Goal: Task Accomplishment & Management: Manage account settings

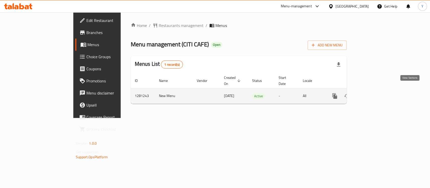
click at [374, 93] on icon "enhanced table" at bounding box center [371, 96] width 6 height 6
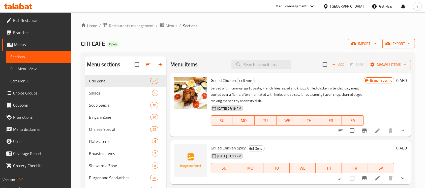
click at [402, 43] on span "export" at bounding box center [399, 44] width 24 height 6
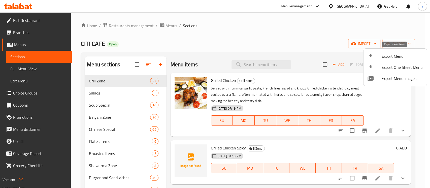
click at [397, 52] on li "Export Menu" at bounding box center [395, 56] width 63 height 11
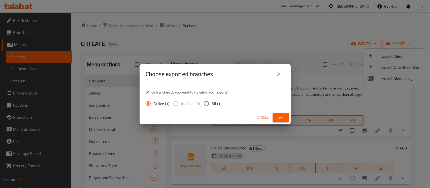
click at [208, 103] on input "All (1)" at bounding box center [206, 103] width 11 height 11
radio input "true"
click at [284, 118] on span "Ok" at bounding box center [281, 117] width 8 height 6
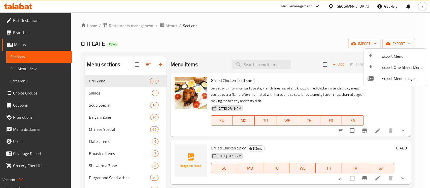
click at [267, 33] on div at bounding box center [215, 94] width 430 height 188
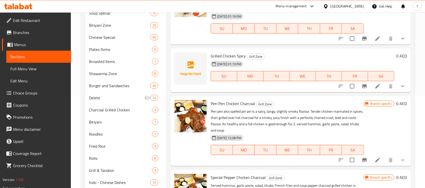
scroll to position [90, 0]
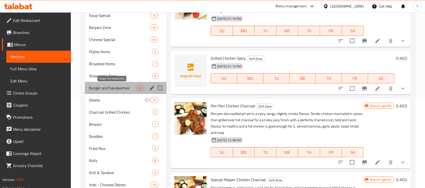
click at [127, 87] on span "Burger and Sandwiches" at bounding box center [112, 88] width 47 height 6
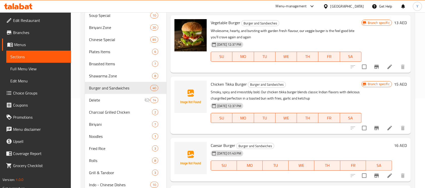
scroll to position [254, 0]
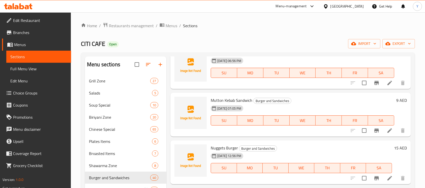
scroll to position [0, 0]
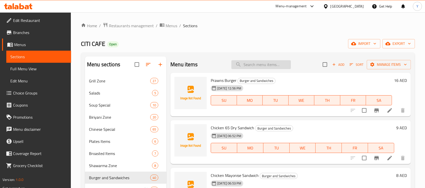
click at [271, 64] on input "search" at bounding box center [261, 64] width 60 height 9
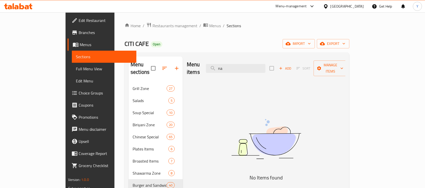
type input "n"
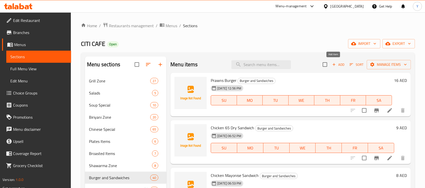
click at [335, 66] on span "Add" at bounding box center [339, 65] width 14 height 6
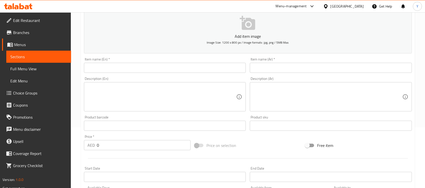
scroll to position [62, 0]
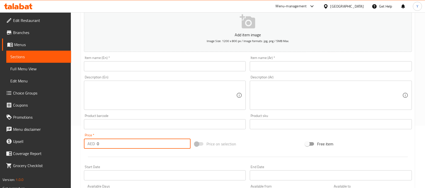
drag, startPoint x: 112, startPoint y: 147, endPoint x: 50, endPoint y: 142, distance: 62.0
click at [50, 142] on div "Edit Restaurant Branches Menus Sections Full Menu View Edit Menu Choice Groups …" at bounding box center [212, 122] width 425 height 344
type input "9"
click at [161, 63] on input "text" at bounding box center [165, 66] width 162 height 10
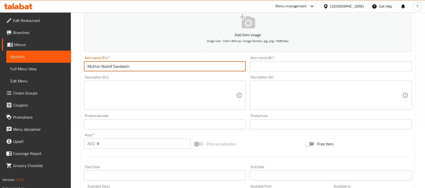
type input "Mutton Nashif Sandwich"
click at [289, 68] on input "text" at bounding box center [331, 66] width 162 height 10
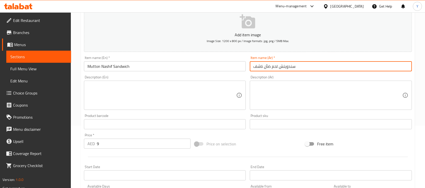
type input "سندويتش لحم ضأن ناشف"
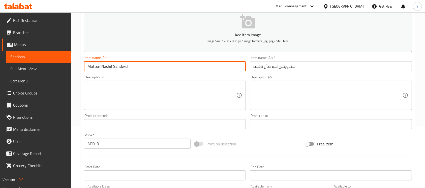
click at [164, 70] on input "Mutton Nashif Sandwich" at bounding box center [165, 66] width 162 height 10
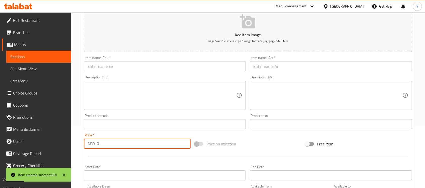
drag, startPoint x: 93, startPoint y: 149, endPoint x: 69, endPoint y: 150, distance: 24.8
click at [69, 150] on div "Edit Restaurant Branches Menus Sections Full Menu View Edit Menu Choice Groups …" at bounding box center [212, 122] width 425 height 344
type input "9"
drag, startPoint x: 131, startPoint y: 67, endPoint x: 139, endPoint y: 65, distance: 9.0
click at [131, 67] on input "text" at bounding box center [165, 66] width 162 height 10
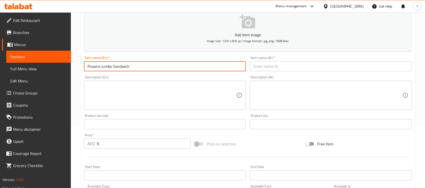
type input "Prawns Jumbo Sandwich"
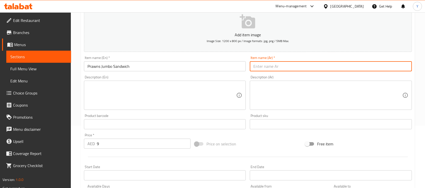
click at [335, 70] on input "text" at bounding box center [331, 66] width 162 height 10
type input "ساندوتش روبيان جامبو"
click at [207, 67] on input "Prawns Jumbo Sandwich" at bounding box center [165, 66] width 162 height 10
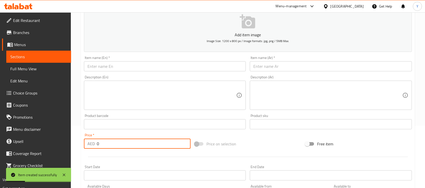
drag, startPoint x: 135, startPoint y: 144, endPoint x: 18, endPoint y: 128, distance: 117.8
click at [18, 128] on div "Edit Restaurant Branches Menus Sections Full Menu View Edit Menu Choice Groups …" at bounding box center [212, 122] width 425 height 344
type input "9"
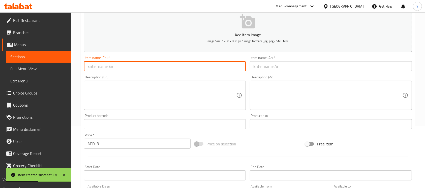
drag, startPoint x: 93, startPoint y: 66, endPoint x: 189, endPoint y: 84, distance: 97.4
click at [94, 66] on input "text" at bounding box center [165, 66] width 162 height 10
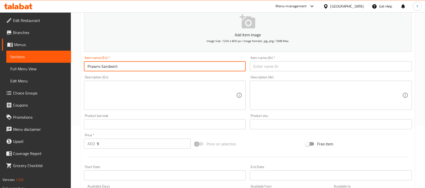
type input "Prawns Sandwich"
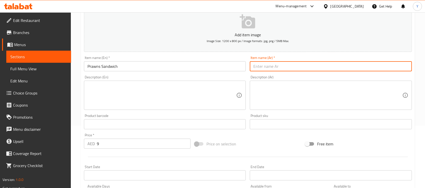
click at [294, 63] on input "text" at bounding box center [331, 66] width 162 height 10
type input "سندويتش روبيان"
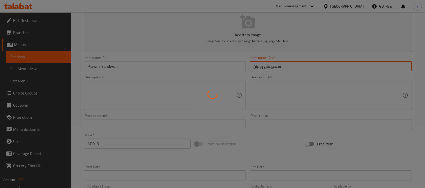
type input "0"
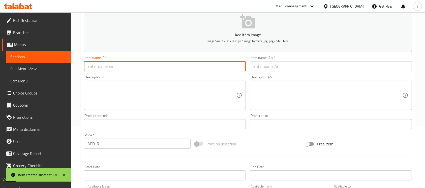
drag, startPoint x: 147, startPoint y: 66, endPoint x: 243, endPoint y: 84, distance: 97.4
click at [147, 66] on input "text" at bounding box center [165, 66] width 162 height 10
type input "Squid Sandwich"
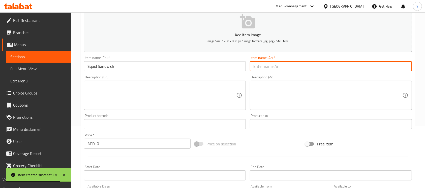
click at [305, 69] on input "text" at bounding box center [331, 66] width 162 height 10
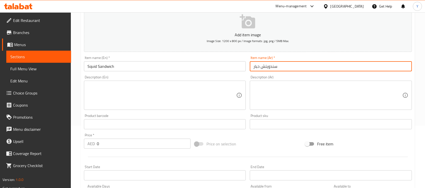
type input "سندويتش حبار"
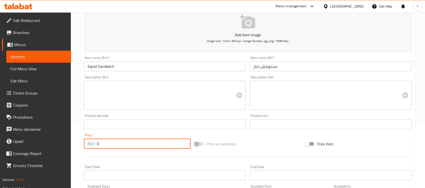
click at [118, 144] on input "0" at bounding box center [144, 144] width 94 height 10
type input "9"
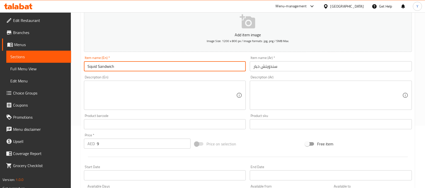
click at [180, 68] on input "Squid Sandwich" at bounding box center [165, 66] width 162 height 10
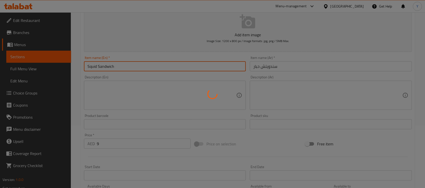
type input "0"
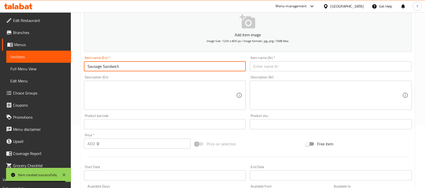
type input "Sausage Sandwich"
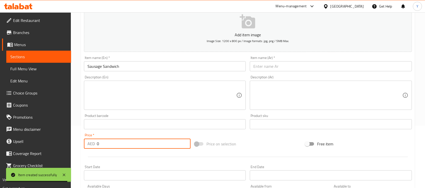
click at [121, 147] on input "0" at bounding box center [144, 144] width 94 height 10
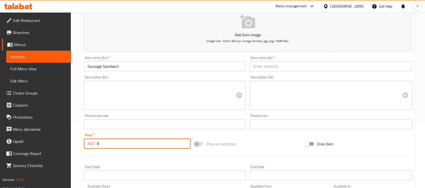
type input "8"
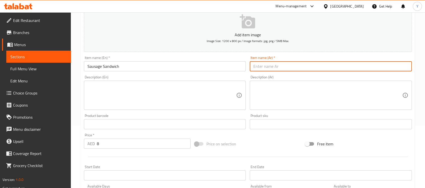
click at [306, 71] on input "text" at bounding box center [331, 66] width 162 height 10
type input "سندويتش سجق"
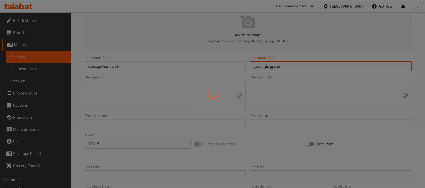
type input "0"
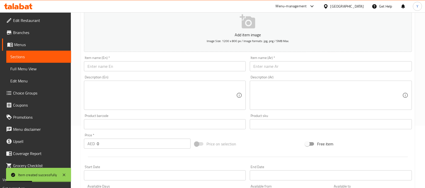
click at [184, 58] on div "Item name (En)   * Item name (En) *" at bounding box center [165, 63] width 162 height 15
click at [182, 63] on input "text" at bounding box center [165, 66] width 162 height 10
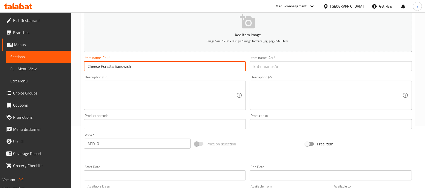
type input "Cheese Poratta Sandwich"
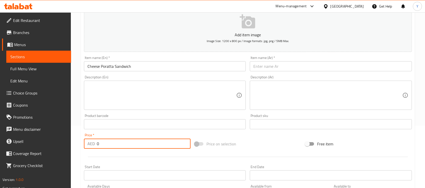
drag, startPoint x: 151, startPoint y: 143, endPoint x: 61, endPoint y: 138, distance: 90.4
click at [61, 138] on div "Edit Restaurant Branches Menus Sections Full Menu View Edit Menu Choice Groups …" at bounding box center [212, 122] width 425 height 344
type input "6"
drag, startPoint x: 333, startPoint y: 63, endPoint x: 430, endPoint y: 110, distance: 108.1
click at [333, 63] on input "text" at bounding box center [331, 66] width 162 height 10
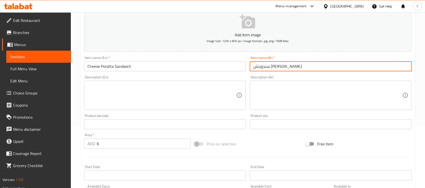
type input "سندويتش [PERSON_NAME]"
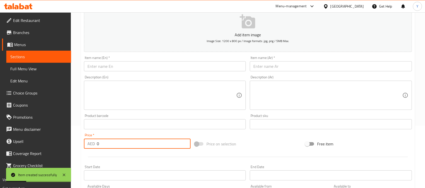
drag, startPoint x: 144, startPoint y: 144, endPoint x: 61, endPoint y: 148, distance: 83.1
click at [61, 148] on div "Edit Restaurant Branches Menus Sections Full Menu View Edit Menu Choice Groups …" at bounding box center [212, 122] width 425 height 344
type input "6"
drag, startPoint x: 138, startPoint y: 71, endPoint x: 206, endPoint y: 77, distance: 68.4
click at [138, 71] on input "text" at bounding box center [165, 66] width 162 height 10
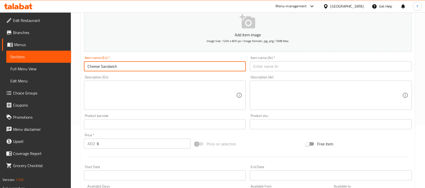
type input "Cheese Sandwich"
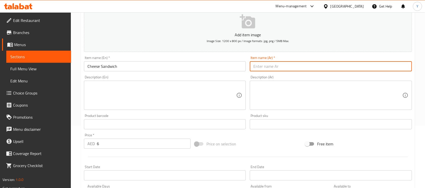
click at [283, 68] on input "text" at bounding box center [331, 66] width 162 height 10
type input "سندويتش جبنة"
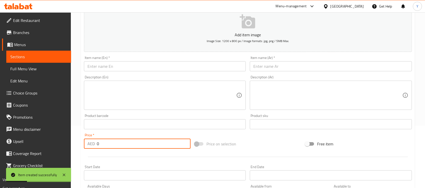
drag, startPoint x: 105, startPoint y: 146, endPoint x: 85, endPoint y: 146, distance: 19.7
click at [85, 146] on div "AED 0 Price *" at bounding box center [137, 144] width 107 height 10
type input "6"
drag, startPoint x: 115, startPoint y: 68, endPoint x: 119, endPoint y: 67, distance: 4.2
click at [115, 68] on input "text" at bounding box center [165, 66] width 162 height 10
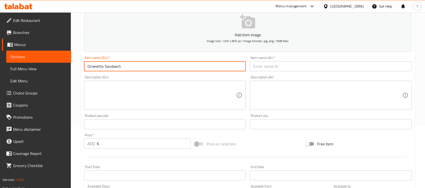
type input "Omelette Sandwich"
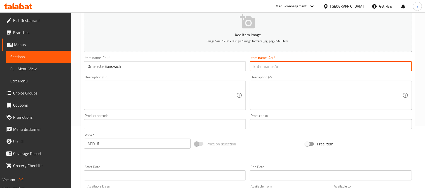
click at [290, 67] on input "text" at bounding box center [331, 66] width 162 height 10
type input "ستدويتش أومليت"
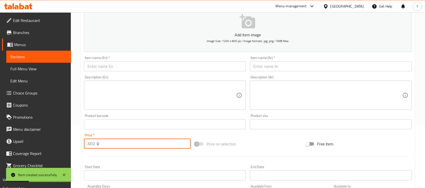
drag, startPoint x: 116, startPoint y: 143, endPoint x: 53, endPoint y: 146, distance: 62.6
click at [53, 146] on div "Edit Restaurant Branches Menus Sections Full Menu View Edit Menu Choice Groups …" at bounding box center [212, 122] width 425 height 344
type input "8"
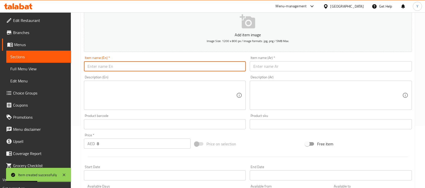
drag, startPoint x: 123, startPoint y: 66, endPoint x: 212, endPoint y: 65, distance: 89.0
click at [123, 66] on input "text" at bounding box center [165, 66] width 162 height 10
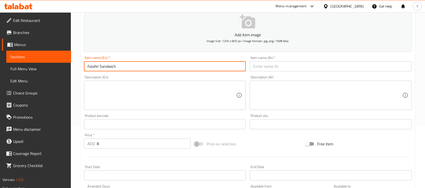
type input "Falafel Sandwich"
click at [300, 72] on div "Item name (Ar)   * Item name (Ar) *" at bounding box center [331, 63] width 166 height 19
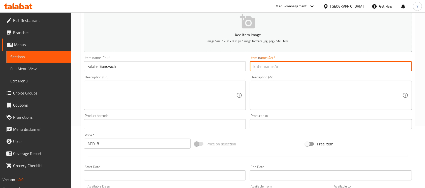
click at [299, 66] on input "text" at bounding box center [331, 66] width 162 height 10
type input "سندويتش فلافل"
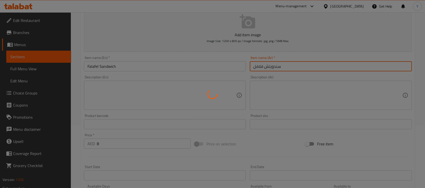
type input "0"
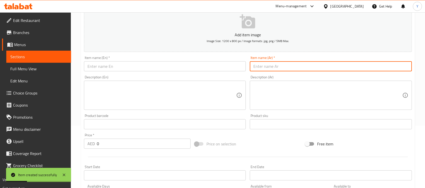
click at [102, 66] on input "text" at bounding box center [165, 66] width 162 height 10
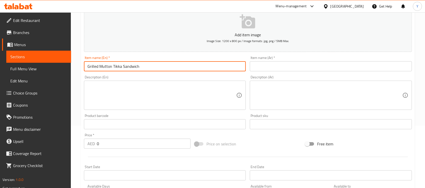
type input "Grilled Mutton Tikka Sandwich"
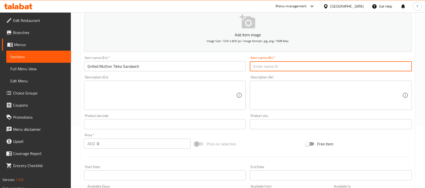
click at [285, 70] on input "text" at bounding box center [331, 66] width 162 height 10
type input "سندويتش لحم ضأن [PERSON_NAME]"
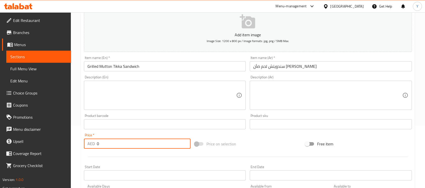
drag, startPoint x: 110, startPoint y: 147, endPoint x: 88, endPoint y: 147, distance: 22.2
click at [88, 147] on div "AED 0 Price *" at bounding box center [137, 144] width 107 height 10
type input "12"
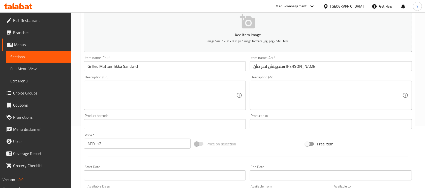
drag, startPoint x: 155, startPoint y: 75, endPoint x: 156, endPoint y: 67, distance: 7.9
click at [155, 74] on div "Description (En) Description (En)" at bounding box center [165, 92] width 166 height 39
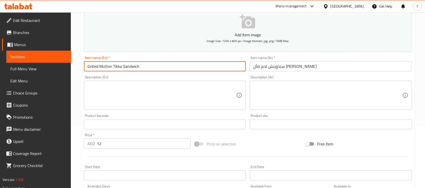
click at [156, 67] on input "Grilled Mutton Tikka Sandwich" at bounding box center [165, 66] width 162 height 10
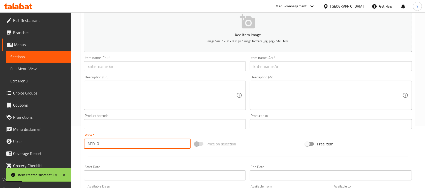
drag, startPoint x: 112, startPoint y: 147, endPoint x: 78, endPoint y: 149, distance: 34.6
click at [78, 149] on div "Home / Restaurants management / Menus / Sections / item / create Burger and San…" at bounding box center [248, 122] width 354 height 344
type input "12"
drag, startPoint x: 120, startPoint y: 69, endPoint x: 141, endPoint y: 68, distance: 22.0
click at [120, 69] on input "text" at bounding box center [165, 66] width 162 height 10
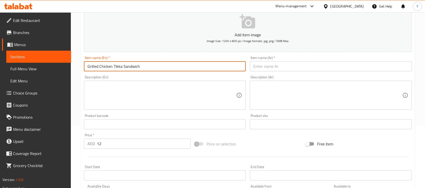
type input "Grilled Chicken Tikka Sandwich"
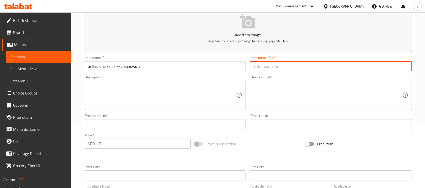
click at [287, 62] on input "text" at bounding box center [331, 66] width 162 height 10
type input "سندويتش تكا دجاج مشوي"
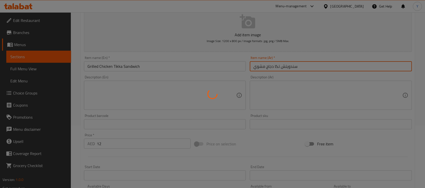
type input "0"
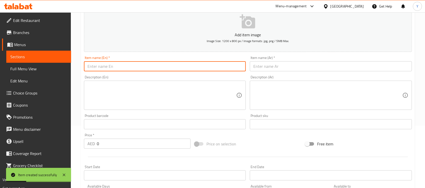
click at [178, 67] on input "text" at bounding box center [165, 66] width 162 height 10
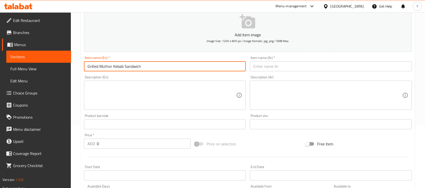
type input "Grilled Mutton Kebab Sandwich"
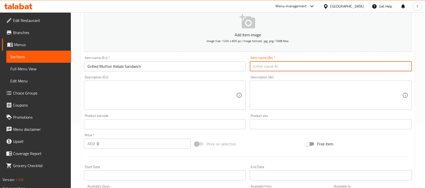
click at [295, 68] on input "text" at bounding box center [331, 66] width 162 height 10
type input "سندويتش كباب لحم ضأن مشوي"
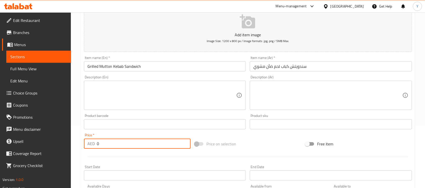
drag, startPoint x: 171, startPoint y: 142, endPoint x: 95, endPoint y: 142, distance: 75.9
click at [95, 142] on div "AED 0 Price *" at bounding box center [137, 144] width 107 height 10
type input "12"
click at [154, 68] on input "Grilled Mutton Kebab Sandwich" at bounding box center [165, 66] width 162 height 10
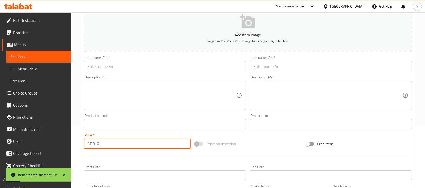
drag, startPoint x: 99, startPoint y: 146, endPoint x: 81, endPoint y: 148, distance: 18.5
click at [81, 148] on div "Create new item Add item image Image Size: 1200 x 800 px / Image formats: jpg, …" at bounding box center [248, 133] width 334 height 293
type input "12"
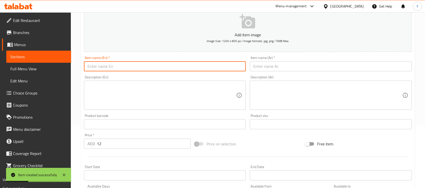
drag, startPoint x: 144, startPoint y: 71, endPoint x: 148, endPoint y: 70, distance: 3.6
click at [144, 71] on input "text" at bounding box center [165, 66] width 162 height 10
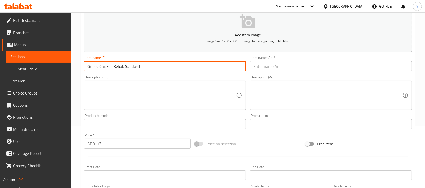
type input "Grilled Chicken Kebab Sandwich"
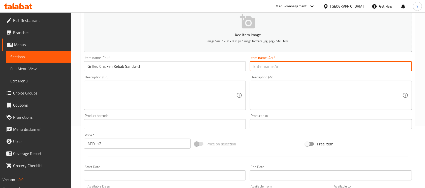
click at [316, 70] on input "text" at bounding box center [331, 66] width 162 height 10
type input "سندويتش كباب دجاج مشوي"
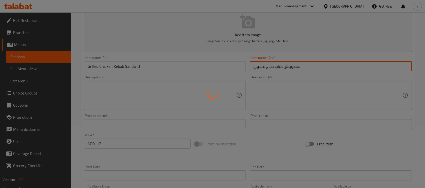
type input "0"
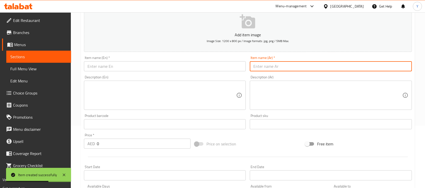
scroll to position [0, 0]
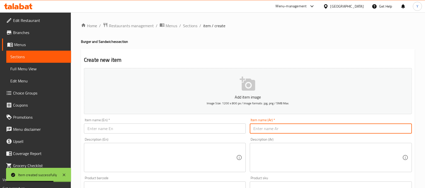
click at [191, 30] on div "Home / Restaurants management / Menus / Sections / item / create Burger and San…" at bounding box center [248, 184] width 334 height 324
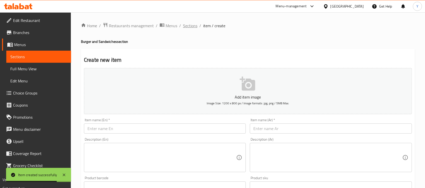
click at [190, 29] on span "Sections" at bounding box center [190, 26] width 14 height 6
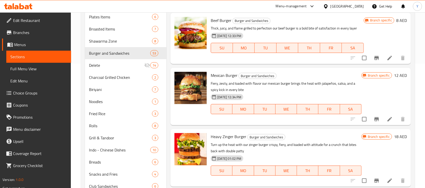
scroll to position [125, 0]
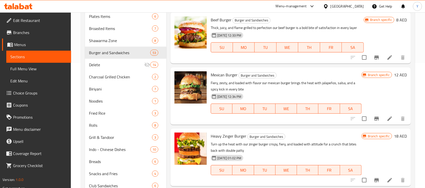
click at [280, 86] on p "Fiery, zesty, and loaded with flavor our mexican burger brings the heat with ja…" at bounding box center [286, 86] width 151 height 13
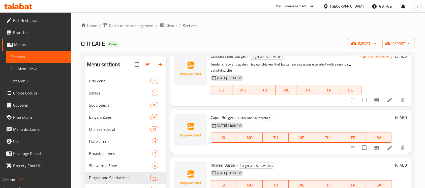
scroll to position [0, 0]
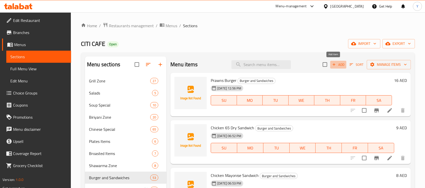
click at [340, 67] on button "Add" at bounding box center [338, 65] width 16 height 8
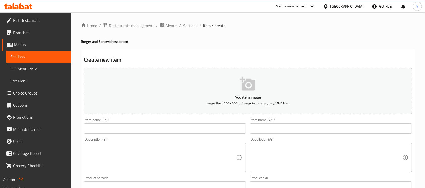
click at [179, 128] on input "text" at bounding box center [165, 129] width 162 height 10
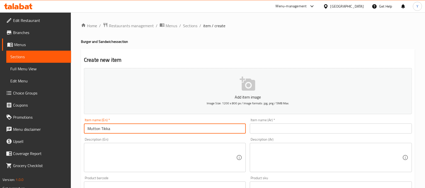
type input "Mutton Tikka"
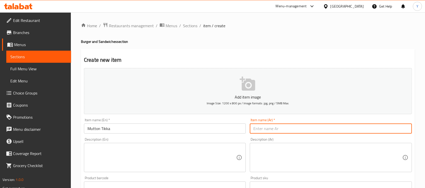
click at [303, 129] on input "text" at bounding box center [331, 129] width 162 height 10
type input "تكا لحم ضان"
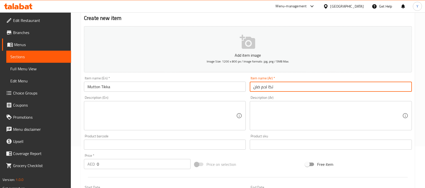
scroll to position [45, 0]
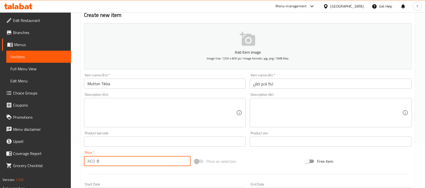
drag, startPoint x: 125, startPoint y: 158, endPoint x: 71, endPoint y: 156, distance: 54.5
click at [71, 156] on div "Edit Restaurant Branches Menus Sections Full Menu View Edit Menu Choice Groups …" at bounding box center [212, 139] width 425 height 344
type input "40"
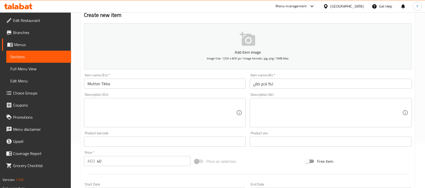
drag, startPoint x: 175, startPoint y: 74, endPoint x: 170, endPoint y: 79, distance: 6.8
click at [173, 75] on div "Item name (En)   * Mutton Tikka Item name (En) *" at bounding box center [165, 80] width 162 height 15
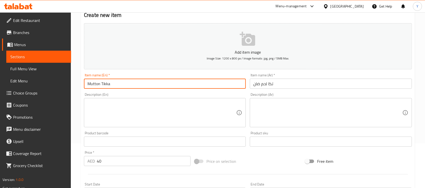
click at [170, 79] on input "Mutton Tikka" at bounding box center [165, 84] width 162 height 10
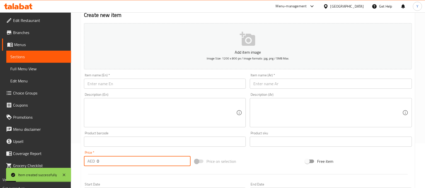
drag, startPoint x: 117, startPoint y: 164, endPoint x: 58, endPoint y: 163, distance: 59.8
click at [58, 163] on div "Edit Restaurant Branches Menus Sections Full Menu View Edit Menu Choice Groups …" at bounding box center [212, 139] width 425 height 344
type input "40"
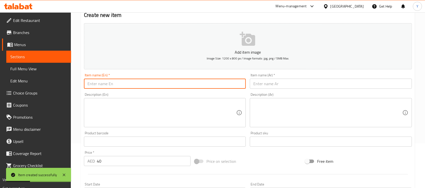
click at [110, 80] on input "text" at bounding box center [165, 84] width 162 height 10
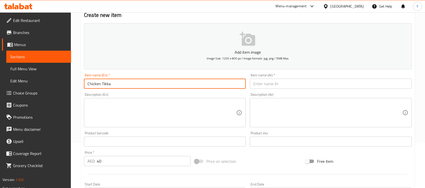
type input "Chicken Tikka"
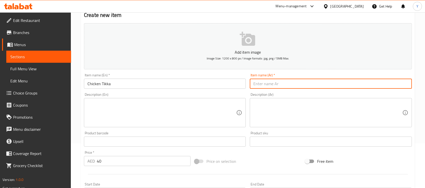
click at [367, 85] on input "text" at bounding box center [331, 84] width 162 height 10
type input "تكا دجاج"
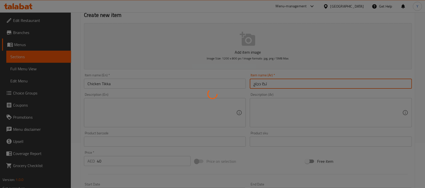
type input "0"
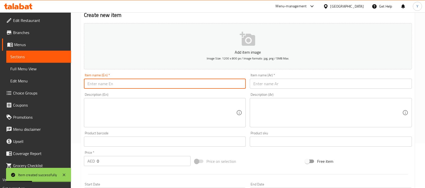
click at [191, 89] on input "text" at bounding box center [165, 84] width 162 height 10
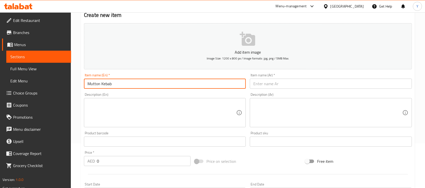
type input "Mutton Kebab"
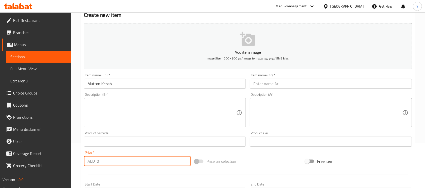
click at [147, 159] on input "0" at bounding box center [144, 161] width 94 height 10
type input "40"
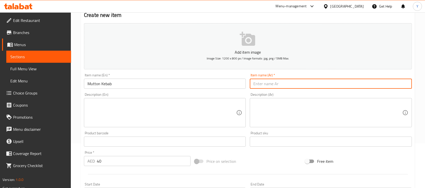
click at [307, 85] on input "text" at bounding box center [331, 84] width 162 height 10
type input "كباب لحم ضأن"
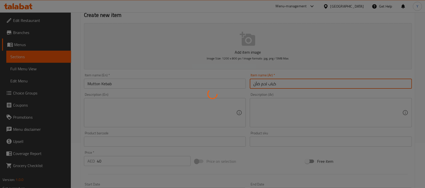
type input "0"
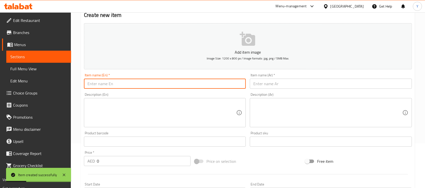
drag, startPoint x: 126, startPoint y: 85, endPoint x: 141, endPoint y: 88, distance: 15.9
click at [126, 85] on input "text" at bounding box center [165, 84] width 162 height 10
type input "Chicken Kebab"
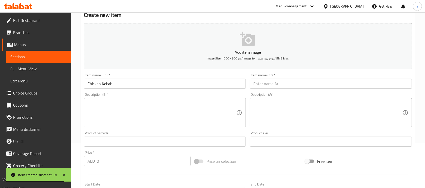
click at [112, 155] on div "Price   * AED 0 Price *" at bounding box center [137, 158] width 107 height 15
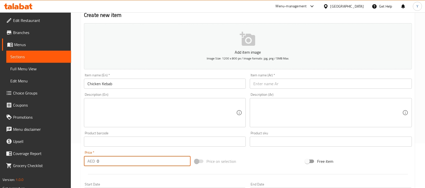
click at [112, 157] on input "0" at bounding box center [144, 161] width 94 height 10
type input "40"
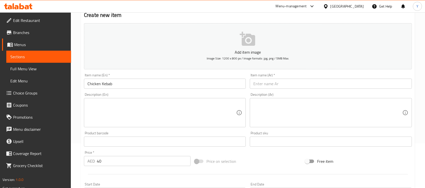
click at [290, 75] on div "Item name (Ar)   * Item name (Ar) *" at bounding box center [331, 80] width 162 height 15
click at [288, 85] on input "text" at bounding box center [331, 84] width 162 height 10
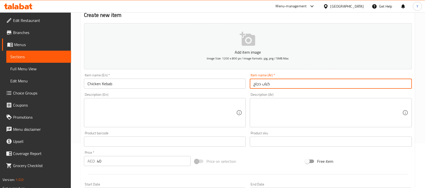
type input "كباب دجاج"
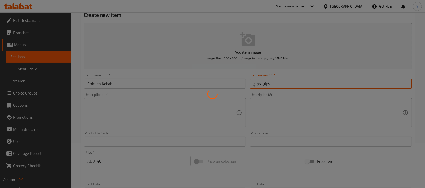
type input "0"
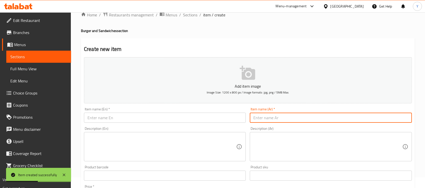
scroll to position [0, 0]
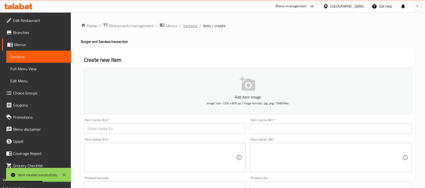
click at [189, 24] on span "Sections" at bounding box center [190, 26] width 14 height 6
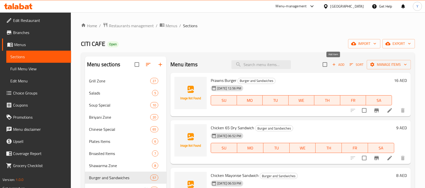
click at [337, 62] on span "Add" at bounding box center [339, 65] width 14 height 6
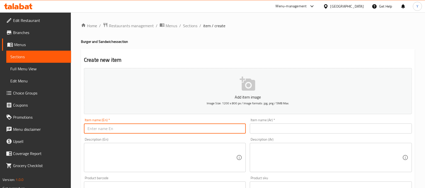
paste input "[PERSON_NAME] SPICY COMBO"
drag, startPoint x: 146, startPoint y: 128, endPoint x: 0, endPoint y: 111, distance: 147.4
click at [0, 111] on div "Edit Restaurant Branches Menus Sections Full Menu View Edit Menu Choice Groups …" at bounding box center [212, 184] width 425 height 344
type input "Zinger Spicy Combo"
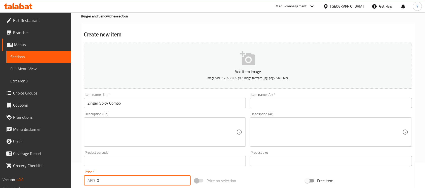
drag, startPoint x: 145, startPoint y: 177, endPoint x: 19, endPoint y: 185, distance: 126.5
click at [19, 185] on div "Edit Restaurant Branches Menus Sections Full Menu View Edit Menu Choice Groups …" at bounding box center [212, 159] width 425 height 344
type input "19"
click at [283, 99] on input "text" at bounding box center [331, 103] width 162 height 10
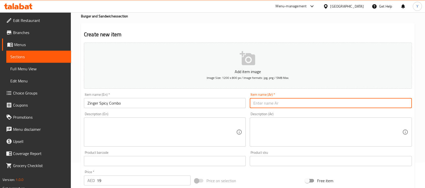
click at [134, 105] on input "Zinger Spicy Combo" at bounding box center [165, 103] width 162 height 10
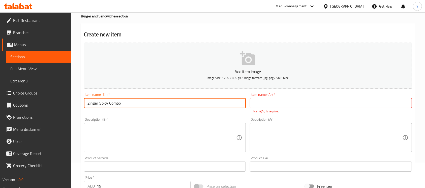
click at [134, 105] on input "Zinger Spicy Combo" at bounding box center [165, 103] width 162 height 10
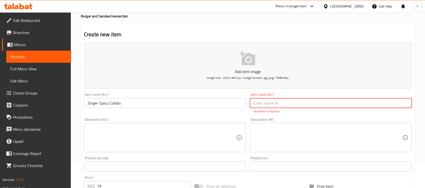
paste input "مجموعة زينجر الحارة"
drag, startPoint x: 274, startPoint y: 105, endPoint x: 294, endPoint y: 104, distance: 20.2
click at [294, 104] on input "مجموعة زينجر الحارة" at bounding box center [331, 103] width 162 height 10
drag, startPoint x: 273, startPoint y: 104, endPoint x: 276, endPoint y: 104, distance: 3.0
click at [276, 104] on input "ة زينجر الحارة" at bounding box center [331, 103] width 162 height 10
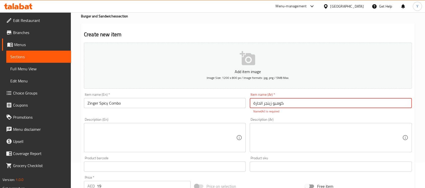
click at [268, 105] on input "كومبو زينجر الحارة" at bounding box center [331, 103] width 162 height 10
click at [289, 101] on input "كومبو زنجر الحارة" at bounding box center [331, 103] width 162 height 10
click at [258, 104] on input "كومبو زنجر الحار" at bounding box center [331, 103] width 162 height 10
type input "كومبو زنجر حار"
drag, startPoint x: 256, startPoint y: 122, endPoint x: 238, endPoint y: 116, distance: 19.2
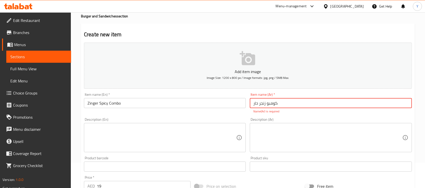
click at [247, 115] on div "Add item image Image Size: 1200 x 800 px / Image formats: jpg, png / 5MB Max. I…" at bounding box center [248, 152] width 332 height 223
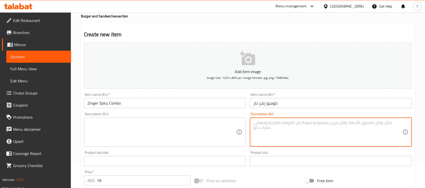
click at [237, 115] on div "Description (En) Description (En)" at bounding box center [165, 129] width 162 height 35
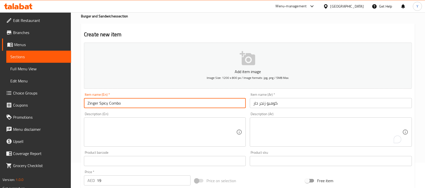
click at [211, 106] on input "Zinger Spicy Combo" at bounding box center [165, 103] width 162 height 10
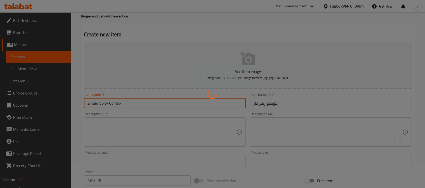
type input "0"
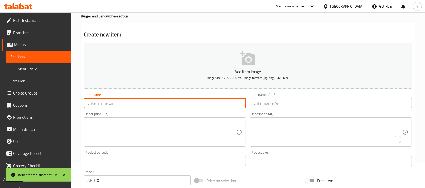
scroll to position [0, 0]
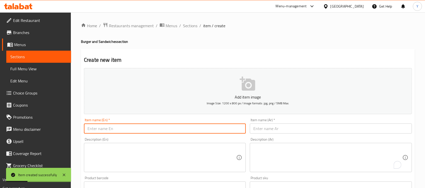
click at [187, 23] on span "Sections" at bounding box center [190, 26] width 14 height 6
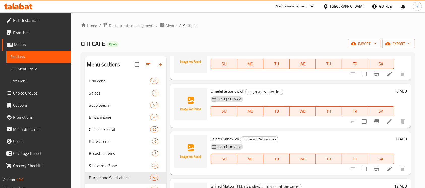
scroll to position [6, 0]
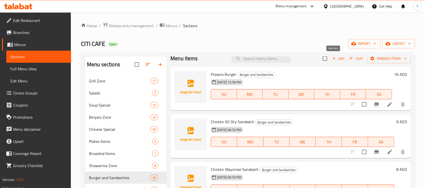
click at [332, 57] on span "Add" at bounding box center [339, 59] width 14 height 6
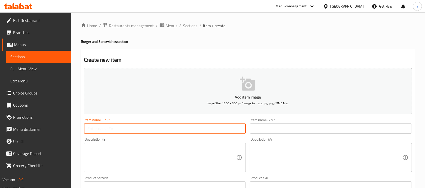
drag, startPoint x: 151, startPoint y: 130, endPoint x: 430, endPoint y: 163, distance: 281.3
click at [151, 130] on input "text" at bounding box center [165, 129] width 162 height 10
type input "Mathafi Combo"
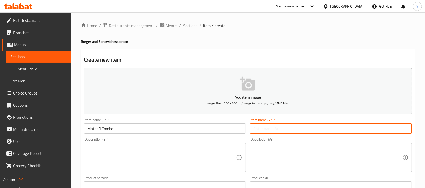
click at [365, 127] on input "text" at bounding box center [331, 129] width 162 height 10
type input "كومبو مطافي"
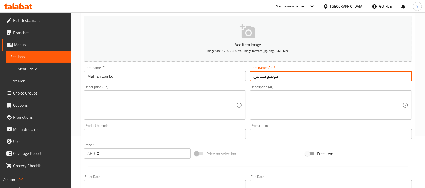
scroll to position [55, 0]
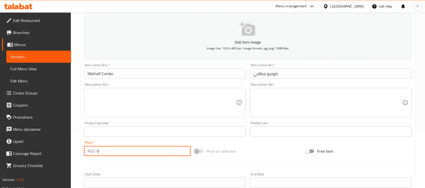
drag, startPoint x: 121, startPoint y: 149, endPoint x: 88, endPoint y: 147, distance: 33.3
click at [88, 147] on div "AED 0 Price *" at bounding box center [137, 151] width 107 height 10
type input "19"
click at [190, 74] on input "Mathafi Combo" at bounding box center [165, 74] width 162 height 10
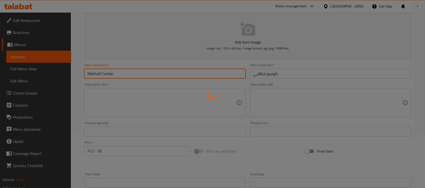
type input "0"
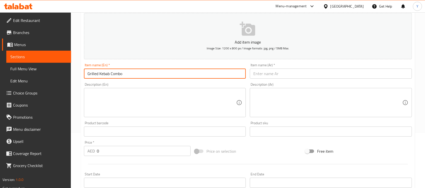
type input "Grilled Kebab Combo"
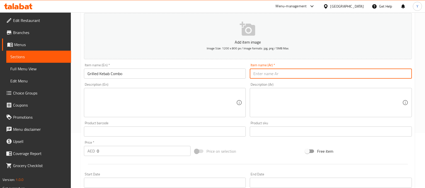
click at [295, 70] on input "text" at bounding box center [331, 74] width 162 height 10
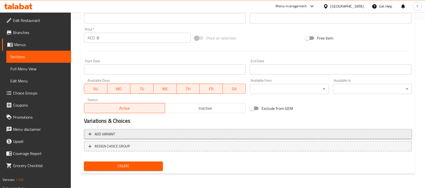
type input "كومبو كباب مشوي"
click at [101, 137] on span "Add variant" at bounding box center [105, 134] width 20 height 6
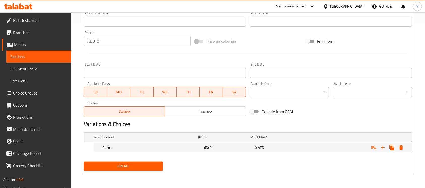
scroll to position [165, 0]
click at [382, 148] on icon "Expand" at bounding box center [383, 148] width 4 height 4
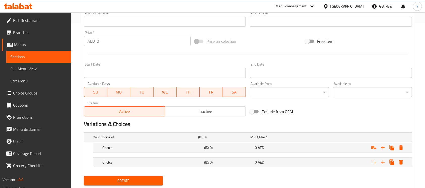
scroll to position [180, 0]
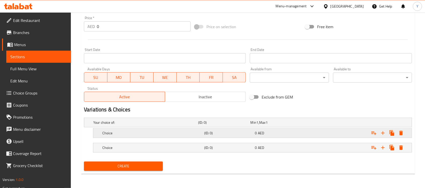
click at [175, 128] on div "Choice (ID: 0) 0 AED" at bounding box center [249, 122] width 314 height 11
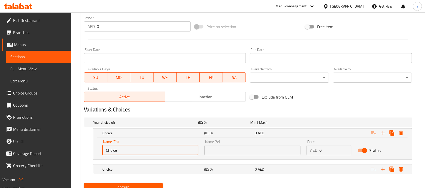
click at [152, 146] on input "Choice" at bounding box center [150, 150] width 96 height 10
type input "Mutton"
click at [193, 126] on div "Choice" at bounding box center [144, 122] width 105 height 7
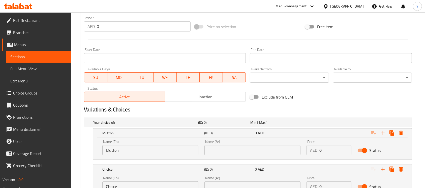
scroll to position [223, 0]
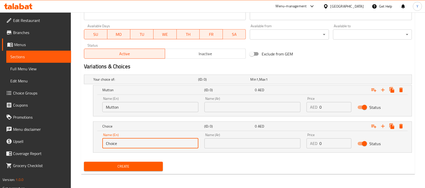
click at [129, 148] on input "Choice" at bounding box center [150, 143] width 96 height 10
type input "Chicken"
click at [242, 144] on input "text" at bounding box center [252, 143] width 96 height 10
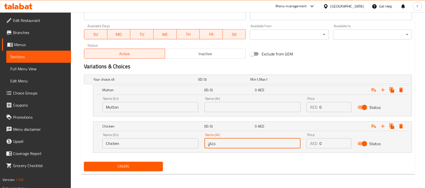
type input "دجاج"
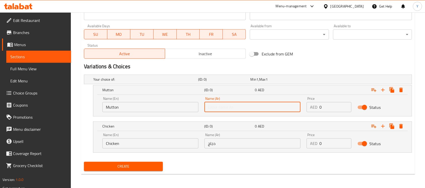
click at [224, 107] on input "text" at bounding box center [252, 107] width 96 height 10
type input "لحم ضأن"
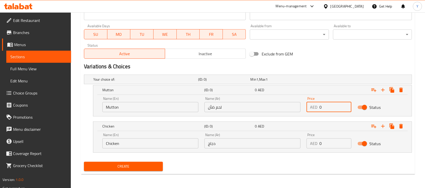
drag, startPoint x: 325, startPoint y: 103, endPoint x: 301, endPoint y: 106, distance: 23.7
click at [301, 106] on div "Name (En) Mutton Name (En) Name (Ar) لحم ضأن Name (Ar) Price AED 0 Price Status" at bounding box center [252, 104] width 306 height 21
type input "19"
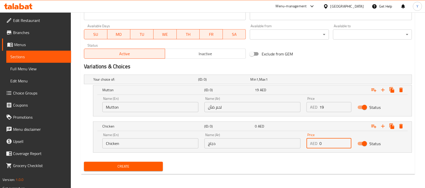
drag, startPoint x: 319, startPoint y: 150, endPoint x: 252, endPoint y: 151, distance: 66.3
click at [252, 151] on div "Name (En) Chicken Name (En) Name (Ar) دجاج Name (Ar) Price AED 0 Price Status" at bounding box center [252, 140] width 306 height 21
type input "19"
click at [261, 166] on div "Create" at bounding box center [248, 166] width 332 height 13
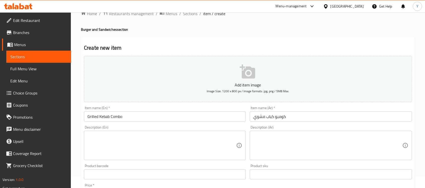
scroll to position [12, 0]
click at [184, 117] on input "Grilled Kebab Combo" at bounding box center [165, 117] width 162 height 10
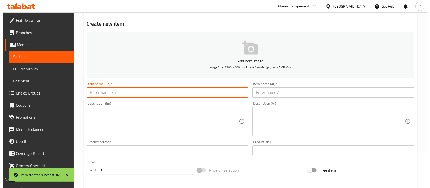
scroll to position [223, 0]
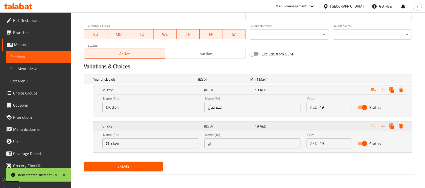
click at [398, 93] on icon "Expand" at bounding box center [401, 90] width 6 height 6
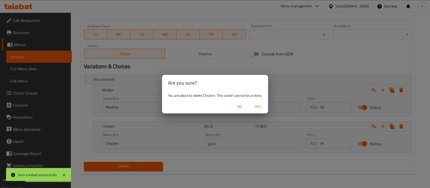
click at [263, 106] on span "Yes" at bounding box center [258, 107] width 12 height 6
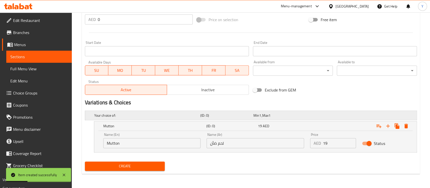
scroll to position [187, 0]
click at [401, 125] on icon "Expand" at bounding box center [401, 126] width 4 height 5
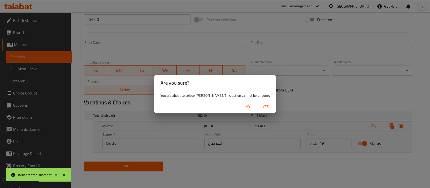
click at [260, 107] on span "Yes" at bounding box center [266, 107] width 12 height 6
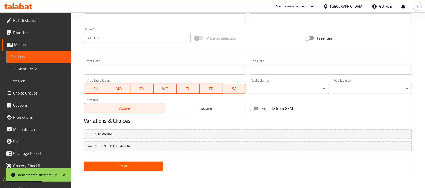
scroll to position [4, 0]
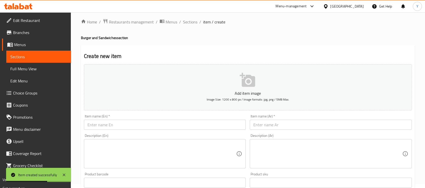
click at [135, 132] on div "Description (En) Description (En)" at bounding box center [165, 151] width 166 height 39
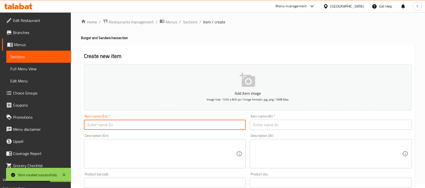
drag, startPoint x: 135, startPoint y: 128, endPoint x: 155, endPoint y: 138, distance: 22.7
click at [135, 128] on input "text" at bounding box center [165, 125] width 162 height 10
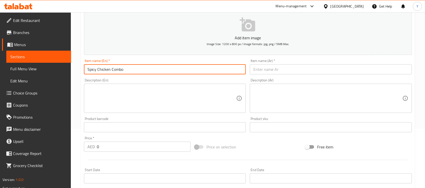
scroll to position [62, 0]
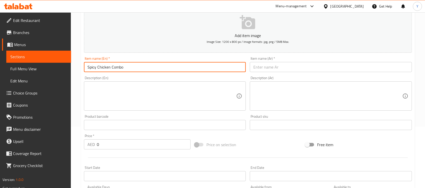
type input "Spicy Chicken Combo"
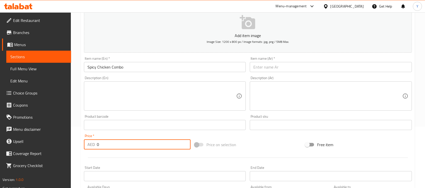
drag, startPoint x: 115, startPoint y: 144, endPoint x: 86, endPoint y: 148, distance: 29.5
click at [91, 147] on div "AED 0 Price *" at bounding box center [137, 144] width 107 height 10
type input "16"
click at [288, 67] on input "text" at bounding box center [331, 67] width 162 height 10
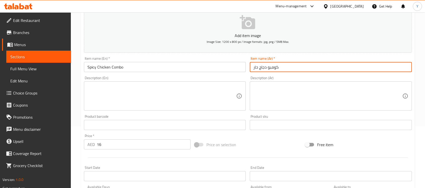
type input "كومبو دجاج حار"
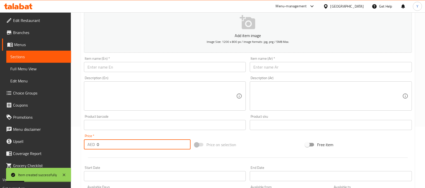
drag, startPoint x: 117, startPoint y: 146, endPoint x: 93, endPoint y: 145, distance: 24.7
click at [93, 145] on div "AED 0 Price *" at bounding box center [137, 144] width 107 height 10
type input "16"
drag, startPoint x: 131, startPoint y: 68, endPoint x: 178, endPoint y: 73, distance: 47.6
click at [131, 68] on input "text" at bounding box center [165, 67] width 162 height 10
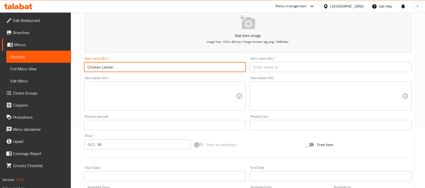
type input "Chicken Lemon"
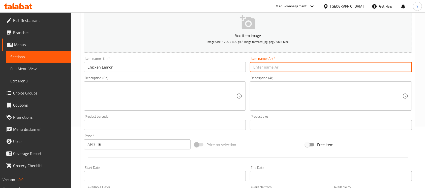
click at [301, 68] on input "text" at bounding box center [331, 67] width 162 height 10
type input "دجاج ليمون"
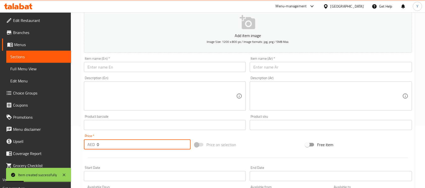
drag, startPoint x: 116, startPoint y: 143, endPoint x: 71, endPoint y: 147, distance: 44.6
click at [71, 147] on div "Home / Restaurants management / Menus / Sections / item / create Burger and San…" at bounding box center [248, 123] width 354 height 344
type input "16"
drag, startPoint x: 163, startPoint y: 64, endPoint x: 212, endPoint y: 68, distance: 48.8
click at [163, 64] on input "text" at bounding box center [165, 67] width 162 height 10
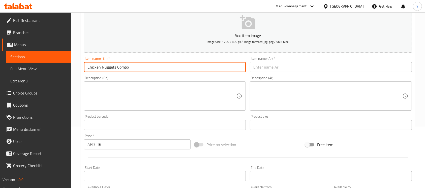
type input "Chicken Nuggets Combo"
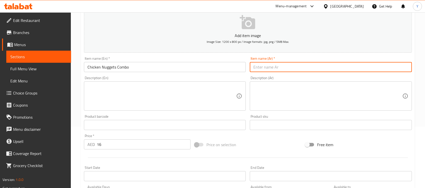
click at [342, 66] on input "text" at bounding box center [331, 67] width 162 height 10
type input "كومبو دجاج ناجتس"
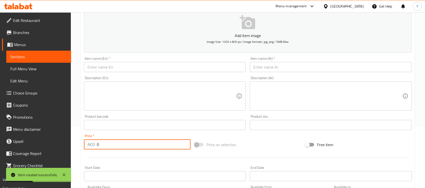
drag, startPoint x: 97, startPoint y: 145, endPoint x: 105, endPoint y: 145, distance: 7.3
click at [105, 145] on input "0" at bounding box center [144, 144] width 94 height 10
type input "19"
click at [140, 72] on input "text" at bounding box center [165, 67] width 162 height 10
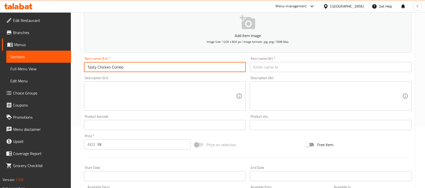
type input "Tasty Chicken Combo"
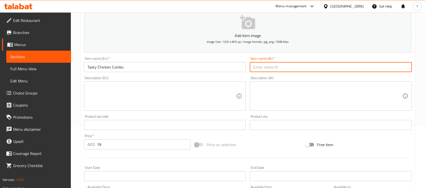
click at [270, 69] on input "text" at bounding box center [331, 67] width 162 height 10
type input "كومبو دجاج تيستي"
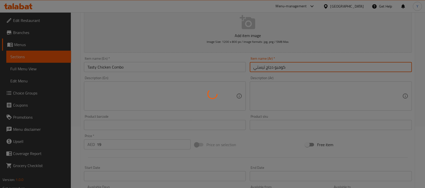
type input "0"
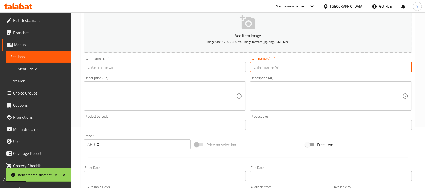
click at [173, 72] on input "text" at bounding box center [165, 67] width 162 height 10
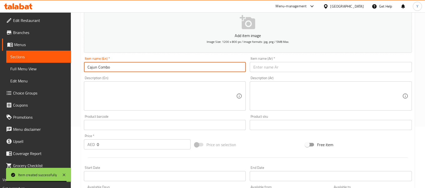
type input "Cajun Combo"
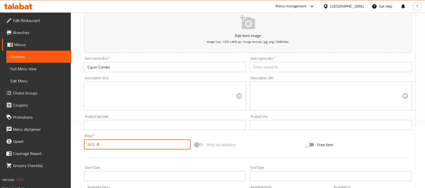
drag, startPoint x: 83, startPoint y: 146, endPoint x: 64, endPoint y: 143, distance: 19.7
click at [64, 143] on div "Edit Restaurant Branches Menus Sections Full Menu View Edit Menu Choice Groups …" at bounding box center [212, 123] width 425 height 344
type input "16"
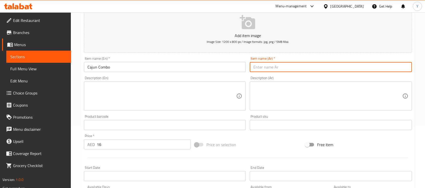
drag, startPoint x: 288, startPoint y: 64, endPoint x: 384, endPoint y: 85, distance: 98.3
click at [288, 64] on input "text" at bounding box center [331, 67] width 162 height 10
type input "كومبو كاجون"
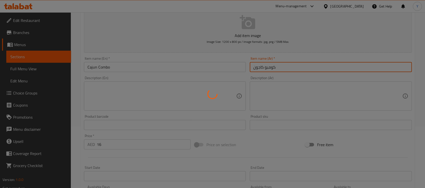
type input "0"
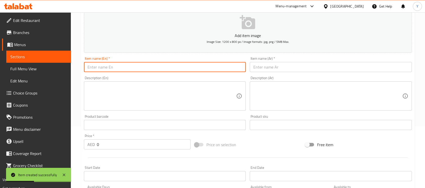
drag, startPoint x: 159, startPoint y: 69, endPoint x: 157, endPoint y: 67, distance: 2.7
click at [159, 69] on input "text" at bounding box center [165, 67] width 162 height 10
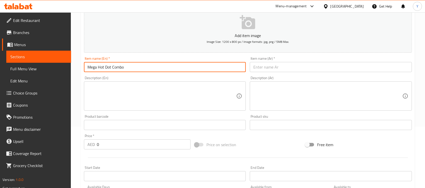
type input "Mega Hot Dot Combo"
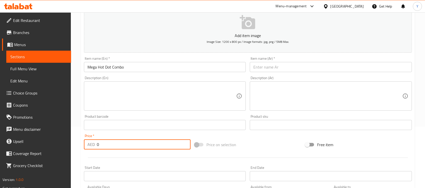
drag, startPoint x: 109, startPoint y: 148, endPoint x: 44, endPoint y: 152, distance: 65.9
click at [44, 152] on div "Edit Restaurant Branches Menus Sections Full Menu View Edit Menu Choice Groups …" at bounding box center [212, 123] width 425 height 344
type input "16"
click at [111, 70] on input "Mega Hot Dot Combo" at bounding box center [165, 67] width 162 height 10
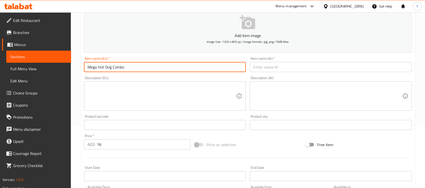
type input "Mega Hot Dog Combo"
click at [270, 63] on input "text" at bounding box center [331, 67] width 162 height 10
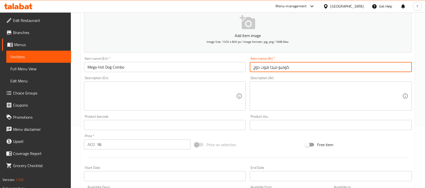
type input "كومبو ميجا هوت دوج"
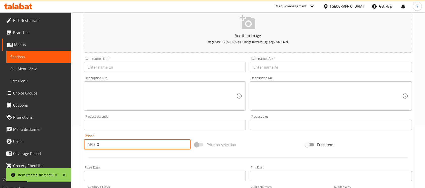
drag, startPoint x: 163, startPoint y: 143, endPoint x: 58, endPoint y: 141, distance: 104.7
click at [58, 141] on div "Edit Restaurant Branches Menus Sections Full Menu View Edit Menu Choice Groups …" at bounding box center [212, 123] width 425 height 344
type input "19"
click at [141, 68] on input "text" at bounding box center [165, 67] width 162 height 10
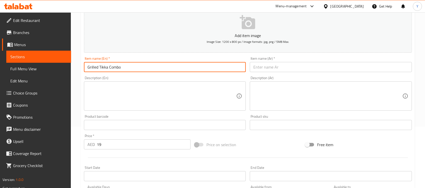
type input "Grilled Tikka Combo"
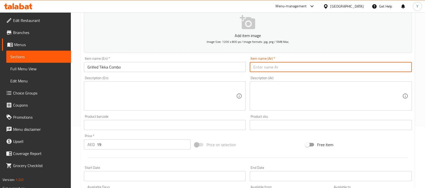
click at [285, 68] on input "text" at bounding box center [331, 67] width 162 height 10
type input "كومبو تكا دجاج مشوي"
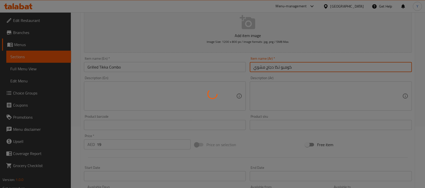
type input "0"
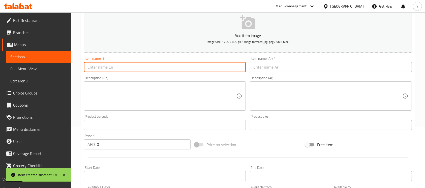
drag, startPoint x: 156, startPoint y: 66, endPoint x: 194, endPoint y: 84, distance: 41.7
click at [156, 66] on input "text" at bounding box center [165, 67] width 162 height 10
type input "Bahriya Combo"
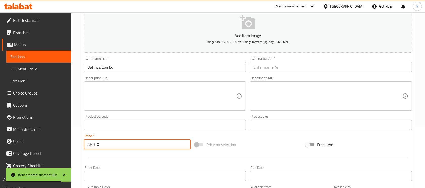
click at [155, 145] on input "0" at bounding box center [144, 144] width 94 height 10
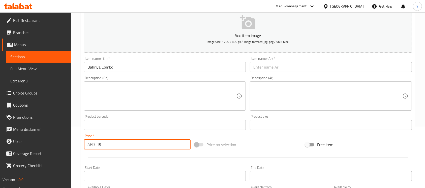
type input "19"
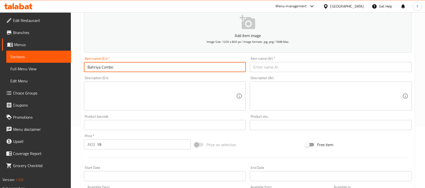
click at [94, 68] on input "Bahriya Combo" at bounding box center [165, 67] width 162 height 10
type input "Bahariya Combo"
drag, startPoint x: 310, startPoint y: 66, endPoint x: 341, endPoint y: 64, distance: 30.8
click at [310, 66] on input "text" at bounding box center [331, 67] width 162 height 10
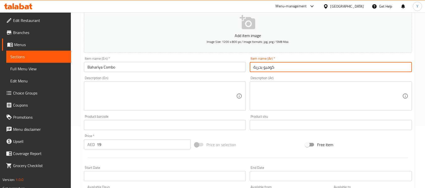
type input "كومبو بحرية"
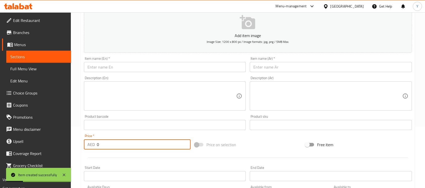
drag, startPoint x: 118, startPoint y: 148, endPoint x: 78, endPoint y: 147, distance: 39.6
click at [78, 147] on div "Home / Restaurants management / Menus / Sections / item / create Burger and San…" at bounding box center [248, 123] width 354 height 344
type input "16"
click at [139, 61] on div "Item name (En)   * Item name (En) *" at bounding box center [165, 64] width 162 height 15
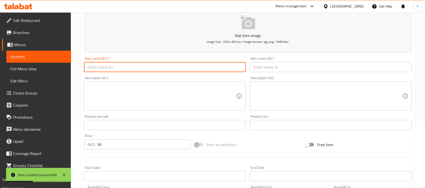
drag, startPoint x: 137, startPoint y: 64, endPoint x: 224, endPoint y: 75, distance: 87.4
click at [137, 64] on input "text" at bounding box center [165, 67] width 162 height 10
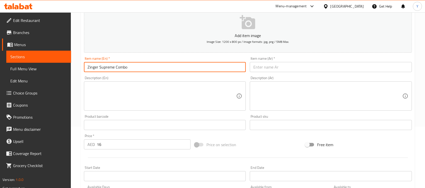
click at [210, 66] on input "Zinger Supreme Combo" at bounding box center [165, 67] width 162 height 10
type input "Zinger Supreme Combo"
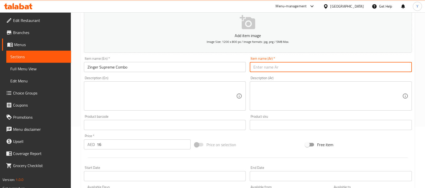
paste input "مجموعة [PERSON_NAME]"
drag, startPoint x: 275, startPoint y: 69, endPoint x: 301, endPoint y: 67, distance: 25.8
click at [301, 67] on input "مجموعة [PERSON_NAME]" at bounding box center [331, 67] width 162 height 10
click at [272, 69] on input "كومبو [PERSON_NAME]" at bounding box center [331, 67] width 162 height 10
type input "كومبو زنجر سوبريم"
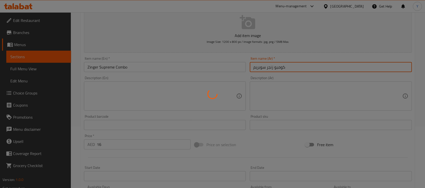
type input "0"
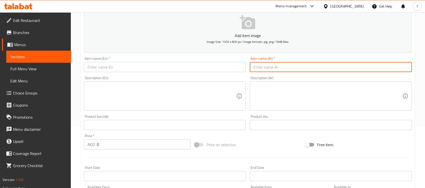
scroll to position [0, 0]
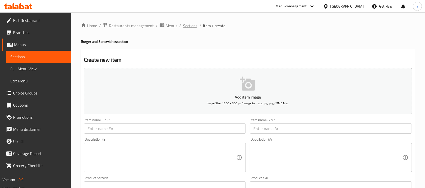
click at [188, 29] on span "Sections" at bounding box center [190, 26] width 14 height 6
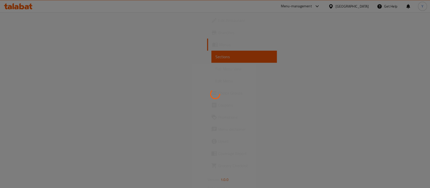
click at [188, 26] on div at bounding box center [215, 94] width 430 height 188
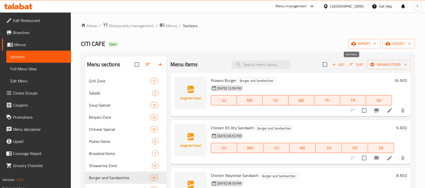
click at [346, 65] on span "Sort" at bounding box center [356, 65] width 20 height 8
click at [339, 65] on span "Add" at bounding box center [339, 65] width 14 height 6
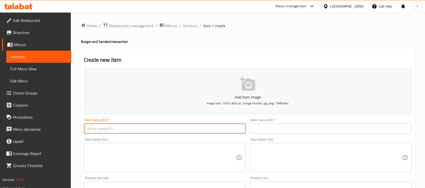
click at [228, 124] on input "text" at bounding box center [165, 129] width 162 height 10
type input "Chicken Mushroom"
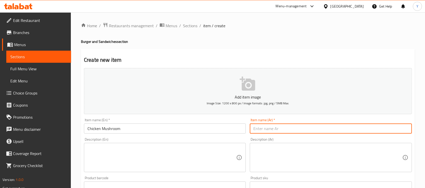
click at [271, 127] on input "text" at bounding box center [331, 129] width 162 height 10
type input "دجاج مشروم"
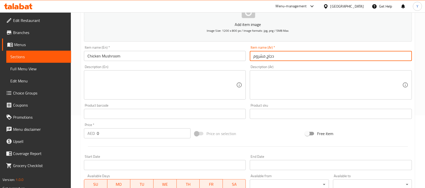
scroll to position [91, 0]
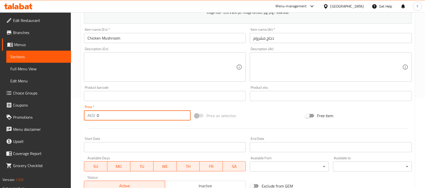
drag, startPoint x: 121, startPoint y: 115, endPoint x: 45, endPoint y: 123, distance: 75.8
click at [45, 123] on div "Edit Restaurant Branches Menus Sections Full Menu View Edit Menu Choice Groups …" at bounding box center [212, 94] width 425 height 344
type input "16"
click at [136, 38] on input "Chicken Mushroom" at bounding box center [165, 38] width 162 height 10
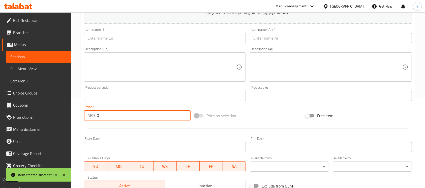
drag, startPoint x: 60, startPoint y: 123, endPoint x: 11, endPoint y: 122, distance: 48.9
click at [11, 122] on div "Edit Restaurant Branches Menus Sections Full Menu View Edit Menu Choice Groups …" at bounding box center [212, 94] width 425 height 344
type input "16"
drag, startPoint x: 98, startPoint y: 42, endPoint x: 121, endPoint y: 42, distance: 23.7
click at [98, 42] on input "text" at bounding box center [165, 38] width 162 height 10
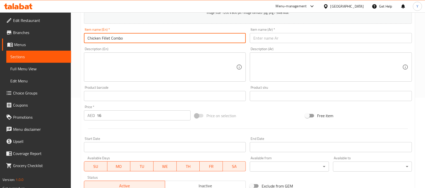
type input "Chicken Fillet Combo"
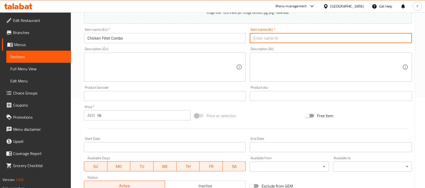
click at [264, 39] on input "text" at bounding box center [331, 38] width 162 height 10
type input "كومبو دجاج فيليه"
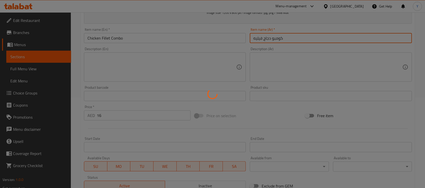
type input "0"
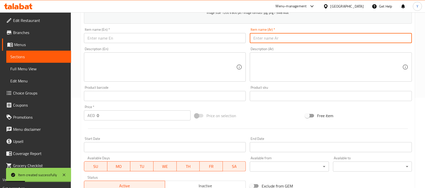
drag, startPoint x: 130, startPoint y: 40, endPoint x: 133, endPoint y: 38, distance: 3.6
click at [130, 40] on input "text" at bounding box center [165, 38] width 162 height 10
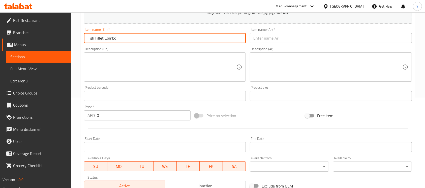
type input "Fish Fillet Combo"
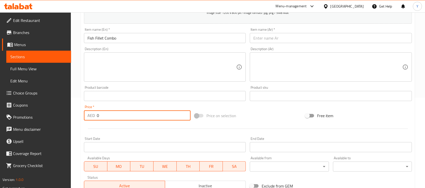
click at [152, 117] on input "0" at bounding box center [144, 115] width 94 height 10
type input "16"
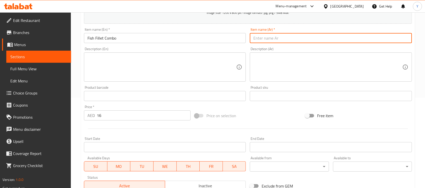
click at [268, 40] on input "text" at bounding box center [331, 38] width 162 height 10
type input "كومبو سمك فيليه"
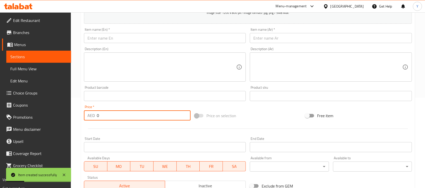
drag, startPoint x: 121, startPoint y: 116, endPoint x: 89, endPoint y: 120, distance: 32.5
click at [89, 120] on div "AED 0 Price *" at bounding box center [137, 115] width 107 height 10
type input "18"
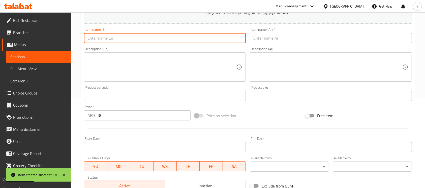
drag, startPoint x: 139, startPoint y: 39, endPoint x: 250, endPoint y: 51, distance: 111.3
click at [139, 39] on input "text" at bounding box center [165, 38] width 162 height 10
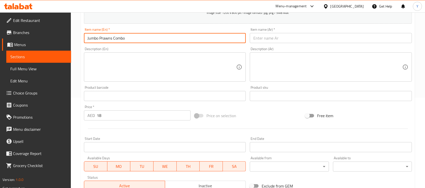
type input "Jumbo Prawns Combo"
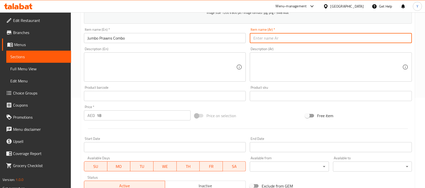
click at [332, 42] on input "text" at bounding box center [331, 38] width 162 height 10
type input "كومبو روبيان جامبو"
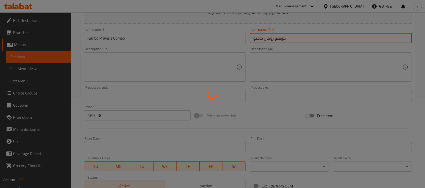
type input "0"
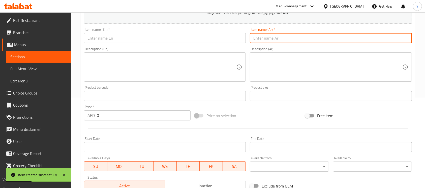
scroll to position [0, 0]
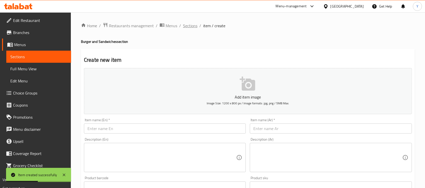
click at [191, 25] on span "Sections" at bounding box center [190, 26] width 14 height 6
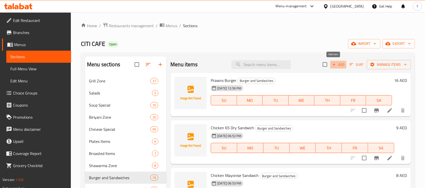
click at [340, 63] on span "Add" at bounding box center [339, 65] width 14 height 6
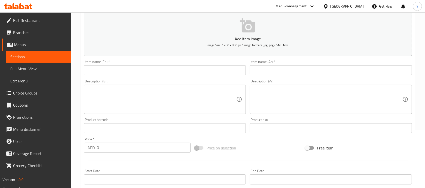
scroll to position [66, 0]
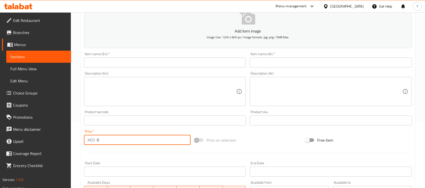
drag, startPoint x: 148, startPoint y: 138, endPoint x: 49, endPoint y: 149, distance: 99.9
click at [49, 149] on div "Edit Restaurant Branches Menus Sections Full Menu View Edit Menu Choice Groups …" at bounding box center [212, 118] width 425 height 344
type input "18"
click at [128, 57] on div "Item name (En)   * Item name (En) *" at bounding box center [165, 59] width 162 height 15
click at [162, 64] on input "text" at bounding box center [165, 62] width 162 height 10
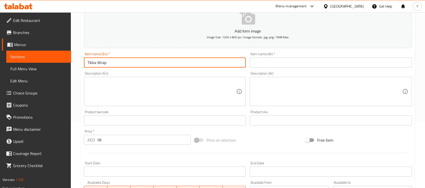
type input "Tikka Wrap"
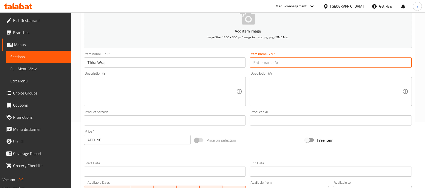
click at [271, 60] on input "text" at bounding box center [331, 62] width 162 height 10
type input "راب تكا"
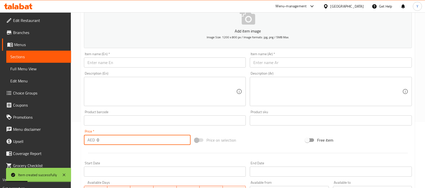
drag, startPoint x: 126, startPoint y: 139, endPoint x: 83, endPoint y: 137, distance: 42.7
click at [83, 137] on div "Price   * AED 0 Price *" at bounding box center [137, 137] width 111 height 19
type input "16"
click at [128, 62] on input "text" at bounding box center [165, 62] width 162 height 10
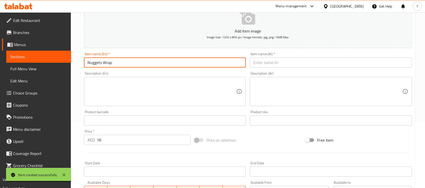
type input "Nuggets Wrap"
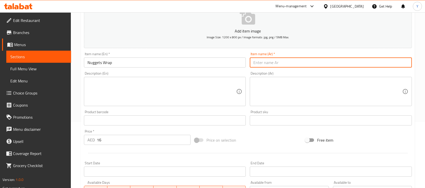
click at [315, 60] on input "text" at bounding box center [331, 62] width 162 height 10
type input "راب ناجتس"
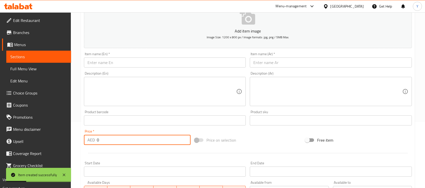
drag, startPoint x: 133, startPoint y: 140, endPoint x: 9, endPoint y: 132, distance: 124.3
click at [9, 132] on div "Edit Restaurant Branches Menus Sections Full Menu View Edit Menu Choice Groups …" at bounding box center [212, 118] width 425 height 344
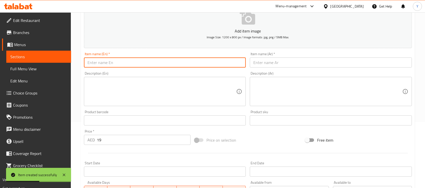
drag, startPoint x: 212, startPoint y: 65, endPoint x: 307, endPoint y: 82, distance: 96.1
click at [212, 65] on input "text" at bounding box center [165, 62] width 162 height 10
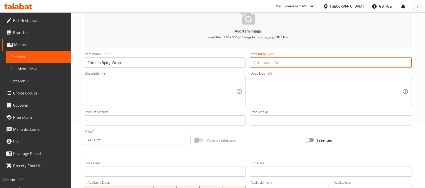
click at [297, 66] on input "text" at bounding box center [331, 62] width 162 height 10
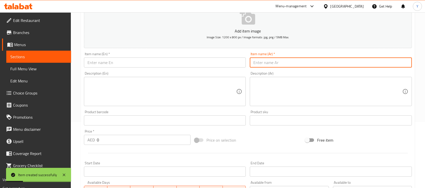
drag, startPoint x: 118, startPoint y: 138, endPoint x: 67, endPoint y: 138, distance: 50.9
click at [67, 138] on div "Edit Restaurant Branches Menus Sections Full Menu View Edit Menu Choice Groups …" at bounding box center [212, 118] width 425 height 344
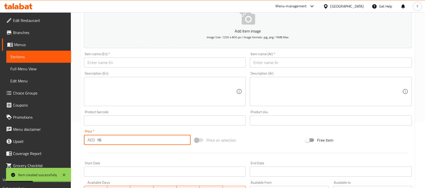
drag, startPoint x: 152, startPoint y: 65, endPoint x: 365, endPoint y: 109, distance: 217.2
click at [152, 65] on input "text" at bounding box center [165, 62] width 162 height 10
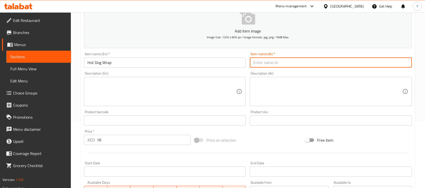
click at [380, 60] on input "text" at bounding box center [331, 62] width 162 height 10
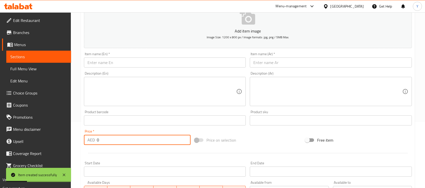
click at [28, 123] on div "Edit Restaurant Branches Menus Sections Full Menu View Edit Menu Choice Groups …" at bounding box center [212, 118] width 425 height 344
drag, startPoint x: 153, startPoint y: 66, endPoint x: 276, endPoint y: 84, distance: 123.8
click at [153, 66] on input "text" at bounding box center [165, 62] width 162 height 10
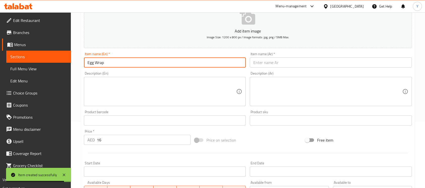
click at [284, 62] on input "text" at bounding box center [331, 62] width 162 height 10
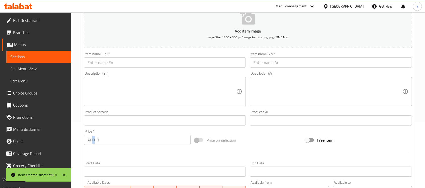
drag, startPoint x: 118, startPoint y: 143, endPoint x: 92, endPoint y: 141, distance: 26.1
click at [92, 141] on div "Price   * AED 0 Price *" at bounding box center [137, 137] width 111 height 19
click at [107, 139] on input "0" at bounding box center [144, 140] width 94 height 10
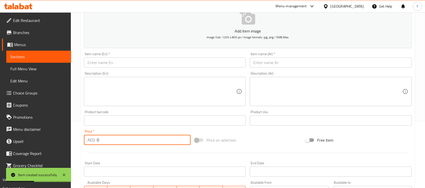
click at [107, 139] on input "0" at bounding box center [144, 140] width 94 height 10
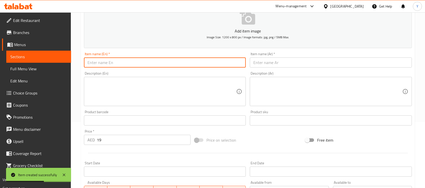
drag, startPoint x: 120, startPoint y: 64, endPoint x: 308, endPoint y: 106, distance: 192.7
click at [120, 64] on input "text" at bounding box center [165, 62] width 162 height 10
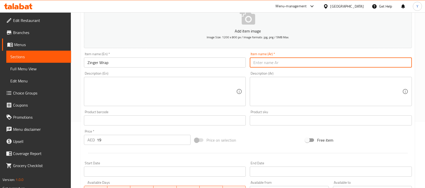
click at [261, 67] on input "text" at bounding box center [331, 62] width 162 height 10
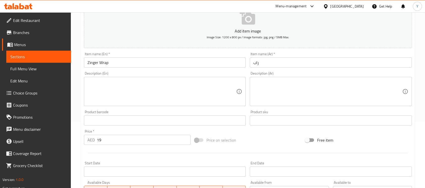
click at [147, 68] on div "Item name (En)   * Zinger Wrap Item name (En) *" at bounding box center [165, 59] width 166 height 19
click at [147, 65] on input "Zinger Wrap" at bounding box center [165, 62] width 162 height 10
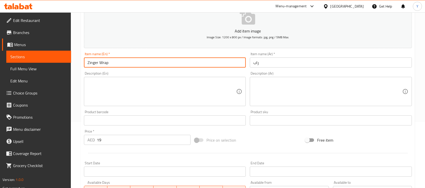
click at [147, 65] on input "Zinger Wrap" at bounding box center [165, 62] width 162 height 10
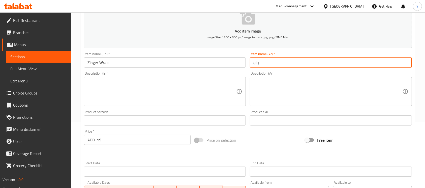
click at [294, 62] on input "راب" at bounding box center [331, 62] width 162 height 10
paste input "لفائف زينجر"
click at [264, 63] on input "راب لفائف زينجر" at bounding box center [331, 62] width 162 height 10
click at [263, 63] on input "راب لفائف زينجر" at bounding box center [331, 62] width 162 height 10
click at [259, 64] on input "[PERSON_NAME]" at bounding box center [331, 62] width 162 height 10
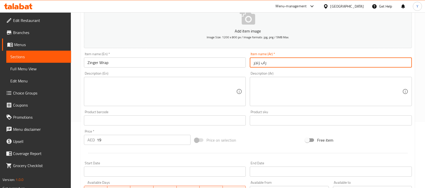
click at [168, 64] on input "Zinger Wrap" at bounding box center [165, 62] width 162 height 10
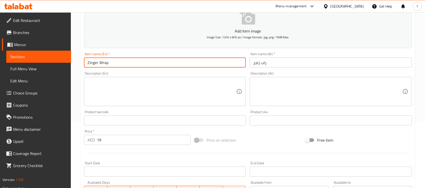
drag, startPoint x: 151, startPoint y: 65, endPoint x: 162, endPoint y: 66, distance: 11.2
click at [151, 65] on input "text" at bounding box center [165, 62] width 162 height 10
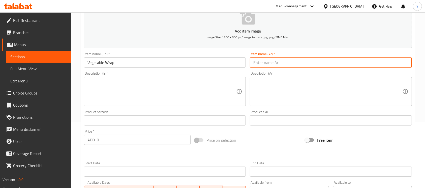
click at [279, 64] on input "text" at bounding box center [331, 62] width 162 height 10
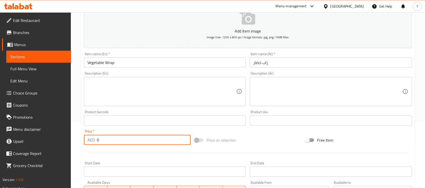
click at [174, 140] on input "0" at bounding box center [144, 140] width 94 height 10
click at [188, 68] on div "Item name (En)   * Vegetable Wrap Item name (En) *" at bounding box center [165, 59] width 166 height 19
drag, startPoint x: 188, startPoint y: 68, endPoint x: 187, endPoint y: 64, distance: 3.6
click at [187, 67] on div "Item name (En)   * Vegetable Wrap Item name (En) *" at bounding box center [165, 59] width 166 height 19
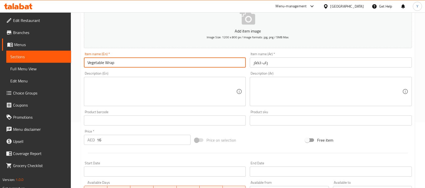
click at [187, 62] on input "Vegetable Wrap" at bounding box center [165, 62] width 162 height 10
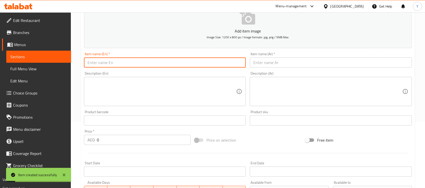
drag, startPoint x: 148, startPoint y: 139, endPoint x: 48, endPoint y: 136, distance: 100.1
click at [48, 136] on div "Edit Restaurant Branches Menus Sections Full Menu View Edit Menu Choice Groups …" at bounding box center [212, 118] width 425 height 344
drag, startPoint x: 136, startPoint y: 65, endPoint x: 140, endPoint y: 65, distance: 4.3
click at [136, 65] on input "text" at bounding box center [165, 62] width 162 height 10
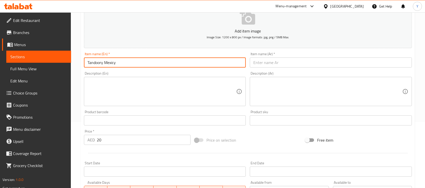
click at [103, 66] on input "Tandoory Mexicy" at bounding box center [165, 62] width 162 height 10
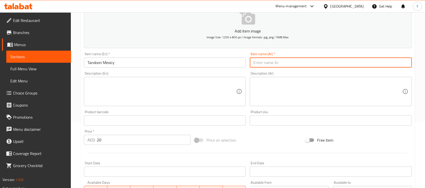
drag, startPoint x: 275, startPoint y: 67, endPoint x: 296, endPoint y: 67, distance: 21.2
click at [275, 67] on input "text" at bounding box center [331, 62] width 162 height 10
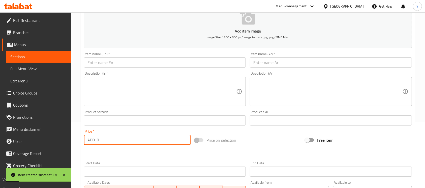
drag, startPoint x: 116, startPoint y: 143, endPoint x: 81, endPoint y: 141, distance: 35.9
click at [81, 141] on div "Home / Restaurants management / Menus / Sections / item / create Burger and San…" at bounding box center [248, 118] width 354 height 344
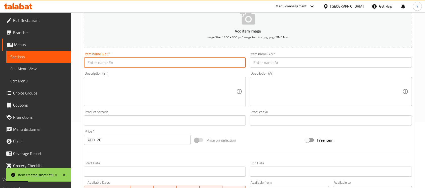
drag, startPoint x: 128, startPoint y: 64, endPoint x: 229, endPoint y: 79, distance: 102.5
click at [128, 64] on input "text" at bounding box center [165, 62] width 162 height 10
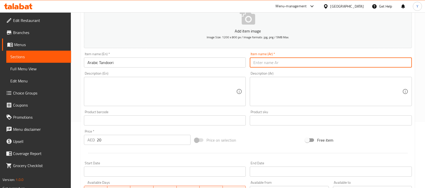
click at [263, 68] on input "text" at bounding box center [331, 62] width 162 height 10
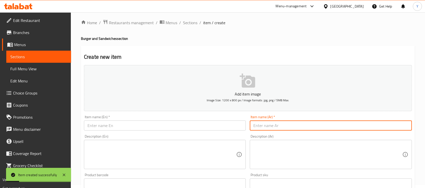
scroll to position [0, 0]
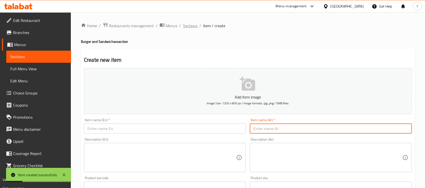
click at [182, 25] on ol "Home / Restaurants management / Menus / Sections / item / create" at bounding box center [248, 25] width 334 height 7
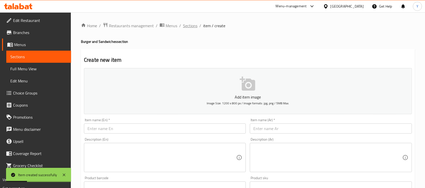
click at [192, 26] on span "Sections" at bounding box center [190, 26] width 14 height 6
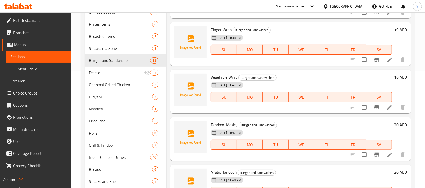
scroll to position [35, 0]
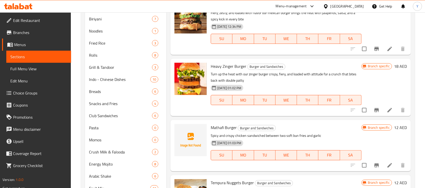
scroll to position [215, 0]
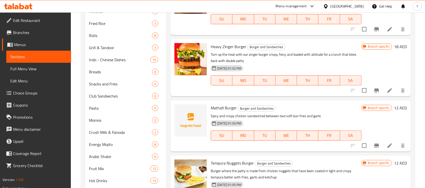
click at [353, 142] on div at bounding box center [378, 146] width 62 height 12
click at [359, 143] on input "checkbox" at bounding box center [364, 145] width 11 height 11
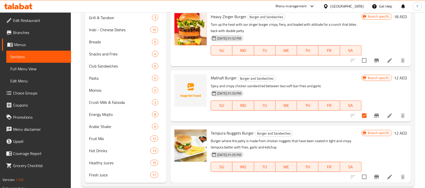
scroll to position [254, 0]
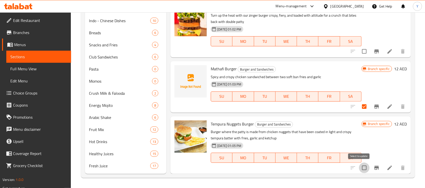
click at [359, 168] on input "checkbox" at bounding box center [364, 168] width 11 height 11
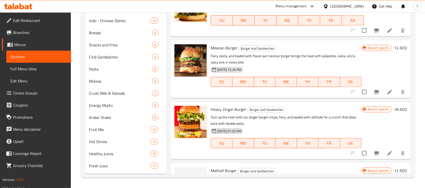
scroll to position [3570, 0]
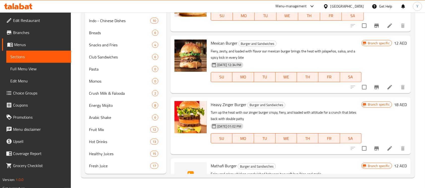
click at [359, 145] on input "checkbox" at bounding box center [364, 148] width 11 height 11
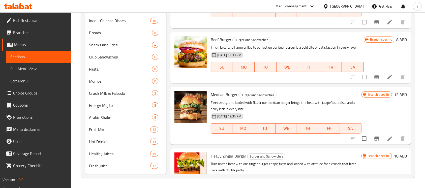
scroll to position [3506, 0]
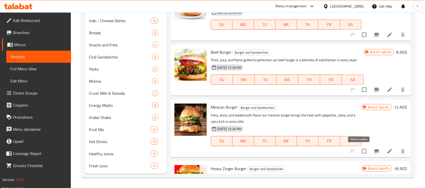
drag, startPoint x: 360, startPoint y: 152, endPoint x: 346, endPoint y: 179, distance: 30.4
click at [359, 152] on input "checkbox" at bounding box center [364, 151] width 11 height 11
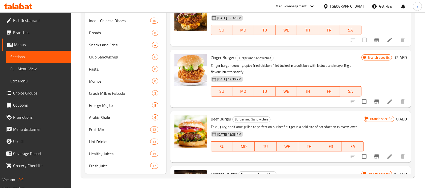
scroll to position [3437, 0]
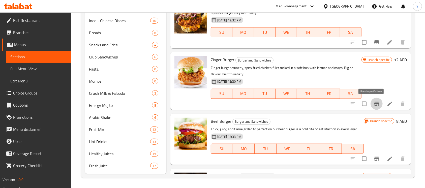
click at [371, 104] on button "Branch-specific-item" at bounding box center [377, 104] width 12 height 12
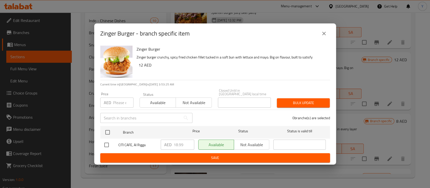
click at [321, 34] on button "close" at bounding box center [324, 33] width 12 height 12
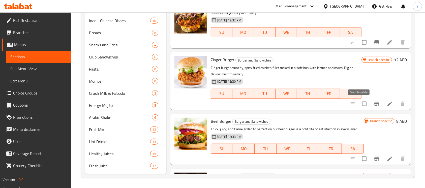
click at [363, 103] on input "checkbox" at bounding box center [364, 104] width 11 height 11
drag, startPoint x: 405, startPoint y: 128, endPoint x: 410, endPoint y: 119, distance: 10.3
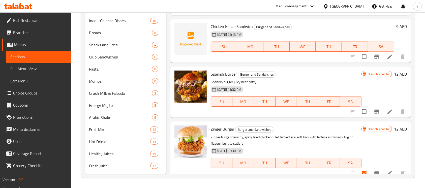
scroll to position [3360, 0]
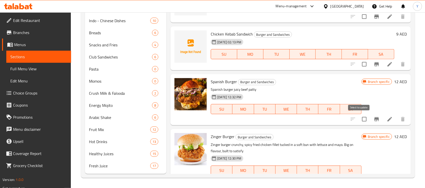
click at [359, 122] on input "checkbox" at bounding box center [364, 119] width 11 height 11
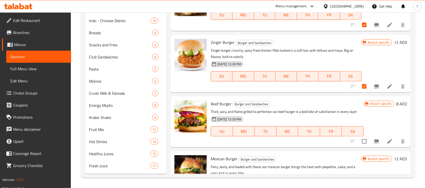
scroll to position [3457, 0]
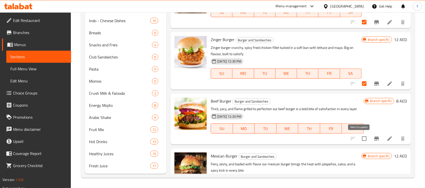
click at [360, 138] on input "checkbox" at bounding box center [364, 138] width 11 height 11
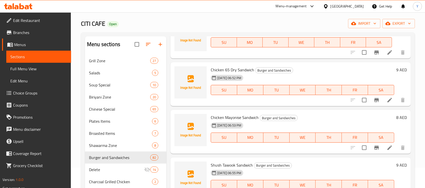
scroll to position [0, 0]
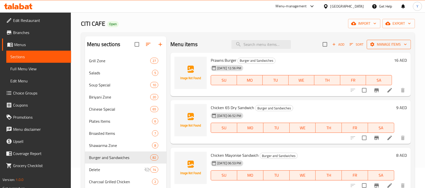
click at [403, 45] on icon "button" at bounding box center [405, 44] width 5 height 5
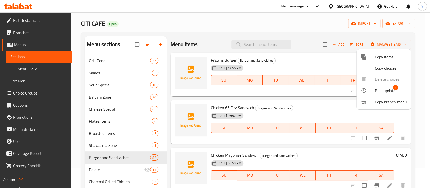
click at [383, 95] on li "Bulk update 7" at bounding box center [384, 91] width 54 height 12
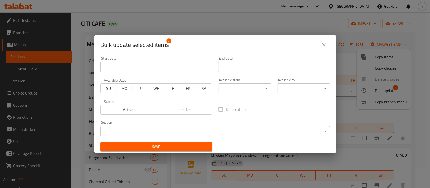
click at [273, 130] on body "​ Menu-management [GEOGRAPHIC_DATA] Get Help Y Edit Restaurant Branches Menus S…" at bounding box center [215, 80] width 430 height 176
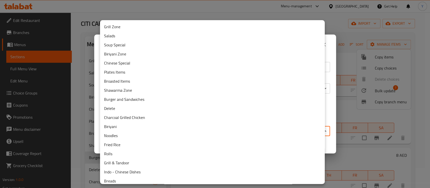
click at [226, 110] on li "Delete" at bounding box center [212, 108] width 225 height 9
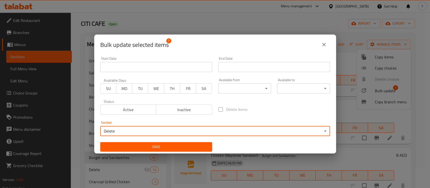
click at [159, 142] on button "Save" at bounding box center [156, 146] width 112 height 9
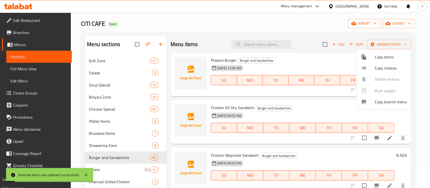
click at [271, 69] on div at bounding box center [215, 94] width 430 height 188
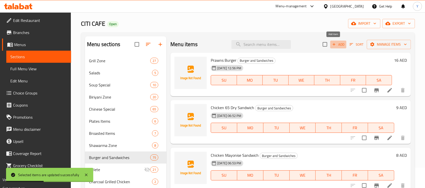
click at [333, 43] on span "Add" at bounding box center [339, 45] width 14 height 6
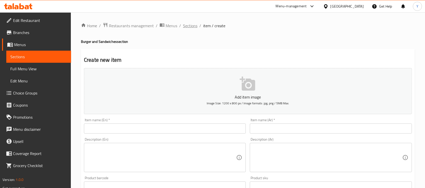
click at [196, 23] on span "Sections" at bounding box center [190, 26] width 14 height 6
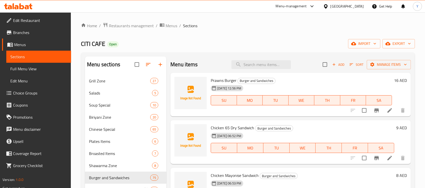
click at [335, 64] on span "Add" at bounding box center [339, 65] width 14 height 6
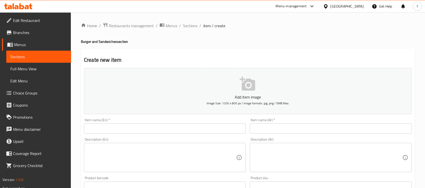
click at [169, 123] on div "Item name (En)   * Item name (En) *" at bounding box center [165, 125] width 162 height 15
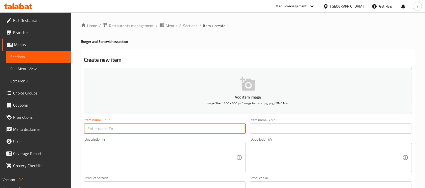
click at [222, 126] on input "text" at bounding box center [165, 129] width 162 height 10
type input "Arabic Shish Tawook"
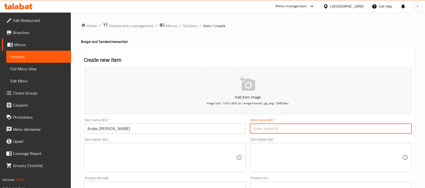
click at [363, 131] on input "text" at bounding box center [331, 129] width 162 height 10
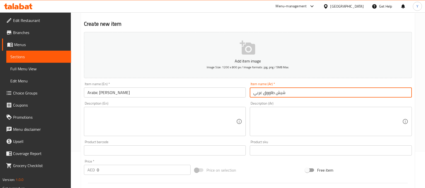
scroll to position [38, 0]
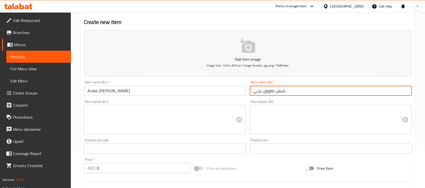
type input "شيش طاووق عربي"
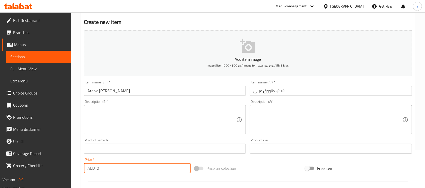
drag, startPoint x: 108, startPoint y: 166, endPoint x: 63, endPoint y: 166, distance: 45.1
click at [63, 166] on div "Edit Restaurant Branches Menus Sections Full Menu View Edit Menu Choice Groups …" at bounding box center [212, 147] width 425 height 344
type input "20"
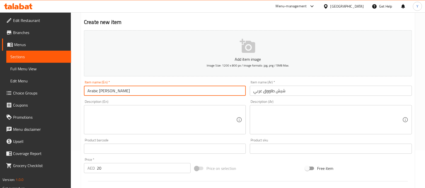
click at [171, 95] on input "Arabic Shish Tawook" at bounding box center [165, 91] width 162 height 10
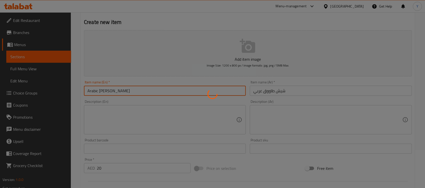
type input "0"
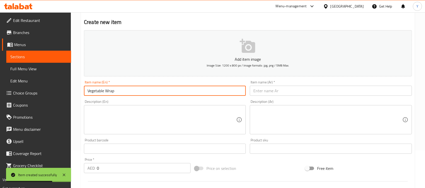
type input "Vegetable Wrap"
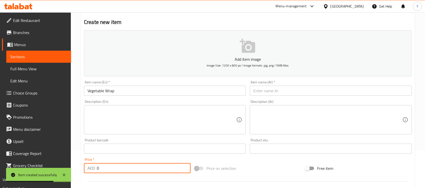
click at [114, 172] on input "0" at bounding box center [144, 168] width 94 height 10
type input "16"
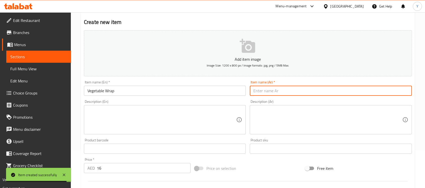
click at [301, 94] on input "text" at bounding box center [331, 91] width 162 height 10
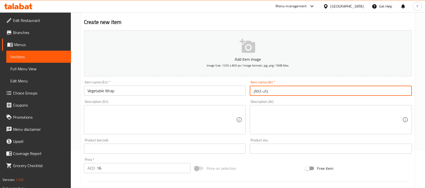
type input "راب خضار"
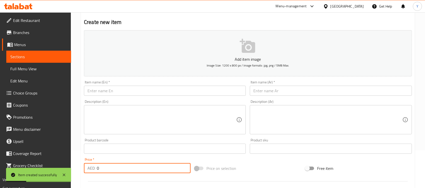
drag, startPoint x: 115, startPoint y: 165, endPoint x: 85, endPoint y: 166, distance: 30.3
click at [85, 166] on div "AED 0 Price *" at bounding box center [137, 168] width 107 height 10
type input "23"
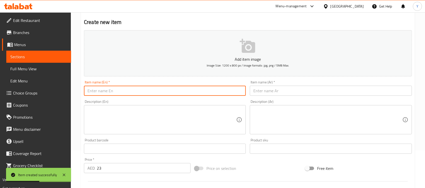
click at [139, 87] on input "text" at bounding box center [165, 91] width 162 height 10
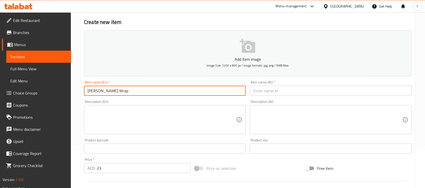
type input "Shish Tawook Wrap"
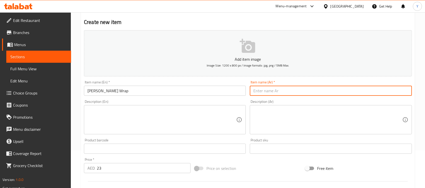
click at [273, 94] on input "text" at bounding box center [331, 91] width 162 height 10
type input "راب شيش طاووق"
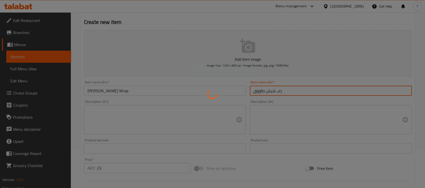
type input "0"
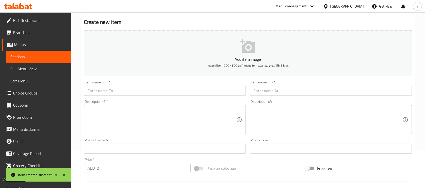
click at [176, 85] on div "Item name (En)   * Item name (En) *" at bounding box center [165, 87] width 162 height 15
click at [174, 91] on input "text" at bounding box center [165, 91] width 162 height 10
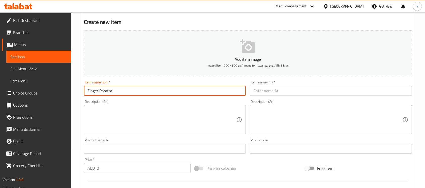
type input "Zinger Poratta"
click at [382, 87] on input "text" at bounding box center [331, 91] width 162 height 10
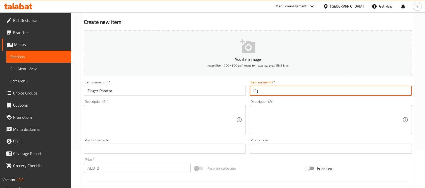
paste input "زينجر"
click at [258, 94] on input "براتا زينجر" at bounding box center [331, 91] width 162 height 10
type input "براتا زنجر"
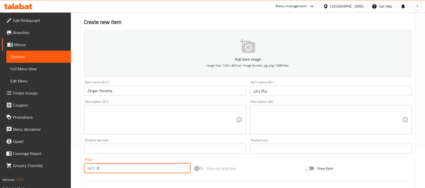
drag, startPoint x: 107, startPoint y: 167, endPoint x: 67, endPoint y: 166, distance: 40.1
click at [67, 166] on div "Edit Restaurant Branches Menus Sections Full Menu View Edit Menu Choice Groups …" at bounding box center [212, 147] width 425 height 344
type input "19"
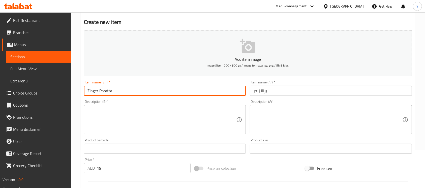
click at [135, 89] on input "Zinger Poratta" at bounding box center [165, 91] width 162 height 10
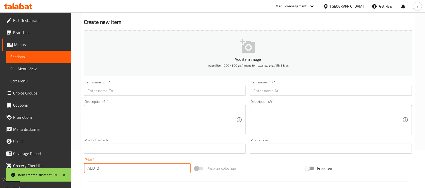
drag, startPoint x: 101, startPoint y: 167, endPoint x: 84, endPoint y: 169, distance: 16.8
click at [84, 169] on div "AED 0 Price *" at bounding box center [137, 168] width 107 height 10
type input "19"
click at [121, 87] on input "text" at bounding box center [165, 91] width 162 height 10
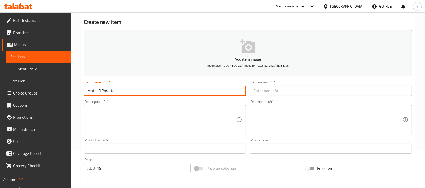
type input "Mathafi Poratta"
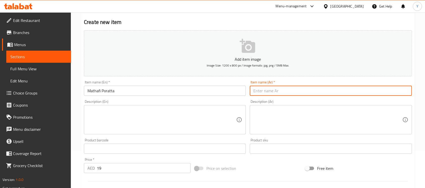
click at [262, 92] on input "text" at bounding box center [331, 91] width 162 height 10
type input "براتا مطافي"
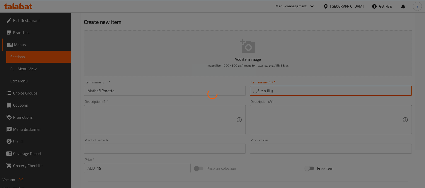
type input "0"
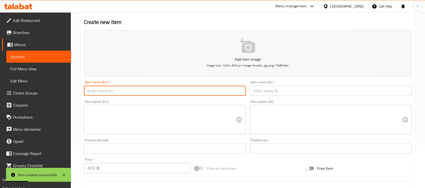
click at [155, 94] on input "text" at bounding box center [165, 91] width 162 height 10
type input "G"
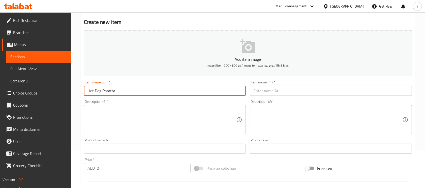
type input "Hot Dog Poratta"
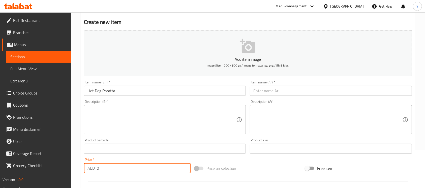
click at [175, 168] on input "0" at bounding box center [144, 168] width 94 height 10
type input "9"
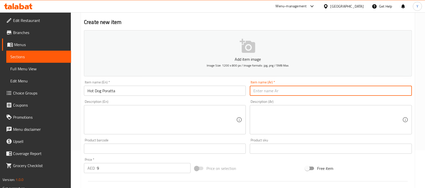
click at [323, 93] on input "text" at bounding box center [331, 91] width 162 height 10
type input "براتا هوت دوج"
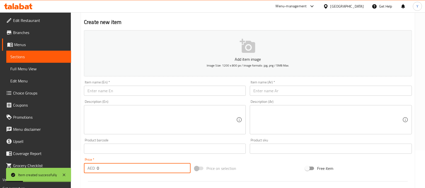
drag, startPoint x: 109, startPoint y: 167, endPoint x: 64, endPoint y: 166, distance: 45.6
click at [64, 166] on div "Edit Restaurant Branches Menus Sections Full Menu View Edit Menu Choice Groups …" at bounding box center [212, 147] width 425 height 344
type input "9"
click at [124, 96] on input "text" at bounding box center [165, 91] width 162 height 10
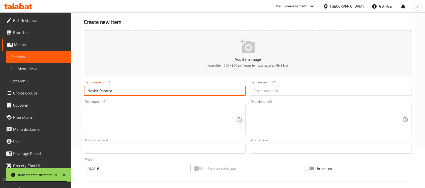
type input "Nashif Poratta"
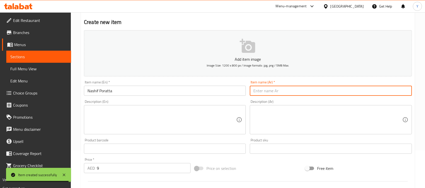
click at [288, 92] on input "text" at bounding box center [331, 91] width 162 height 10
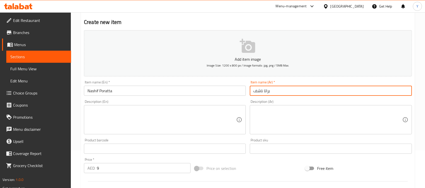
type input "براتا ناشف"
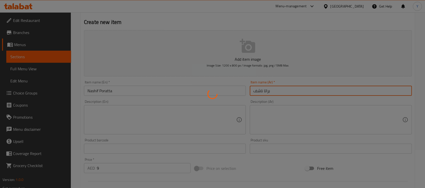
type input "0"
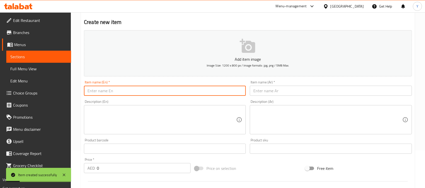
click at [155, 87] on input "text" at bounding box center [165, 91] width 162 height 10
type input "Grilled Tikka Poratta"
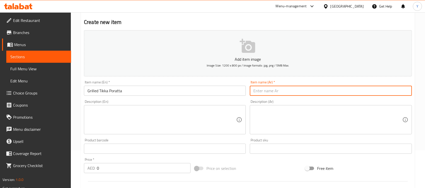
click at [281, 91] on input "text" at bounding box center [331, 91] width 162 height 10
type input "براتا تكا مشوي"
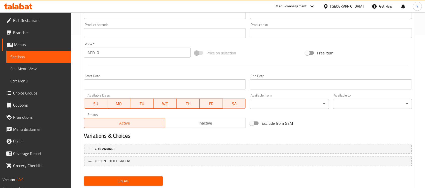
scroll to position [168, 0]
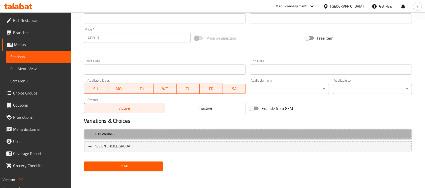
click at [243, 134] on span "Add variant" at bounding box center [247, 134] width 319 height 6
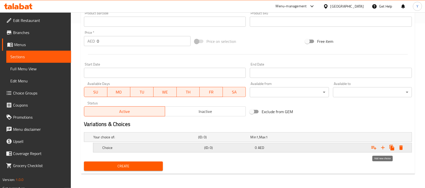
click at [382, 146] on icon "Expand" at bounding box center [383, 148] width 6 height 6
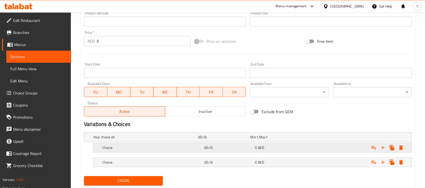
click at [348, 138] on div "Expand" at bounding box center [354, 137] width 105 height 2
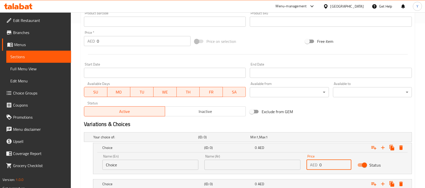
drag, startPoint x: 332, startPoint y: 166, endPoint x: 288, endPoint y: 167, distance: 43.9
click at [288, 167] on div "Name (En) Choice Name (En) Name (Ar) Name (Ar) Price AED 0 Price Status" at bounding box center [252, 162] width 306 height 21
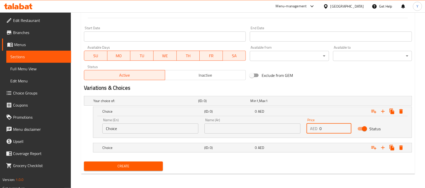
drag, startPoint x: 323, startPoint y: 130, endPoint x: 279, endPoint y: 130, distance: 43.9
click at [279, 130] on div "Name (En) Choice Name (En) Name (Ar) Name (Ar) Price AED 0 Price Status" at bounding box center [252, 125] width 306 height 21
type input "10"
drag, startPoint x: 326, startPoint y: 150, endPoint x: 328, endPoint y: 163, distance: 13.5
click at [325, 102] on div "Expand" at bounding box center [354, 101] width 105 height 2
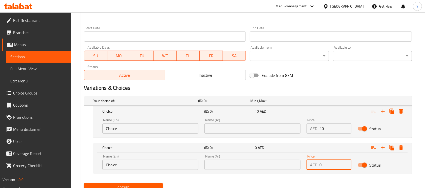
drag, startPoint x: 328, startPoint y: 164, endPoint x: 303, endPoint y: 166, distance: 25.3
click at [303, 166] on div "Name (En) Choice Name (En) Name (Ar) Name (Ar) Price AED 0 Price Status" at bounding box center [252, 162] width 306 height 21
type input "18"
click at [188, 168] on input "Choice" at bounding box center [150, 165] width 96 height 10
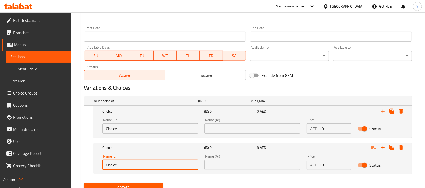
click at [189, 168] on input "Choice" at bounding box center [150, 165] width 96 height 10
click at [189, 168] on input "text" at bounding box center [150, 165] width 96 height 10
type input "Large"
click at [223, 164] on input "text" at bounding box center [252, 165] width 96 height 10
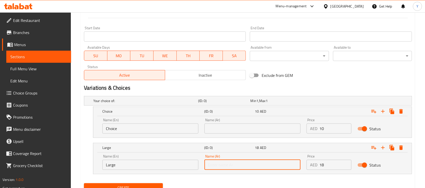
type input "كبير"
click at [140, 130] on input "Choice" at bounding box center [150, 129] width 96 height 10
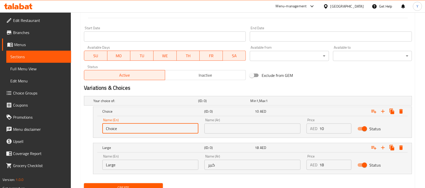
click at [140, 130] on input "Choice" at bounding box center [150, 129] width 96 height 10
click at [140, 131] on input "text" at bounding box center [150, 129] width 96 height 10
type input "Medium"
click at [237, 130] on input "text" at bounding box center [252, 129] width 96 height 10
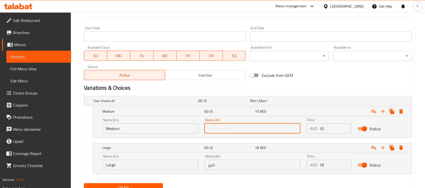
type input "وسط"
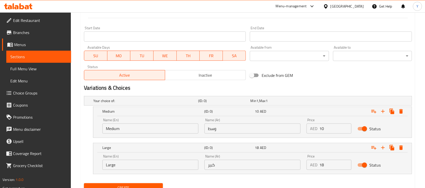
click at [346, 87] on h2 "Variations & Choices" at bounding box center [248, 88] width 328 height 8
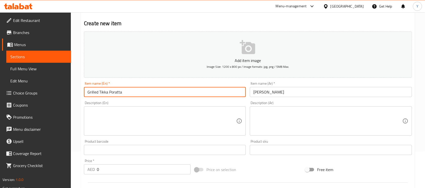
click at [160, 90] on input "Grilled Tikka Poratta" at bounding box center [165, 92] width 162 height 10
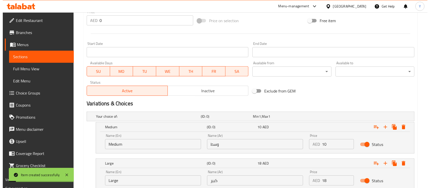
scroll to position [223, 0]
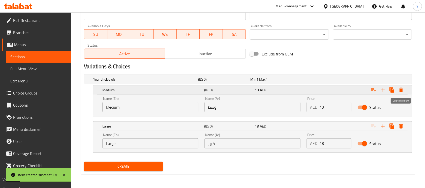
click at [402, 92] on icon "Expand" at bounding box center [401, 90] width 6 height 6
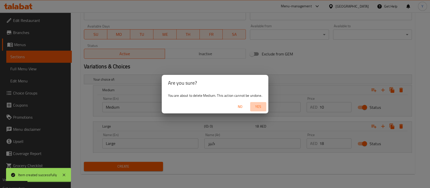
click at [266, 105] on button "Yes" at bounding box center [258, 106] width 16 height 9
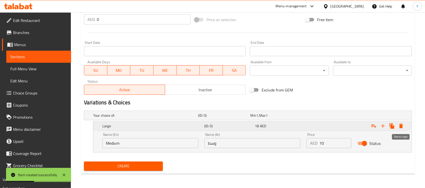
click at [403, 123] on icon "Expand" at bounding box center [401, 126] width 6 height 6
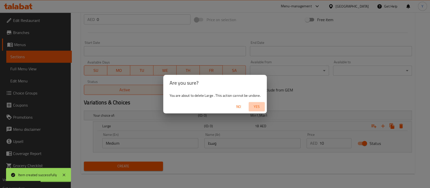
drag, startPoint x: 256, startPoint y: 106, endPoint x: 189, endPoint y: 97, distance: 67.0
click at [256, 106] on span "Yes" at bounding box center [257, 107] width 12 height 6
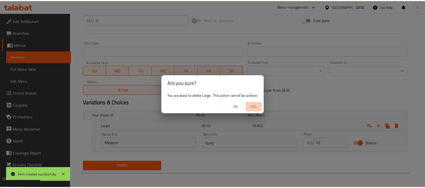
scroll to position [168, 0]
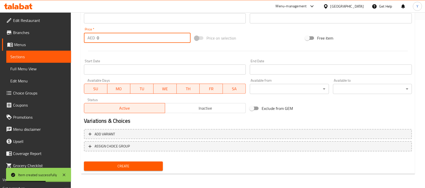
drag, startPoint x: 103, startPoint y: 38, endPoint x: 73, endPoint y: 39, distance: 30.3
click at [73, 39] on div "Home / Restaurants management / Menus / Sections / item / create Burger and San…" at bounding box center [248, 16] width 354 height 344
type input "9"
click at [104, 44] on div "Price   * AED 9 Price *" at bounding box center [137, 34] width 111 height 19
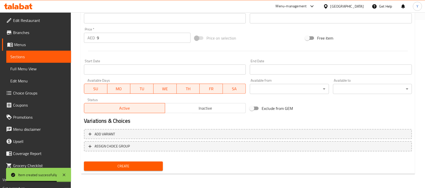
scroll to position [4, 0]
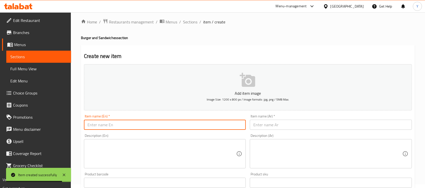
click at [103, 121] on input "text" at bounding box center [165, 125] width 162 height 10
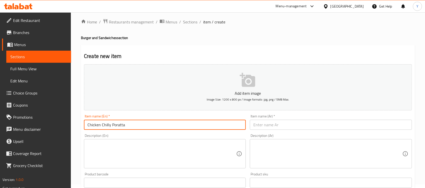
type input "Chicken Chilly Poratta"
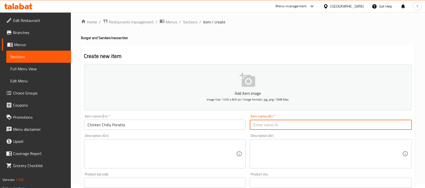
click at [280, 125] on input "text" at bounding box center [331, 125] width 162 height 10
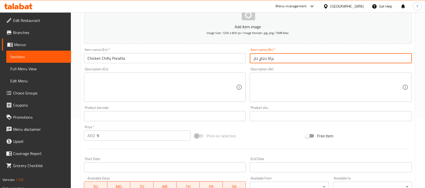
scroll to position [68, 0]
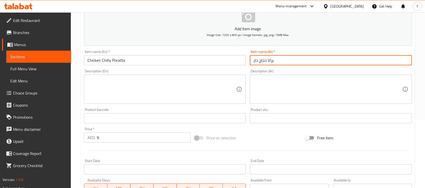
type input "براتا دجاج حار"
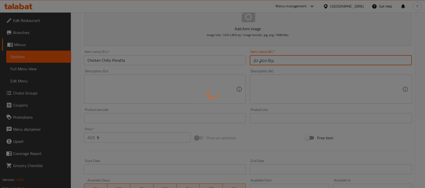
type input "0"
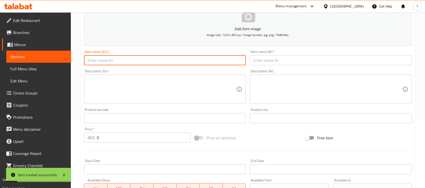
drag, startPoint x: 114, startPoint y: 62, endPoint x: 178, endPoint y: 67, distance: 64.0
click at [114, 62] on input "text" at bounding box center [165, 60] width 162 height 10
type input "Omelette Poratta"
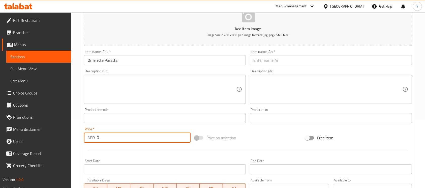
drag, startPoint x: 134, startPoint y: 138, endPoint x: 40, endPoint y: 129, distance: 94.2
click at [40, 129] on div "Edit Restaurant Branches Menus Sections Full Menu View Edit Menu Choice Groups …" at bounding box center [212, 116] width 425 height 344
type input "6"
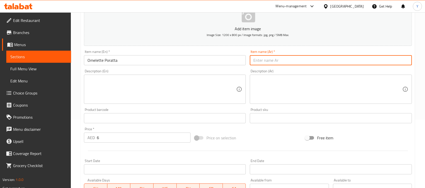
drag, startPoint x: 293, startPoint y: 60, endPoint x: 377, endPoint y: 74, distance: 84.8
click at [293, 60] on input "text" at bounding box center [331, 60] width 162 height 10
type input "براتا اومليت"
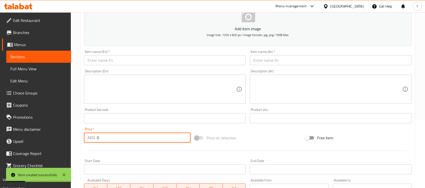
drag, startPoint x: 121, startPoint y: 140, endPoint x: 52, endPoint y: 135, distance: 69.5
click at [52, 135] on div "Edit Restaurant Branches Menus Sections Full Menu View Edit Menu Choice Groups …" at bounding box center [212, 116] width 425 height 344
type input "10"
drag, startPoint x: 125, startPoint y: 65, endPoint x: 170, endPoint y: 65, distance: 45.1
click at [125, 64] on input "text" at bounding box center [165, 60] width 162 height 10
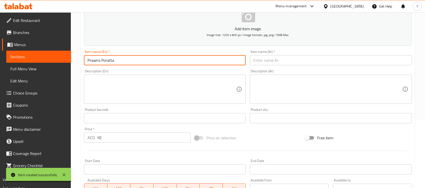
type input "Prawns Poratta"
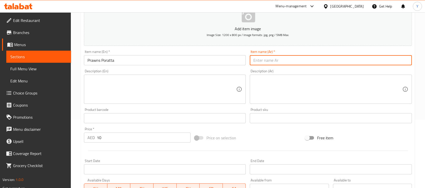
click at [301, 61] on input "text" at bounding box center [331, 60] width 162 height 10
type input "براتا روبيان"
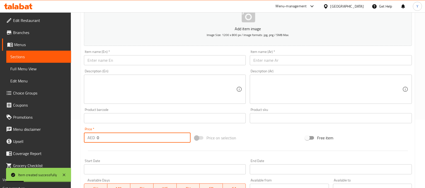
drag, startPoint x: 110, startPoint y: 136, endPoint x: 78, endPoint y: 137, distance: 32.3
click at [78, 137] on div "Home / Restaurants management / Menus / Sections / item / create Burger and San…" at bounding box center [248, 116] width 354 height 344
type input "10"
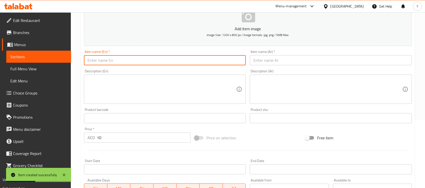
drag, startPoint x: 109, startPoint y: 57, endPoint x: 155, endPoint y: 54, distance: 46.3
click at [109, 57] on input "text" at bounding box center [165, 60] width 162 height 10
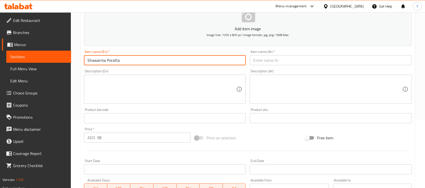
type input "Shawarma Poratta"
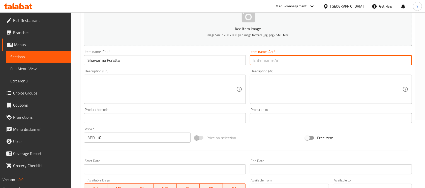
click at [280, 59] on input "text" at bounding box center [331, 60] width 162 height 10
type input "براتا شاورما"
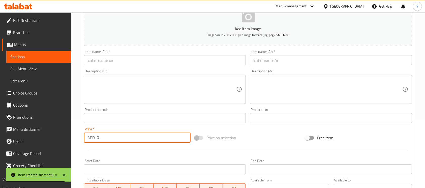
drag, startPoint x: 127, startPoint y: 141, endPoint x: 82, endPoint y: 141, distance: 45.6
click at [82, 141] on div "Price   * AED 0 Price *" at bounding box center [137, 134] width 111 height 19
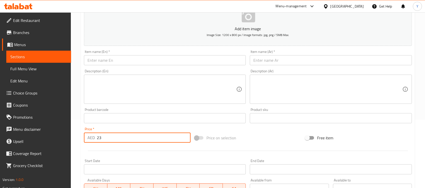
type input "23"
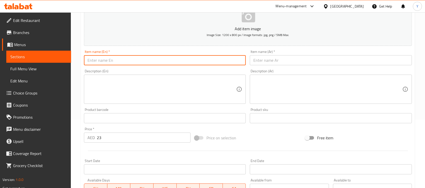
click at [133, 61] on input "text" at bounding box center [165, 60] width 162 height 10
type input "Chicken Fantasia"
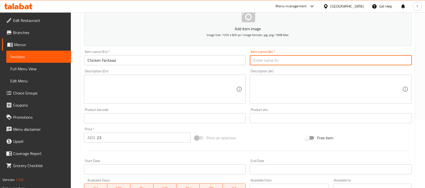
click at [263, 60] on input "text" at bounding box center [331, 60] width 162 height 10
click at [150, 62] on input "Chicken Fantasia" at bounding box center [165, 60] width 162 height 10
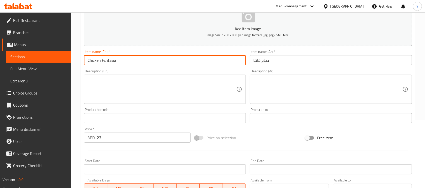
click at [152, 60] on input "Chicken Fantasia" at bounding box center [165, 60] width 162 height 10
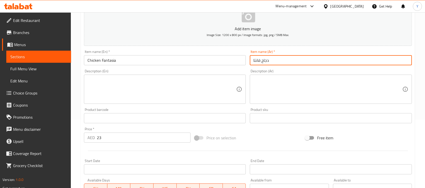
paste input "ز"
type input "دجاح فانتازيا"
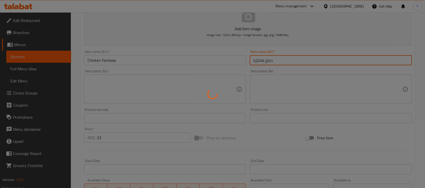
type input "0"
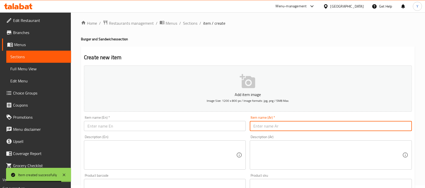
scroll to position [0, 0]
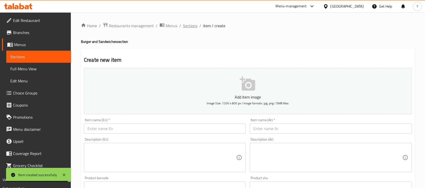
click at [190, 26] on span "Sections" at bounding box center [190, 26] width 14 height 6
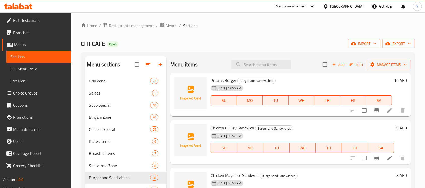
click at [220, 26] on ol "Home / Restaurants management / Menus / Sections" at bounding box center [248, 25] width 334 height 7
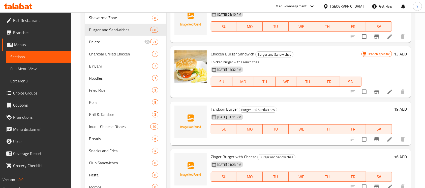
scroll to position [3081, 0]
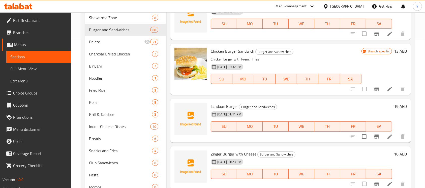
click at [314, 151] on h6 "Zinger Burger with Cheese Burger and Sandwiches" at bounding box center [301, 154] width 181 height 7
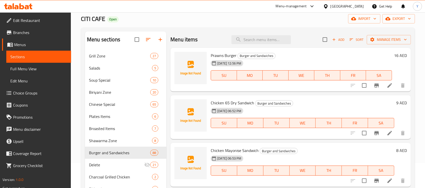
scroll to position [24, 0]
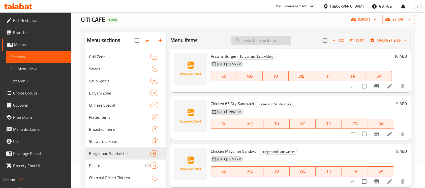
click at [254, 39] on input "search" at bounding box center [261, 40] width 60 height 9
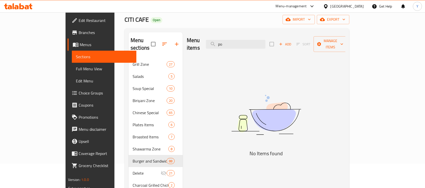
type input "p"
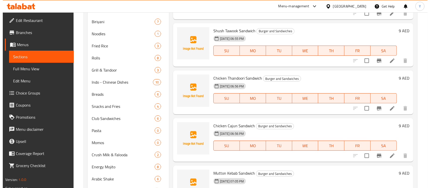
scroll to position [28, 0]
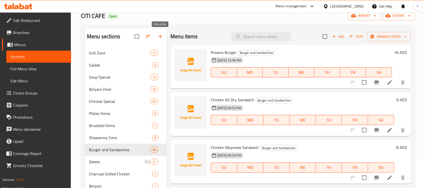
click at [161, 39] on icon "button" at bounding box center [160, 37] width 6 height 6
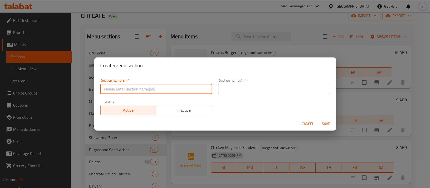
click at [149, 85] on input "text" at bounding box center [156, 89] width 112 height 10
type input "Breakfast"
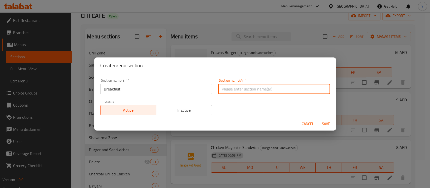
click at [247, 84] on input "text" at bounding box center [274, 89] width 112 height 10
type input "فطور"
click at [318, 119] on button "Save" at bounding box center [326, 123] width 16 height 9
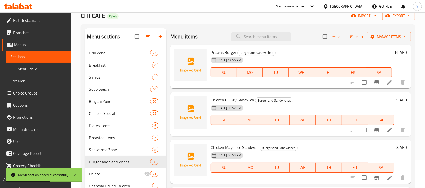
click at [151, 37] on icon "button" at bounding box center [148, 37] width 6 height 6
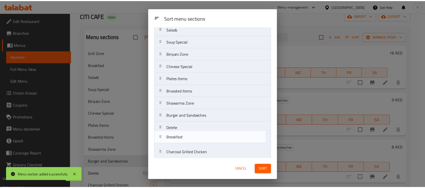
scroll to position [33, 0]
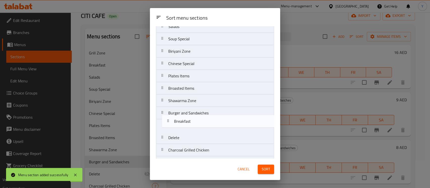
drag, startPoint x: 184, startPoint y: 61, endPoint x: 190, endPoint y: 128, distance: 67.3
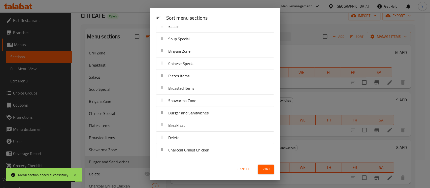
click at [264, 169] on span "Sort" at bounding box center [266, 169] width 8 height 6
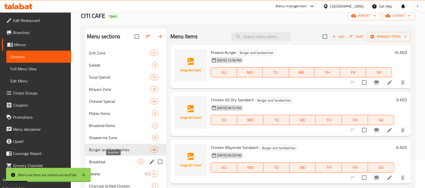
click at [127, 164] on span "Breakfast" at bounding box center [113, 162] width 49 height 6
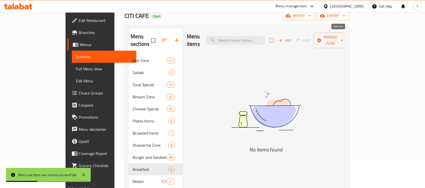
click at [283, 38] on icon "button" at bounding box center [281, 40] width 5 height 5
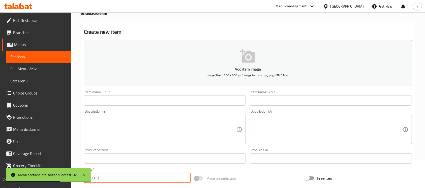
drag, startPoint x: 145, startPoint y: 179, endPoint x: 92, endPoint y: 177, distance: 53.7
click at [92, 177] on div "AED 0 Price *" at bounding box center [137, 178] width 107 height 10
type input "9"
drag, startPoint x: 143, startPoint y: 100, endPoint x: 147, endPoint y: 100, distance: 3.8
click at [143, 100] on input "text" at bounding box center [165, 101] width 162 height 10
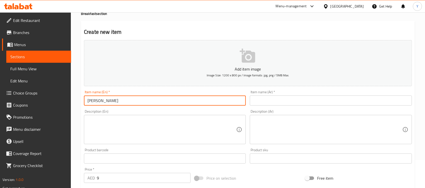
type input "Poori Bhaji"
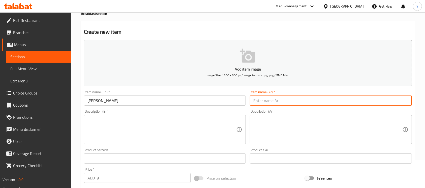
click at [348, 104] on input "text" at bounding box center [331, 101] width 162 height 10
type input "بوري باجي"
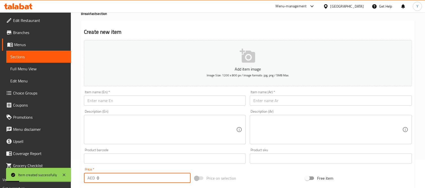
drag, startPoint x: 72, startPoint y: 177, endPoint x: 14, endPoint y: 169, distance: 59.0
click at [14, 160] on body "Item created successfully ​ Menu-management United Arab Emirates Get Help Y Edi…" at bounding box center [212, 72] width 425 height 176
type input "9"
click at [125, 103] on input "text" at bounding box center [165, 101] width 162 height 10
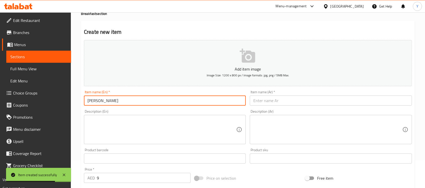
type input "Masala Dosa"
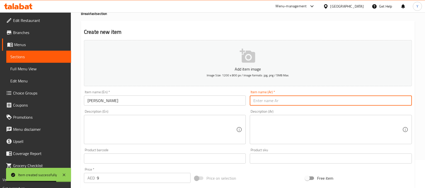
click at [379, 103] on input "text" at bounding box center [331, 101] width 162 height 10
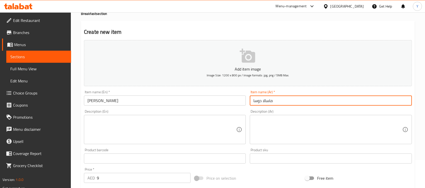
type input "ماسالا دوسا"
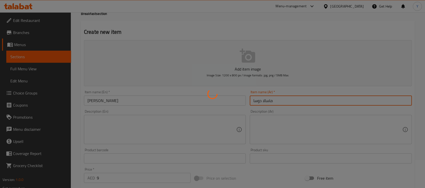
type input "0"
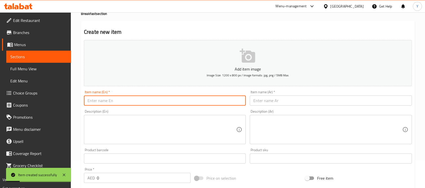
click at [135, 101] on input "text" at bounding box center [165, 101] width 162 height 10
type input "Ghee Roast"
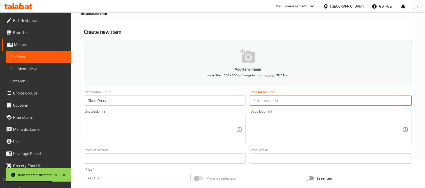
click at [298, 98] on input "text" at bounding box center [331, 101] width 162 height 10
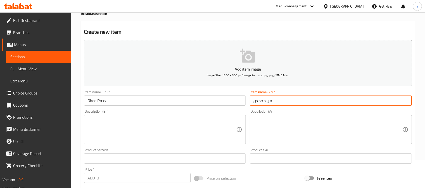
type input "سمن محمص"
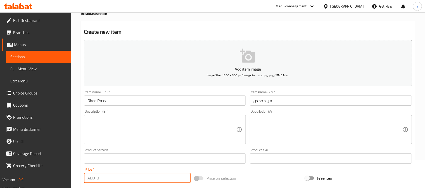
click at [162, 181] on input "0" at bounding box center [144, 178] width 94 height 10
type input "9"
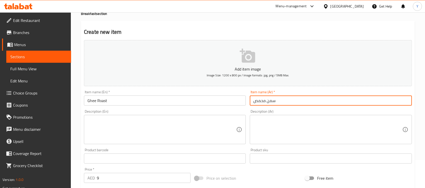
click at [256, 99] on input "سمن محمص" at bounding box center [331, 101] width 162 height 10
type input "مشوي بالسمن"
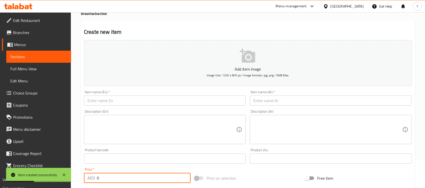
drag, startPoint x: 126, startPoint y: 180, endPoint x: 54, endPoint y: 176, distance: 71.7
click at [54, 160] on body "Item created successfully ​ Menu-management United Arab Emirates Get Help Y Edi…" at bounding box center [212, 72] width 425 height 176
type input "9"
click at [108, 101] on input "text" at bounding box center [165, 101] width 162 height 10
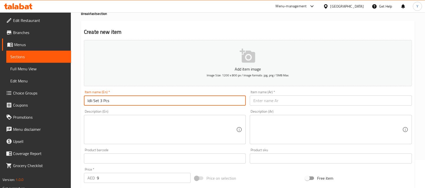
type input "Idli Set 3 Pcs"
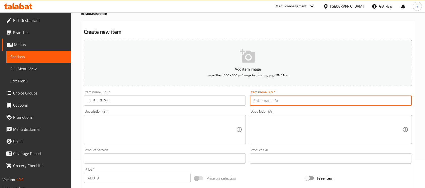
click at [286, 102] on input "text" at bounding box center [331, 101] width 162 height 10
type input "مجموعة إيدلي 3 قطع"
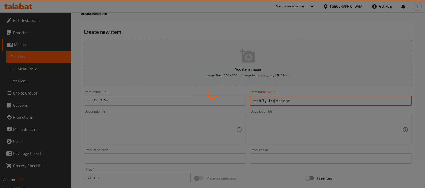
type input "0"
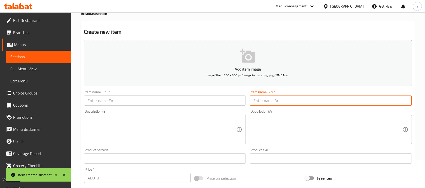
click at [125, 105] on input "text" at bounding box center [165, 101] width 162 height 10
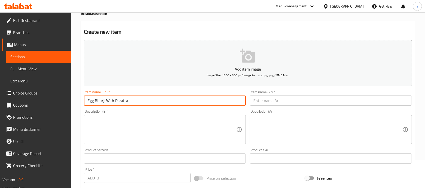
type input "Egg Bhurji With Poratta"
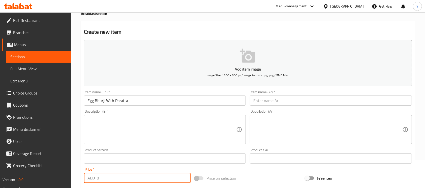
drag, startPoint x: 79, startPoint y: 182, endPoint x: 69, endPoint y: 181, distance: 9.4
click at [69, 181] on div "Edit Restaurant Branches Menus Sections Full Menu View Edit Menu Choice Groups …" at bounding box center [212, 156] width 425 height 344
type input "10"
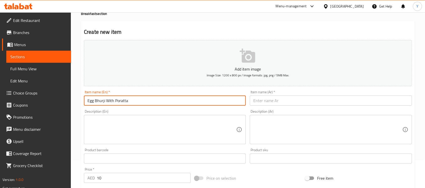
click at [159, 103] on input "Egg Bhurji With Poratta" at bounding box center [165, 101] width 162 height 10
click at [275, 104] on input "text" at bounding box center [331, 101] width 162 height 10
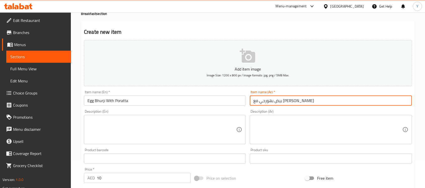
type input "بيض بهورجي مع براتا"
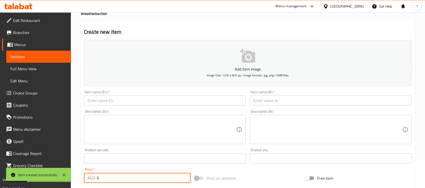
drag, startPoint x: 141, startPoint y: 175, endPoint x: 38, endPoint y: 173, distance: 103.6
click at [38, 160] on body "Item created successfully ​ Menu-management United Arab Emirates Get Help Y Edi…" at bounding box center [212, 72] width 425 height 176
type input "9"
click at [121, 97] on input "text" at bounding box center [165, 101] width 162 height 10
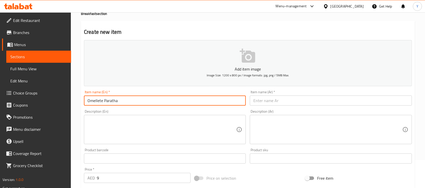
click at [97, 102] on input "Omellete Paratha" at bounding box center [165, 101] width 162 height 10
click at [103, 101] on input "Omelete Paratha" at bounding box center [165, 101] width 162 height 10
click at [127, 103] on input "Omelete With Paratha" at bounding box center [165, 101] width 162 height 10
type input "Omelete With Poratta"
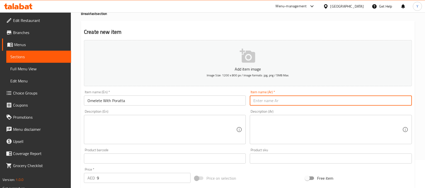
click at [286, 98] on input "text" at bounding box center [331, 101] width 162 height 10
type input "أومليت مع براتا"
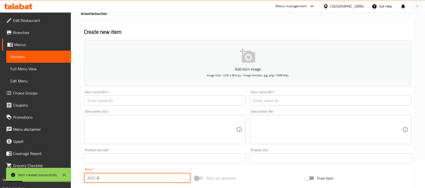
drag, startPoint x: 110, startPoint y: 182, endPoint x: 65, endPoint y: 182, distance: 45.1
click at [67, 160] on body "Item created successfully ​ Menu-management United Arab Emirates Get Help Y Edi…" at bounding box center [212, 72] width 425 height 176
type input "9"
click at [114, 100] on input "text" at bounding box center [165, 101] width 162 height 10
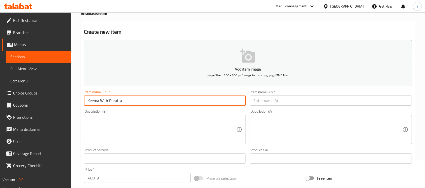
type input "Keema With Poratta"
click at [281, 102] on input "text" at bounding box center [331, 101] width 162 height 10
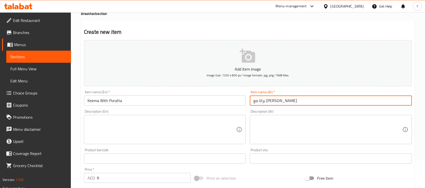
type input "براتا مع كيما"
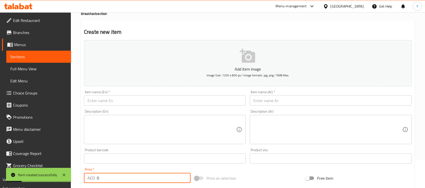
drag, startPoint x: 81, startPoint y: 178, endPoint x: 40, endPoint y: 177, distance: 41.1
click at [40, 160] on body "Item created successfully ​ Menu-management United Arab Emirates Get Help Y Edi…" at bounding box center [212, 72] width 425 height 176
type input "9"
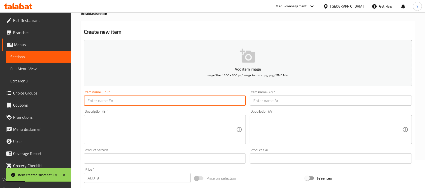
click at [103, 103] on input "text" at bounding box center [165, 101] width 162 height 10
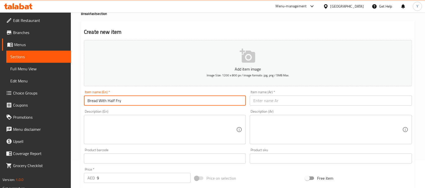
type input "Bread With Half Fry"
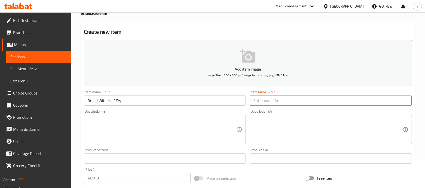
click at [269, 101] on input "text" at bounding box center [331, 101] width 162 height 10
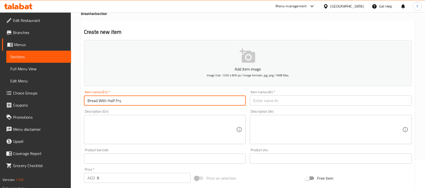
click at [183, 99] on input "Bread With Half Fry" at bounding box center [165, 101] width 162 height 10
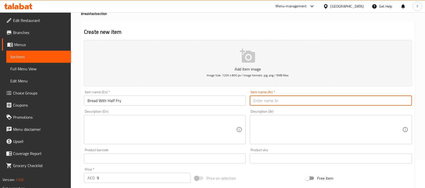
click at [262, 100] on input "text" at bounding box center [331, 101] width 162 height 10
type input "v"
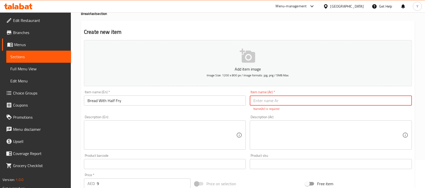
paste input "خبز مع نصف مقلي"
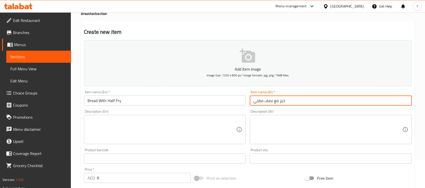
type input "خبز مع نصف مقلي"
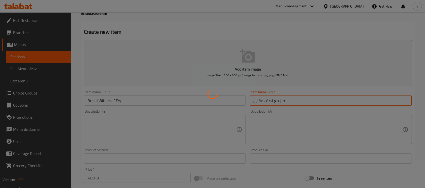
type input "0"
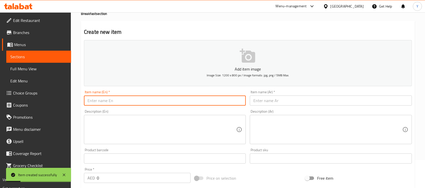
click at [162, 99] on input "text" at bounding box center [165, 101] width 162 height 10
type input "Kothu Poratta"
click at [277, 100] on input "text" at bounding box center [331, 101] width 162 height 10
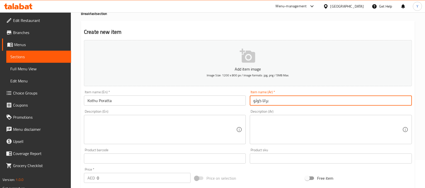
type input "براتا كوثو"
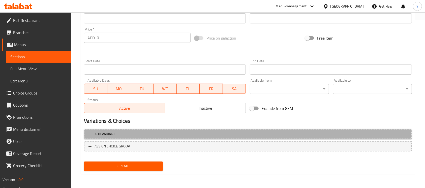
click at [329, 135] on span "Add variant" at bounding box center [247, 134] width 319 height 6
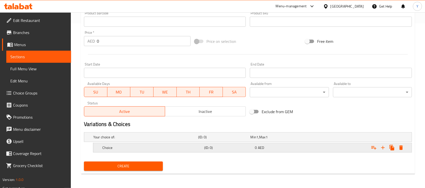
click at [385, 149] on icon "Expand" at bounding box center [383, 148] width 6 height 6
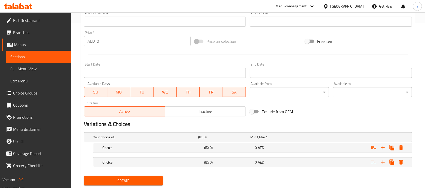
scroll to position [180, 0]
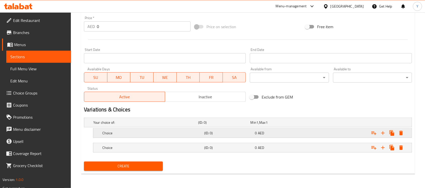
click at [339, 124] on div "Expand" at bounding box center [354, 123] width 105 height 2
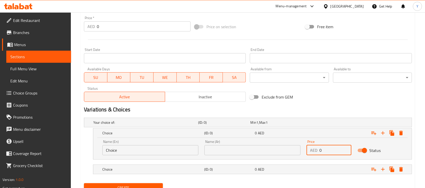
drag, startPoint x: 333, startPoint y: 148, endPoint x: 313, endPoint y: 149, distance: 19.4
click at [313, 149] on div "AED 0 Price" at bounding box center [329, 150] width 45 height 10
type input "18"
click at [317, 124] on div "Expand" at bounding box center [354, 123] width 105 height 2
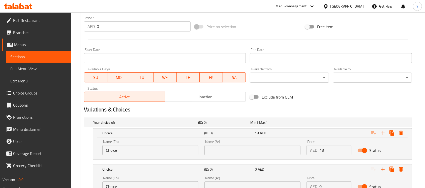
scroll to position [223, 0]
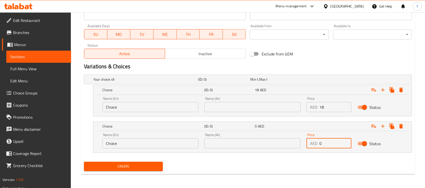
drag, startPoint x: 329, startPoint y: 139, endPoint x: 299, endPoint y: 142, distance: 30.4
click at [299, 142] on div "Name (En) Choice Name (En) Name (Ar) Name (Ar) Price AED 0 Price Status" at bounding box center [252, 140] width 306 height 21
type input "20"
click at [145, 109] on input "Choice" at bounding box center [150, 107] width 96 height 10
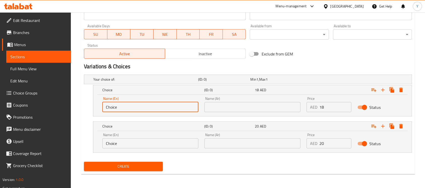
click at [145, 109] on input "Choice" at bounding box center [150, 107] width 96 height 10
click at [125, 104] on input "text" at bounding box center [150, 107] width 96 height 10
type input "Small"
click at [136, 139] on input "Choice" at bounding box center [150, 143] width 96 height 10
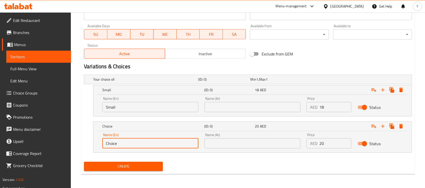
click at [136, 139] on input "Choice" at bounding box center [150, 143] width 96 height 10
type input "Large"
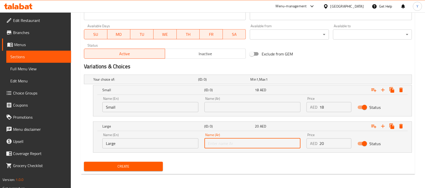
click at [249, 148] on input "text" at bounding box center [252, 143] width 96 height 10
type input "كبير"
click at [240, 106] on input "text" at bounding box center [252, 107] width 96 height 10
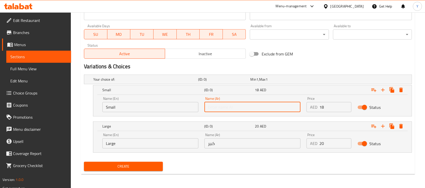
type input "صغير"
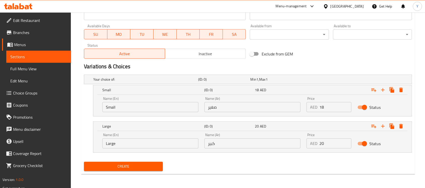
scroll to position [58, 0]
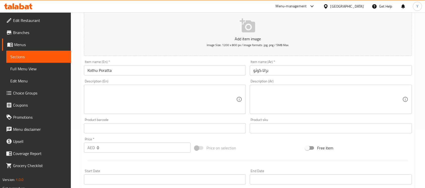
click at [135, 75] on input "Kothu Poratta" at bounding box center [165, 70] width 162 height 10
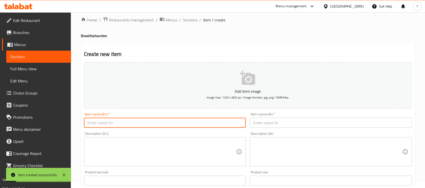
scroll to position [0, 0]
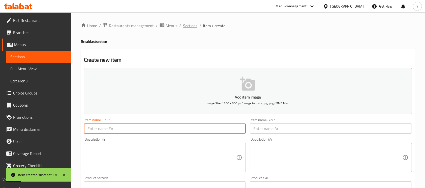
click at [194, 29] on span "Sections" at bounding box center [190, 26] width 14 height 6
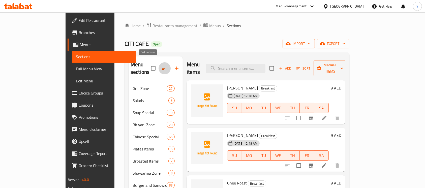
click at [162, 65] on icon "button" at bounding box center [165, 68] width 6 height 6
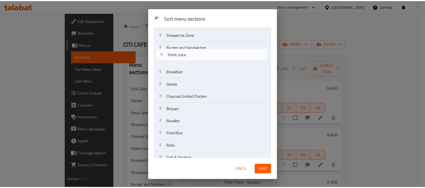
scroll to position [99, 0]
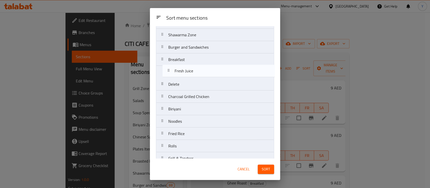
drag, startPoint x: 244, startPoint y: 150, endPoint x: 250, endPoint y: 70, distance: 80.7
click at [250, 70] on nav "Grill Zone Salads Soup Special Biriyani Zone Chinese Special Plates Items Broas…" at bounding box center [215, 127] width 118 height 371
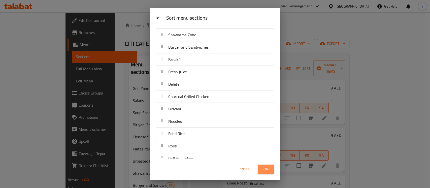
click at [267, 171] on span "Sort" at bounding box center [266, 169] width 8 height 6
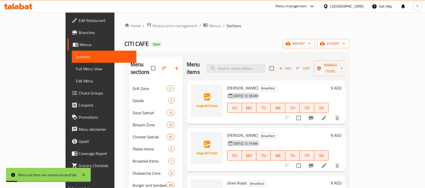
click at [313, 116] on icon "Branch-specific-item" at bounding box center [311, 118] width 5 height 4
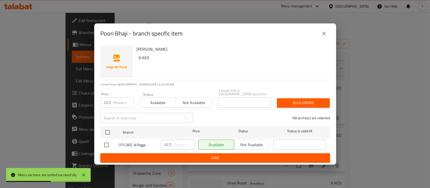
click at [323, 40] on div "Poori Bhaji - branch specific item" at bounding box center [215, 33] width 242 height 20
click at [324, 36] on icon "close" at bounding box center [324, 34] width 6 height 6
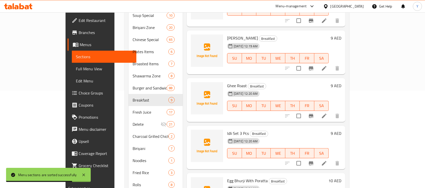
scroll to position [145, 0]
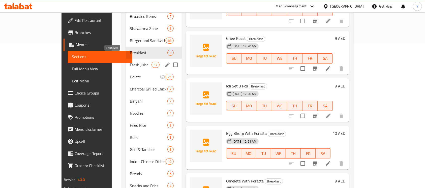
click at [130, 62] on span "Fresh Juice" at bounding box center [140, 65] width 21 height 6
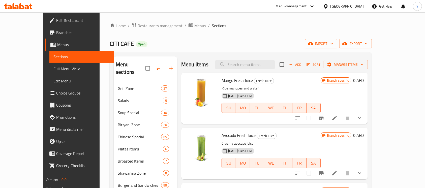
drag, startPoint x: 394, startPoint y: 174, endPoint x: 399, endPoint y: 168, distance: 8.3
click at [366, 175] on button "show more" at bounding box center [360, 173] width 12 height 12
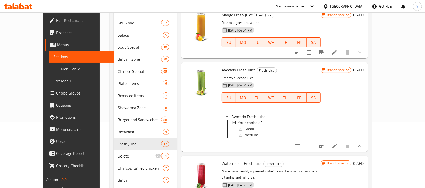
scroll to position [68, 0]
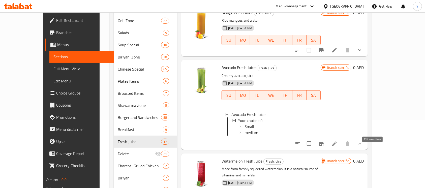
click at [338, 147] on icon at bounding box center [335, 144] width 6 height 6
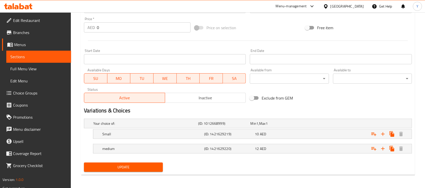
scroll to position [187, 0]
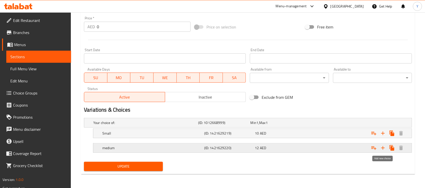
click at [384, 151] on button "Expand" at bounding box center [382, 147] width 9 height 9
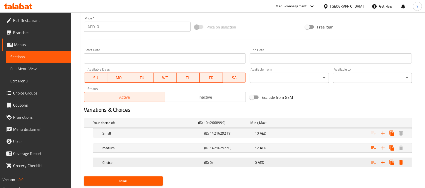
click at [131, 128] on div "Choice (ID: 0) 0 AED" at bounding box center [249, 122] width 314 height 11
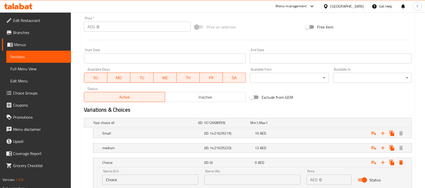
click at [129, 178] on input "Choice" at bounding box center [150, 180] width 96 height 10
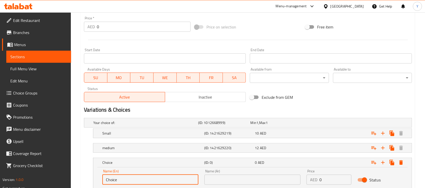
click at [129, 178] on input "Choice" at bounding box center [150, 180] width 96 height 10
click at [132, 181] on input "text" at bounding box center [150, 180] width 96 height 10
type input "Large"
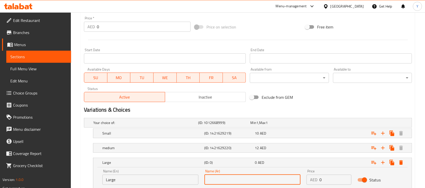
click at [222, 178] on input "text" at bounding box center [252, 180] width 96 height 10
type input "كبير"
click at [288, 128] on div "Small (ID: 1421629219) 10 AED" at bounding box center [249, 122] width 314 height 11
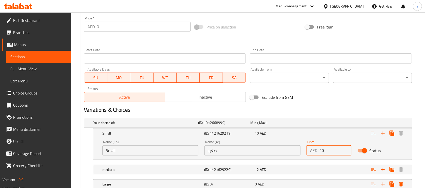
drag, startPoint x: 321, startPoint y: 149, endPoint x: 329, endPoint y: 149, distance: 7.3
click at [329, 149] on input "10" at bounding box center [335, 150] width 32 height 10
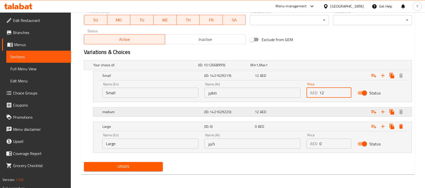
type input "12"
drag, startPoint x: 305, startPoint y: 110, endPoint x: 328, endPoint y: 127, distance: 28.8
click at [305, 66] on div "Expand" at bounding box center [354, 65] width 105 height 2
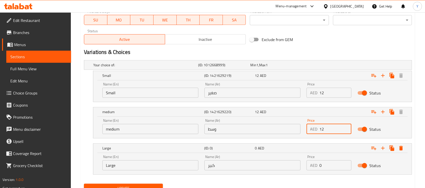
drag, startPoint x: 327, startPoint y: 128, endPoint x: 321, endPoint y: 129, distance: 5.9
click at [321, 129] on input "12" at bounding box center [335, 129] width 32 height 10
type input "16"
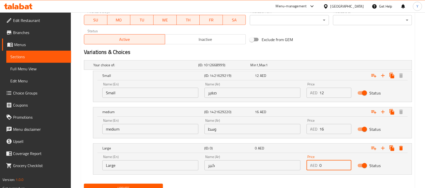
drag, startPoint x: 327, startPoint y: 161, endPoint x: 315, endPoint y: 163, distance: 12.1
click at [315, 163] on div "AED 0 Price" at bounding box center [329, 165] width 45 height 10
type input "19"
drag, startPoint x: 303, startPoint y: 179, endPoint x: 301, endPoint y: 180, distance: 2.8
click at [303, 179] on nav at bounding box center [248, 178] width 328 height 4
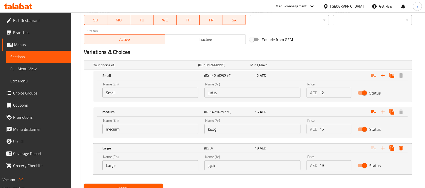
scroll to position [80, 0]
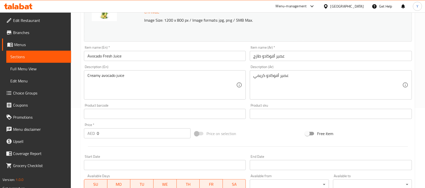
click at [141, 61] on div "Item name (En)   * Avocado Fresh Juice Item name (En) *" at bounding box center [165, 53] width 166 height 19
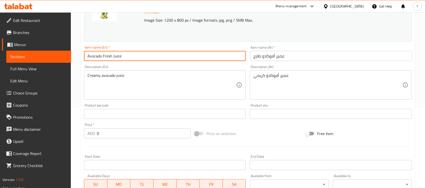
click at [143, 57] on input "Avocado Fresh Juice" at bounding box center [165, 56] width 162 height 10
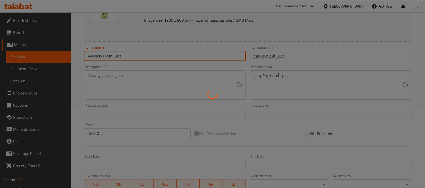
scroll to position [0, 0]
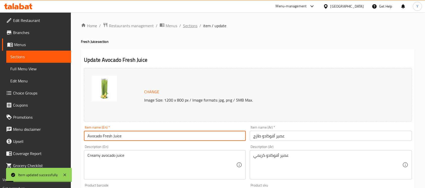
click at [191, 28] on span "Sections" at bounding box center [190, 26] width 14 height 6
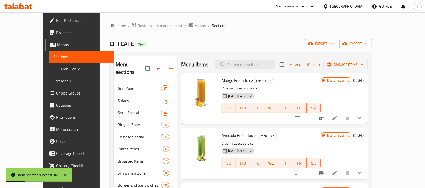
click at [366, 169] on button "show more" at bounding box center [360, 173] width 12 height 12
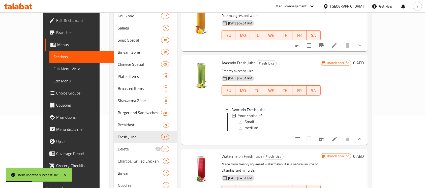
scroll to position [77, 0]
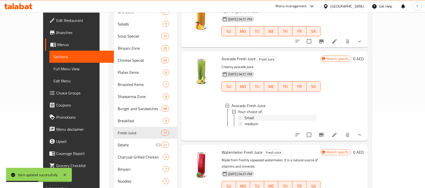
click at [255, 119] on div "Small" at bounding box center [281, 118] width 72 height 6
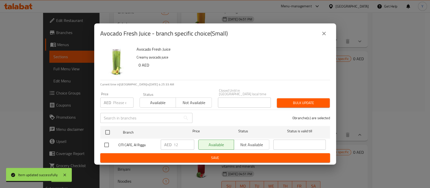
click at [328, 37] on div "Avocado Fresh Juice - branch specific choice(Small)" at bounding box center [215, 33] width 230 height 12
click at [325, 37] on button "close" at bounding box center [324, 33] width 12 height 12
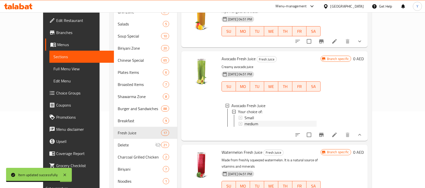
click at [265, 125] on div "medium" at bounding box center [281, 124] width 72 height 6
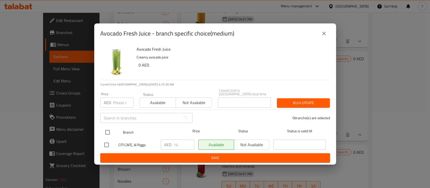
click at [107, 136] on input "checkbox" at bounding box center [107, 132] width 11 height 11
checkbox input "true"
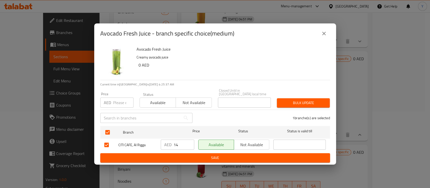
click at [120, 102] on input "number" at bounding box center [123, 103] width 20 height 10
type input "16"
click at [289, 96] on div "Bulk update" at bounding box center [303, 102] width 59 height 15
click at [289, 99] on button "Bulk update" at bounding box center [303, 102] width 53 height 9
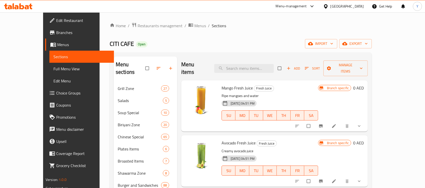
click at [366, 176] on button "show more" at bounding box center [360, 181] width 12 height 11
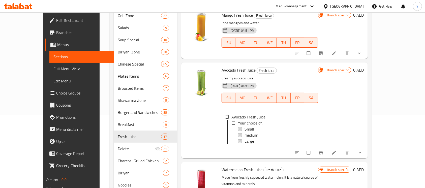
scroll to position [103, 0]
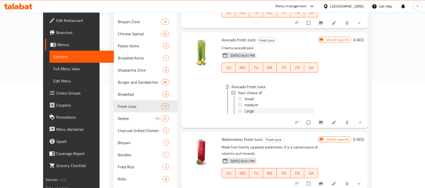
click at [245, 108] on span "Large" at bounding box center [250, 111] width 10 height 6
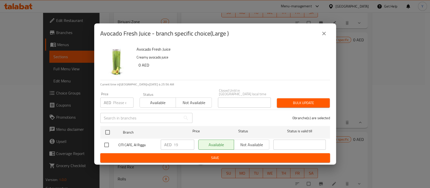
click at [323, 32] on icon "close" at bounding box center [324, 34] width 6 height 6
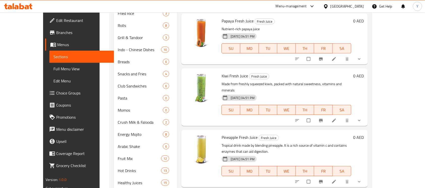
scroll to position [615, 0]
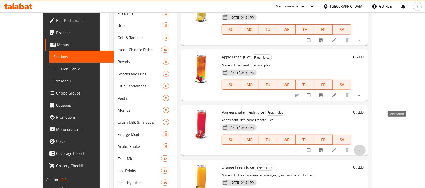
click at [362, 148] on icon "show more" at bounding box center [359, 150] width 5 height 5
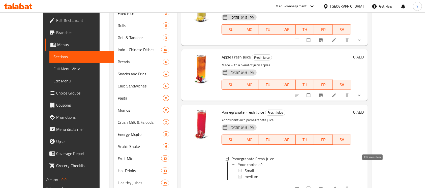
click at [337, 186] on icon at bounding box center [334, 188] width 5 height 5
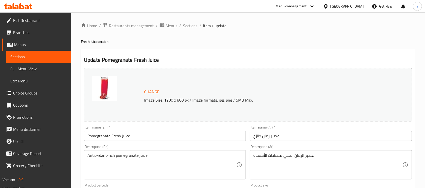
scroll to position [187, 0]
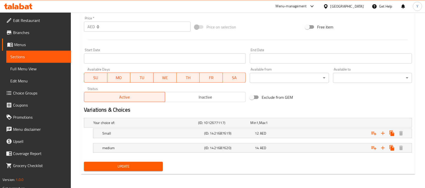
click at [287, 154] on nav at bounding box center [248, 156] width 328 height 4
click at [293, 125] on div "14 AED" at bounding box center [275, 122] width 50 height 5
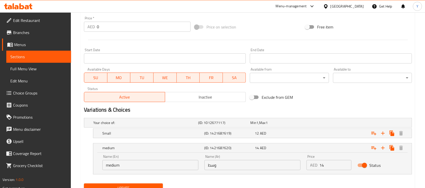
click at [321, 167] on input "14" at bounding box center [335, 165] width 32 height 10
click at [325, 168] on input "14" at bounding box center [335, 165] width 32 height 10
type input "16"
drag, startPoint x: 384, startPoint y: 148, endPoint x: 430, endPoint y: 139, distance: 46.8
click at [384, 148] on icon "Expand" at bounding box center [383, 148] width 6 height 6
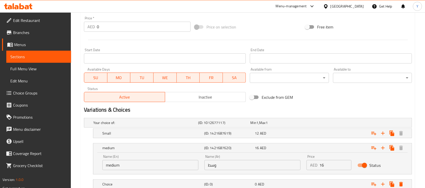
scroll to position [223, 0]
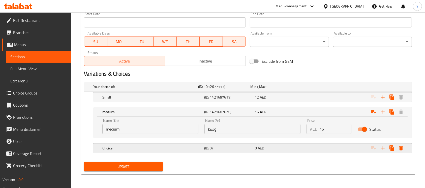
click at [341, 88] on div "Expand" at bounding box center [354, 87] width 105 height 2
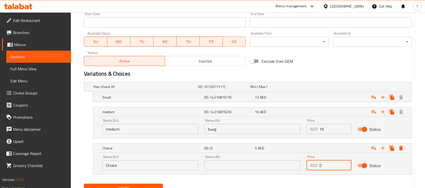
drag, startPoint x: 339, startPoint y: 163, endPoint x: 244, endPoint y: 159, distance: 94.6
click at [244, 159] on div "Name (En) Choice Name (En) Name (Ar) Name (Ar) Price AED 0 Price Status" at bounding box center [252, 162] width 306 height 21
type input "19"
click at [150, 165] on input "Choice" at bounding box center [150, 165] width 96 height 10
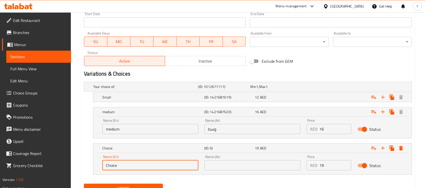
click at [150, 165] on input "Choice" at bounding box center [150, 165] width 96 height 10
click at [149, 168] on input "text" at bounding box center [150, 165] width 96 height 10
type input "Large"
click at [224, 162] on input "text" at bounding box center [252, 165] width 96 height 10
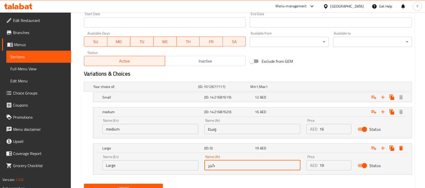
type input "كبير"
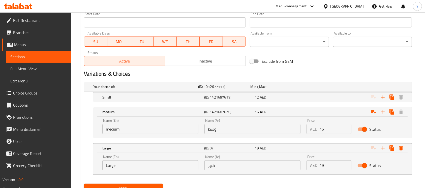
click at [349, 69] on div "Variations & Choices" at bounding box center [248, 74] width 332 height 12
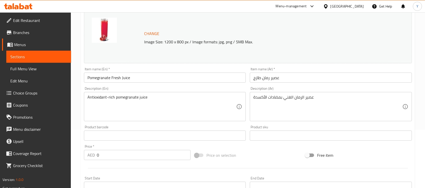
click at [164, 75] on input "Pomegranate Fresh Juice" at bounding box center [165, 78] width 162 height 10
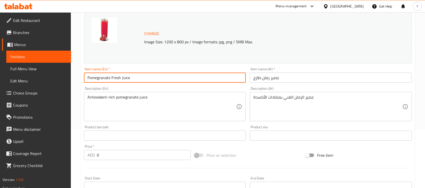
click at [147, 77] on input "Pomegranate Fresh Juice" at bounding box center [165, 78] width 162 height 10
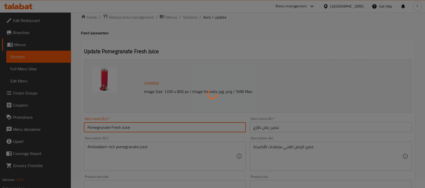
scroll to position [0, 0]
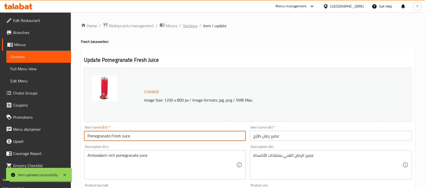
click at [194, 26] on span "Sections" at bounding box center [190, 26] width 14 height 6
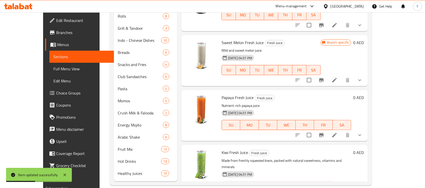
scroll to position [565, 0]
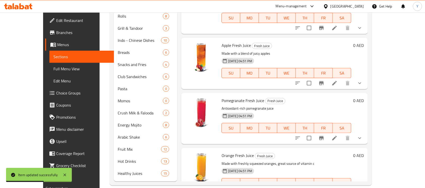
click at [366, 132] on button "show more" at bounding box center [360, 138] width 12 height 12
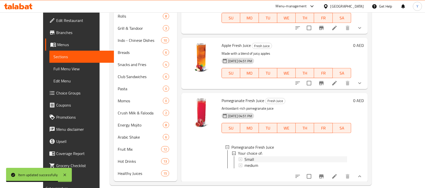
click at [271, 156] on div "Small" at bounding box center [296, 159] width 103 height 6
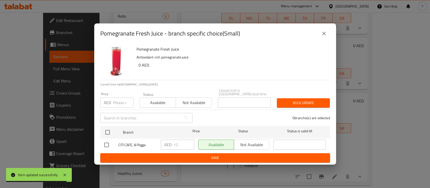
click at [321, 35] on icon "close" at bounding box center [324, 34] width 6 height 6
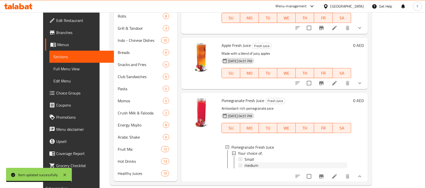
click at [250, 162] on div "medium" at bounding box center [296, 165] width 103 height 6
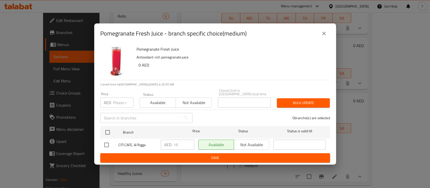
click at [324, 33] on icon "close" at bounding box center [324, 34] width 4 height 4
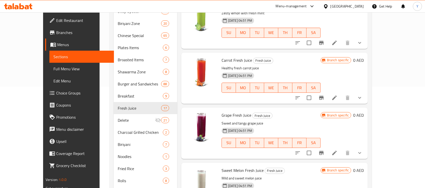
scroll to position [0, 0]
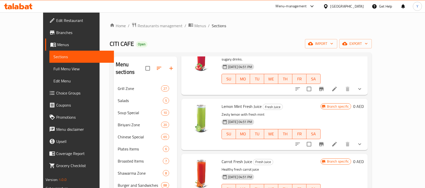
click at [368, 67] on div "Strawberry Fresh Juice Fresh Juice Rich in natural vitamins and minerals. Healt…" at bounding box center [274, 66] width 187 height 57
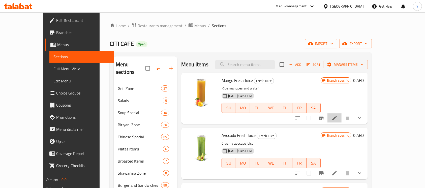
click at [342, 119] on li at bounding box center [335, 117] width 14 height 9
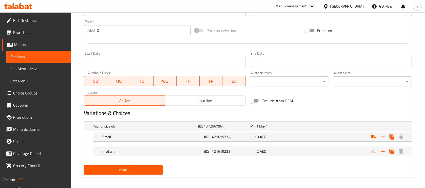
scroll to position [187, 0]
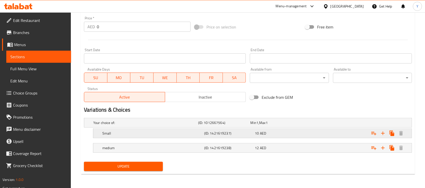
click at [306, 124] on div "Expand" at bounding box center [354, 123] width 105 height 2
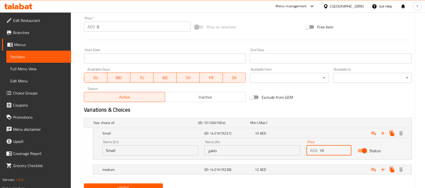
click at [325, 149] on input "10" at bounding box center [335, 150] width 32 height 10
type input "12"
click at [338, 124] on div "Expand" at bounding box center [354, 123] width 105 height 2
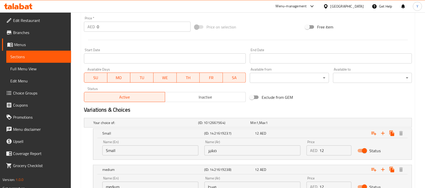
scroll to position [230, 0]
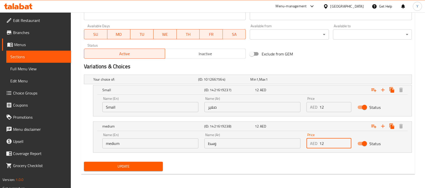
click at [341, 143] on input "12" at bounding box center [335, 143] width 32 height 10
type input "16"
click at [386, 128] on icon "Expand" at bounding box center [383, 126] width 6 height 6
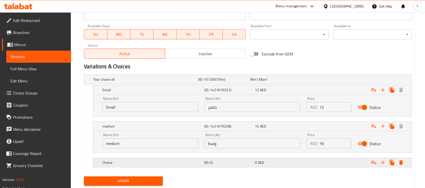
click at [360, 80] on div "Expand" at bounding box center [354, 79] width 105 height 2
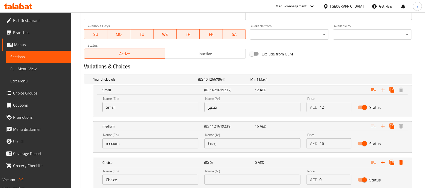
scroll to position [266, 0]
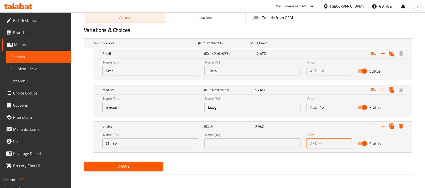
drag, startPoint x: 336, startPoint y: 145, endPoint x: 284, endPoint y: 145, distance: 52.2
click at [284, 145] on div "Name (En) Choice Name (En) Name (Ar) Name (Ar) Price AED 0 Price Status" at bounding box center [252, 140] width 306 height 21
type input "19"
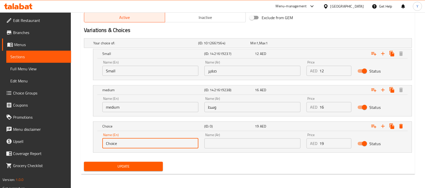
click at [133, 143] on input "Choice" at bounding box center [150, 143] width 96 height 10
type input "Large"
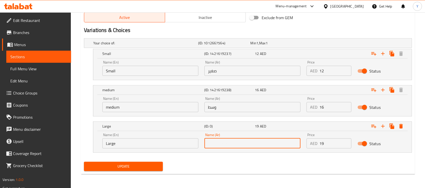
click at [230, 144] on input "text" at bounding box center [252, 143] width 96 height 10
type input "كبير"
click at [242, 161] on div "Update" at bounding box center [248, 166] width 332 height 13
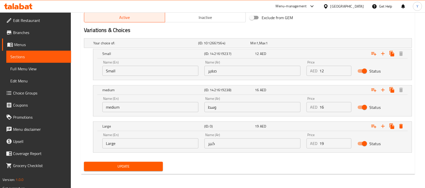
scroll to position [102, 0]
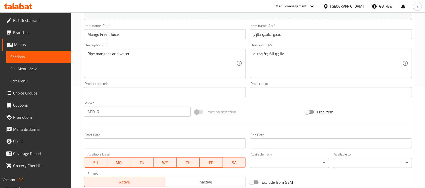
click at [130, 34] on input "Mango Fresh Juice" at bounding box center [165, 34] width 162 height 10
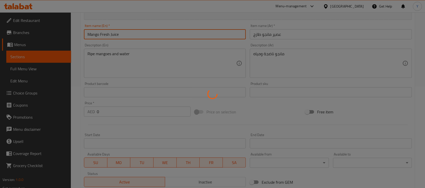
scroll to position [0, 0]
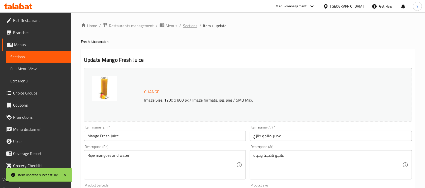
click at [195, 26] on span "Sections" at bounding box center [190, 26] width 14 height 6
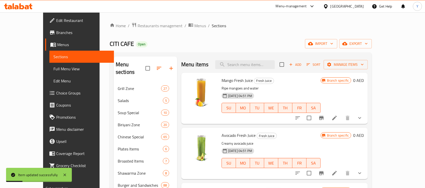
click at [366, 115] on div at bounding box center [329, 118] width 74 height 12
click at [363, 118] on icon "show more" at bounding box center [360, 118] width 6 height 6
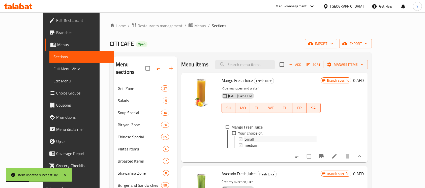
click at [304, 137] on div "Small" at bounding box center [281, 139] width 72 height 6
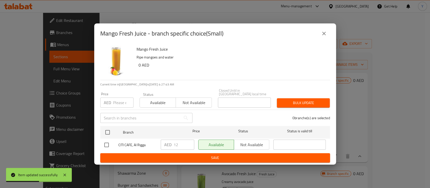
drag, startPoint x: 321, startPoint y: 34, endPoint x: 286, endPoint y: 93, distance: 68.1
click at [321, 35] on icon "close" at bounding box center [324, 34] width 6 height 6
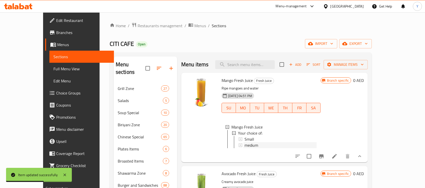
click at [245, 146] on span "medium" at bounding box center [252, 145] width 14 height 6
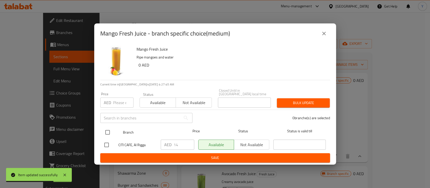
drag, startPoint x: 109, startPoint y: 134, endPoint x: 111, endPoint y: 127, distance: 7.2
click at [109, 134] on input "checkbox" at bounding box center [107, 132] width 11 height 11
checkbox input "true"
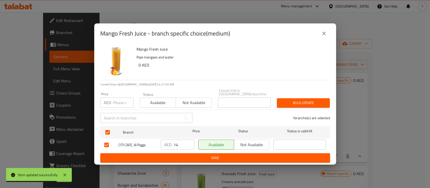
click at [119, 105] on input "number" at bounding box center [123, 103] width 20 height 10
type input "16"
click at [305, 106] on button "Bulk update" at bounding box center [303, 102] width 53 height 9
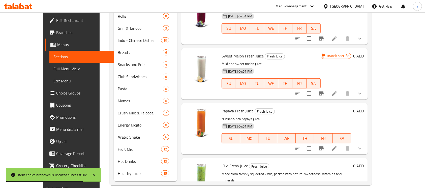
scroll to position [363, 0]
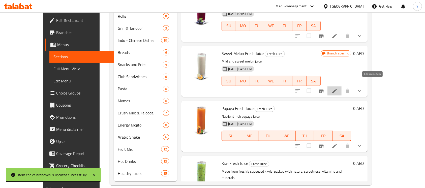
click at [338, 88] on icon at bounding box center [335, 91] width 6 height 6
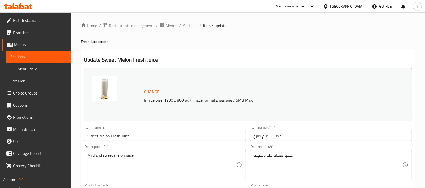
scroll to position [187, 0]
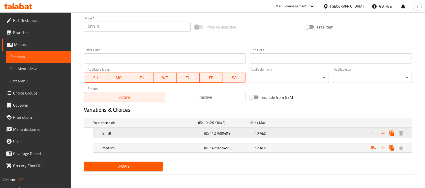
click at [317, 124] on div "Expand" at bounding box center [354, 123] width 105 height 2
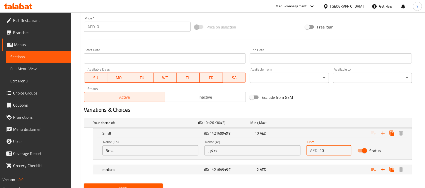
drag, startPoint x: 323, startPoint y: 153, endPoint x: 329, endPoint y: 153, distance: 6.6
click at [329, 153] on input "10" at bounding box center [335, 150] width 32 height 10
type input "12"
click at [302, 126] on div "12 AED" at bounding box center [275, 122] width 52 height 7
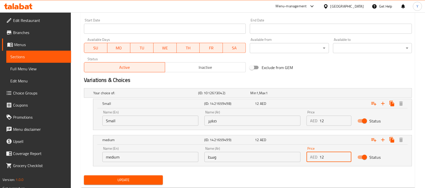
scroll to position [230, 0]
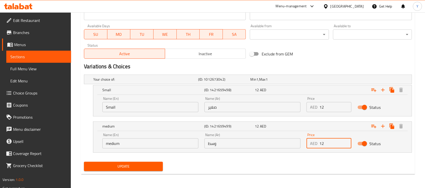
type input "16"
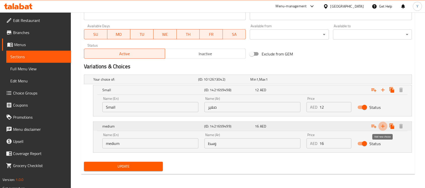
click at [383, 128] on icon "Expand" at bounding box center [383, 126] width 6 height 6
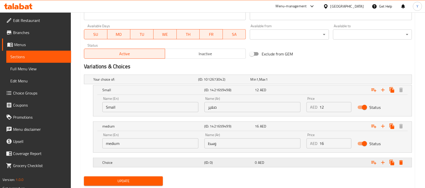
click at [325, 80] on div "Expand" at bounding box center [354, 79] width 105 height 2
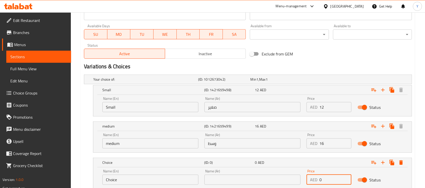
drag, startPoint x: 330, startPoint y: 180, endPoint x: 317, endPoint y: 180, distance: 13.4
click at [317, 180] on div "AED 0 Price" at bounding box center [329, 180] width 45 height 10
type input "19"
click at [180, 182] on input "Choice" at bounding box center [150, 180] width 96 height 10
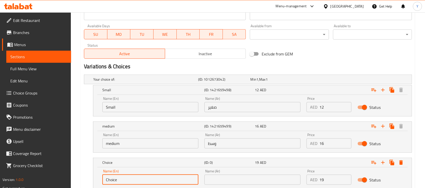
click at [180, 182] on input "Choice" at bounding box center [150, 180] width 96 height 10
click at [162, 184] on input "text" at bounding box center [150, 180] width 96 height 10
type input "Large"
click at [221, 182] on input "text" at bounding box center [252, 180] width 96 height 10
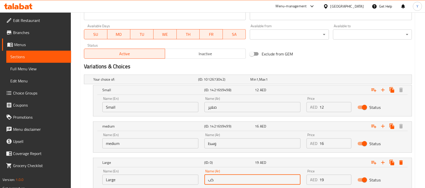
type input "كبير"
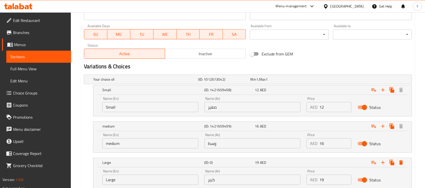
click at [349, 68] on h2 "Variations & Choices" at bounding box center [248, 67] width 328 height 8
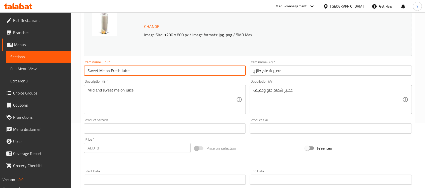
click at [141, 67] on input "Sweet Melon Fresh Juice" at bounding box center [165, 71] width 162 height 10
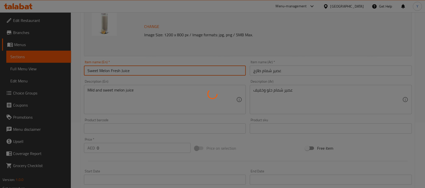
scroll to position [0, 0]
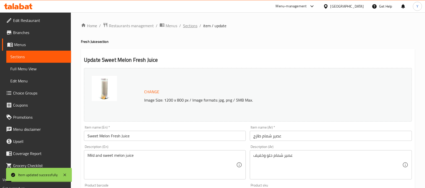
click at [195, 28] on span "Sections" at bounding box center [190, 26] width 14 height 6
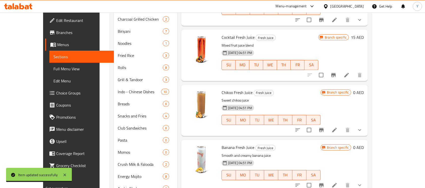
scroll to position [383, 0]
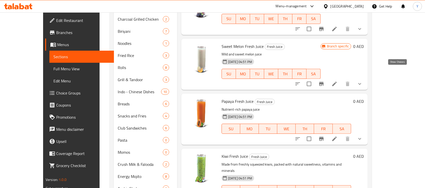
click at [363, 81] on icon "show more" at bounding box center [360, 84] width 6 height 6
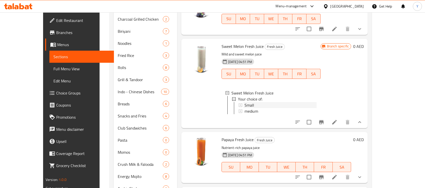
click at [268, 102] on div "Small" at bounding box center [281, 105] width 72 height 6
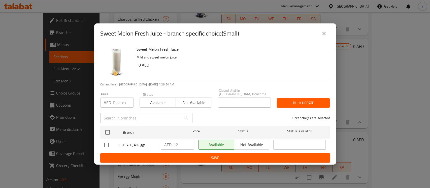
click at [328, 34] on button "close" at bounding box center [324, 33] width 12 height 12
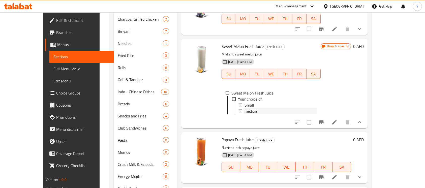
click at [245, 108] on span "medium" at bounding box center [252, 111] width 14 height 6
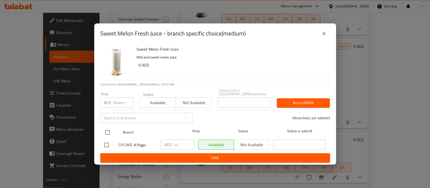
drag, startPoint x: 106, startPoint y: 129, endPoint x: 113, endPoint y: 114, distance: 16.2
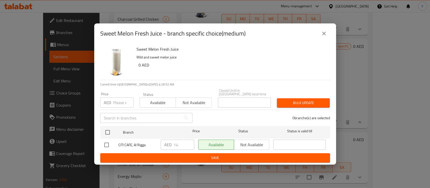
click at [106, 128] on input "checkbox" at bounding box center [107, 132] width 11 height 11
checkbox input "true"
click at [121, 100] on input "number" at bounding box center [123, 103] width 20 height 10
type input "16"
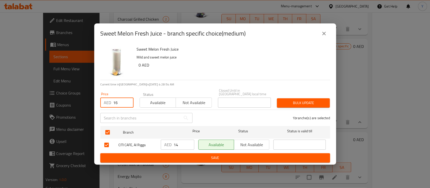
click at [311, 100] on span "Bulk update" at bounding box center [303, 103] width 45 height 6
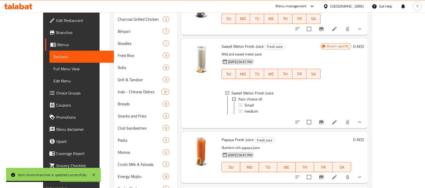
scroll to position [0, 0]
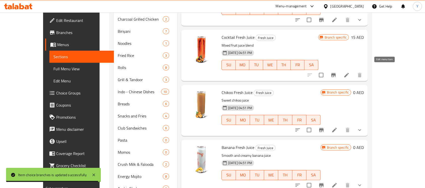
click at [350, 72] on icon at bounding box center [347, 75] width 6 height 6
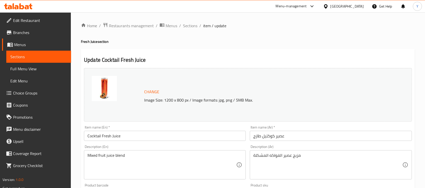
scroll to position [175, 0]
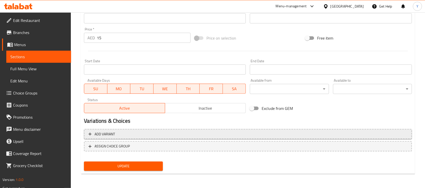
click at [241, 136] on span "Add variant" at bounding box center [247, 134] width 319 height 6
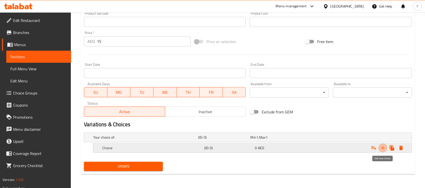
drag, startPoint x: 384, startPoint y: 148, endPoint x: 381, endPoint y: 149, distance: 3.7
click at [384, 147] on icon "Expand" at bounding box center [383, 148] width 4 height 4
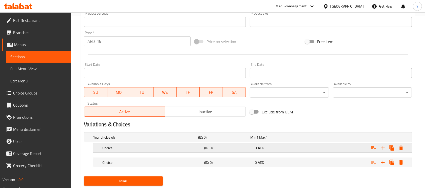
click at [351, 138] on div "Expand" at bounding box center [354, 137] width 105 height 2
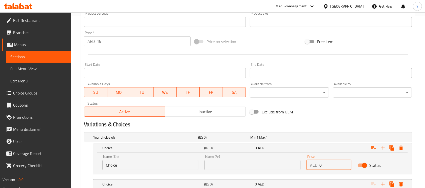
drag, startPoint x: 336, startPoint y: 161, endPoint x: 295, endPoint y: 170, distance: 41.2
click at [295, 170] on div "Name (En) Choice Name (En) Name (Ar) Name (Ar) Price AED 0 Price Status" at bounding box center [252, 162] width 306 height 21
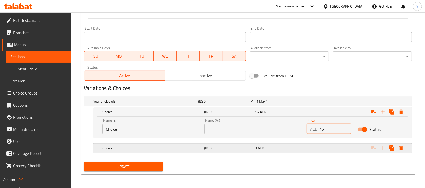
type input "16"
click at [315, 102] on div "Expand" at bounding box center [354, 101] width 105 height 2
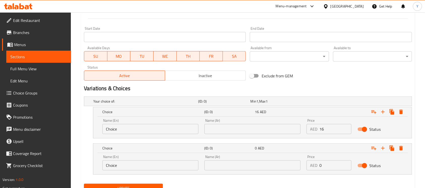
drag, startPoint x: 324, startPoint y: 162, endPoint x: 294, endPoint y: 166, distance: 30.6
click at [294, 166] on div "Name (En) Choice Name (En) Name (Ar) Name (Ar) Price AED 0 Price Status" at bounding box center [252, 162] width 306 height 21
type input "19"
click at [120, 167] on input "Choice" at bounding box center [150, 165] width 96 height 10
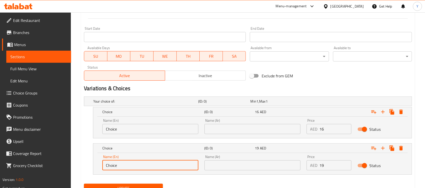
click at [120, 167] on input "Choice" at bounding box center [150, 165] width 96 height 10
click at [120, 168] on input "text" at bounding box center [150, 165] width 96 height 10
type input "Large"
click at [232, 162] on input "text" at bounding box center [252, 165] width 96 height 10
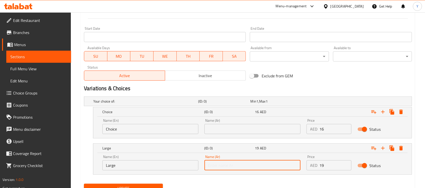
type input "كبير"
click at [165, 134] on input "Choice" at bounding box center [150, 129] width 96 height 10
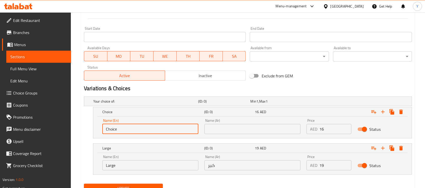
click at [165, 134] on input "Choice" at bounding box center [150, 129] width 96 height 10
click at [131, 128] on input "text" at bounding box center [150, 129] width 96 height 10
type input "Medium"
drag, startPoint x: 226, startPoint y: 128, endPoint x: 236, endPoint y: 110, distance: 20.9
click at [226, 128] on input "text" at bounding box center [252, 129] width 96 height 10
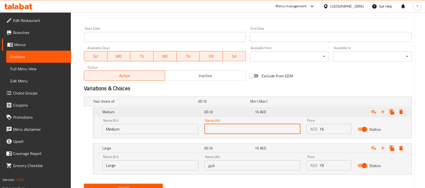
type input "وسط"
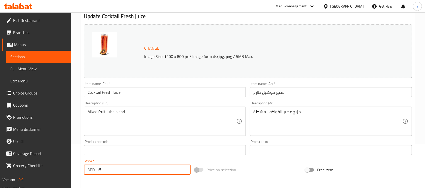
drag, startPoint x: 120, startPoint y: 173, endPoint x: 25, endPoint y: 171, distance: 95.1
click at [25, 171] on div "Edit Restaurant Branches Menus Sections Full Menu View Edit Menu Choice Groups …" at bounding box center [212, 172] width 425 height 406
type input "0"
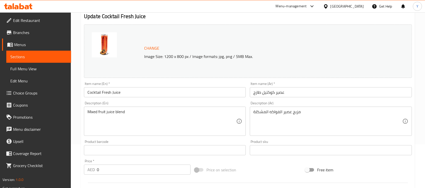
drag, startPoint x: 250, startPoint y: 177, endPoint x: 396, endPoint y: 144, distance: 149.3
click at [254, 176] on div "Change Image Size: 1200 x 800 px / Image formats: jpg, png / 5MB Max. Item name…" at bounding box center [248, 134] width 332 height 225
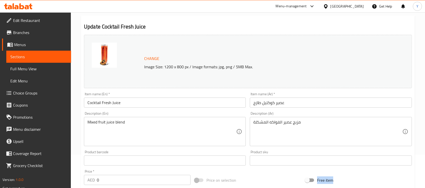
scroll to position [30, 0]
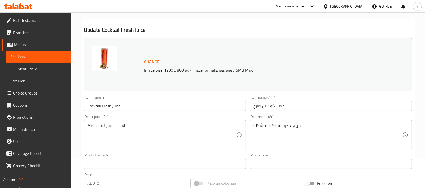
click at [141, 104] on input "Cocktail Fresh Juice" at bounding box center [165, 106] width 162 height 10
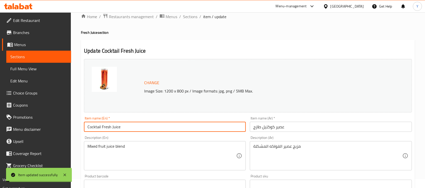
scroll to position [0, 0]
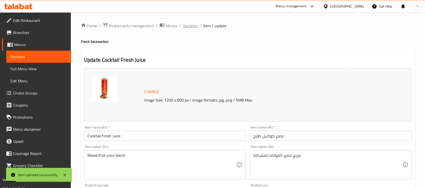
click at [184, 27] on span "Sections" at bounding box center [190, 26] width 14 height 6
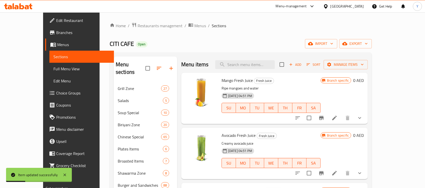
scroll to position [152, 0]
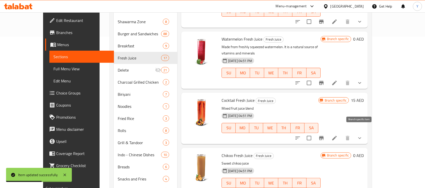
click at [324, 135] on icon "Branch-specific-item" at bounding box center [321, 138] width 6 height 6
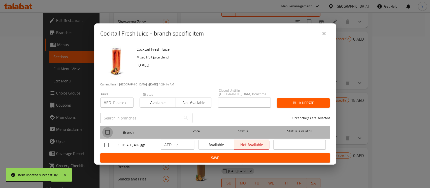
drag, startPoint x: 106, startPoint y: 129, endPoint x: 107, endPoint y: 122, distance: 7.2
click at [106, 130] on input "checkbox" at bounding box center [107, 132] width 11 height 11
checkbox input "true"
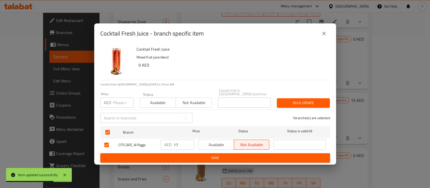
click at [115, 103] on input "number" at bounding box center [123, 103] width 20 height 10
type input "0"
click at [316, 100] on span "Bulk update" at bounding box center [303, 103] width 45 height 6
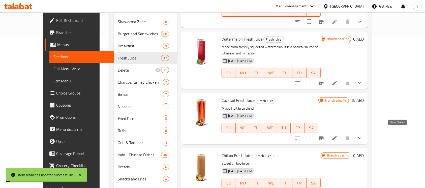
click at [363, 135] on icon "show more" at bounding box center [360, 138] width 6 height 6
